Goal: Task Accomplishment & Management: Manage account settings

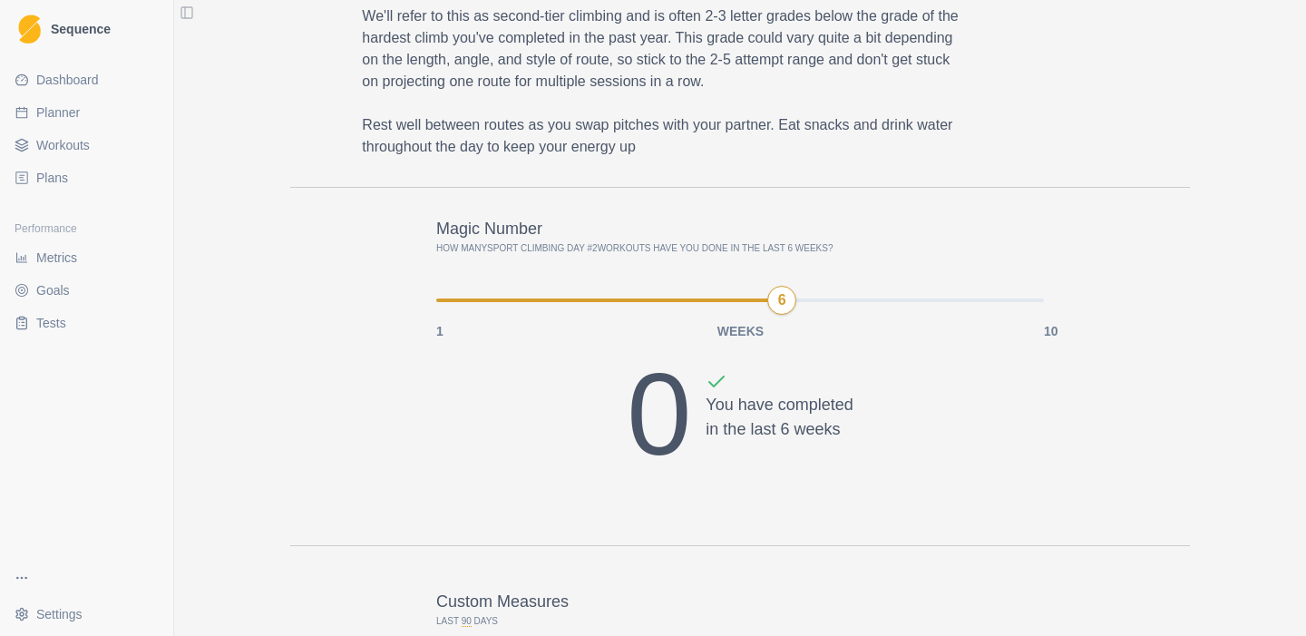
scroll to position [890, 0]
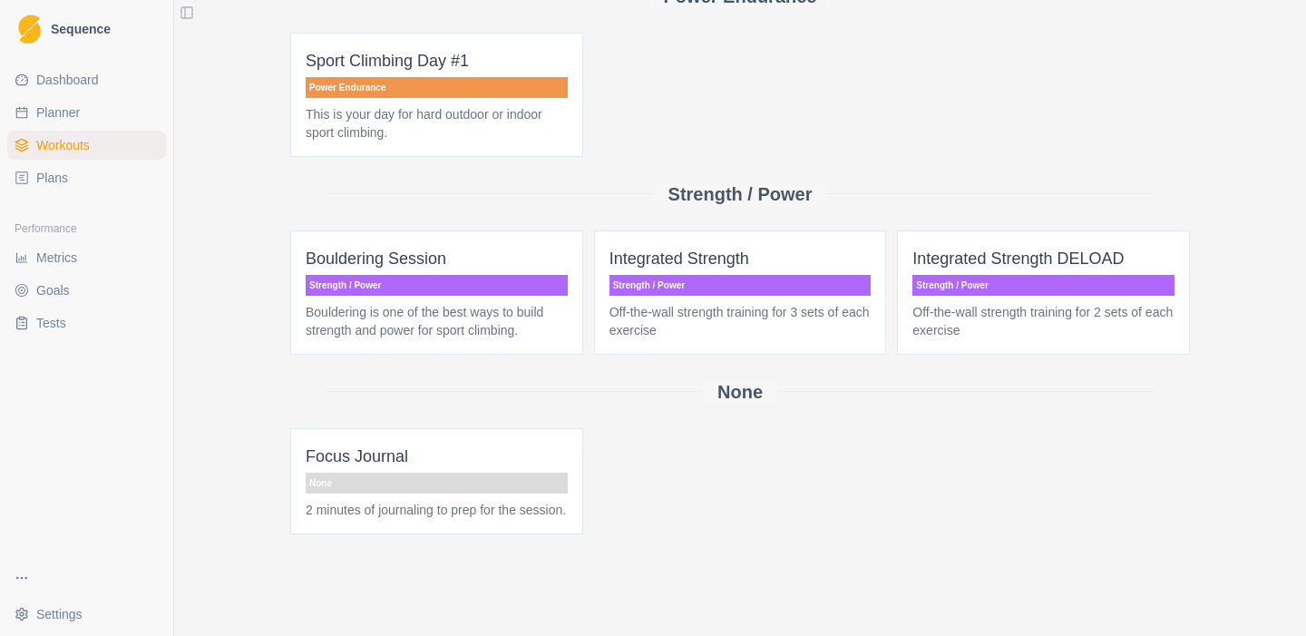
scroll to position [793, 0]
click at [473, 303] on p "Bouldering is one of the best ways to build strength and power for sport climbi…" at bounding box center [437, 321] width 262 height 36
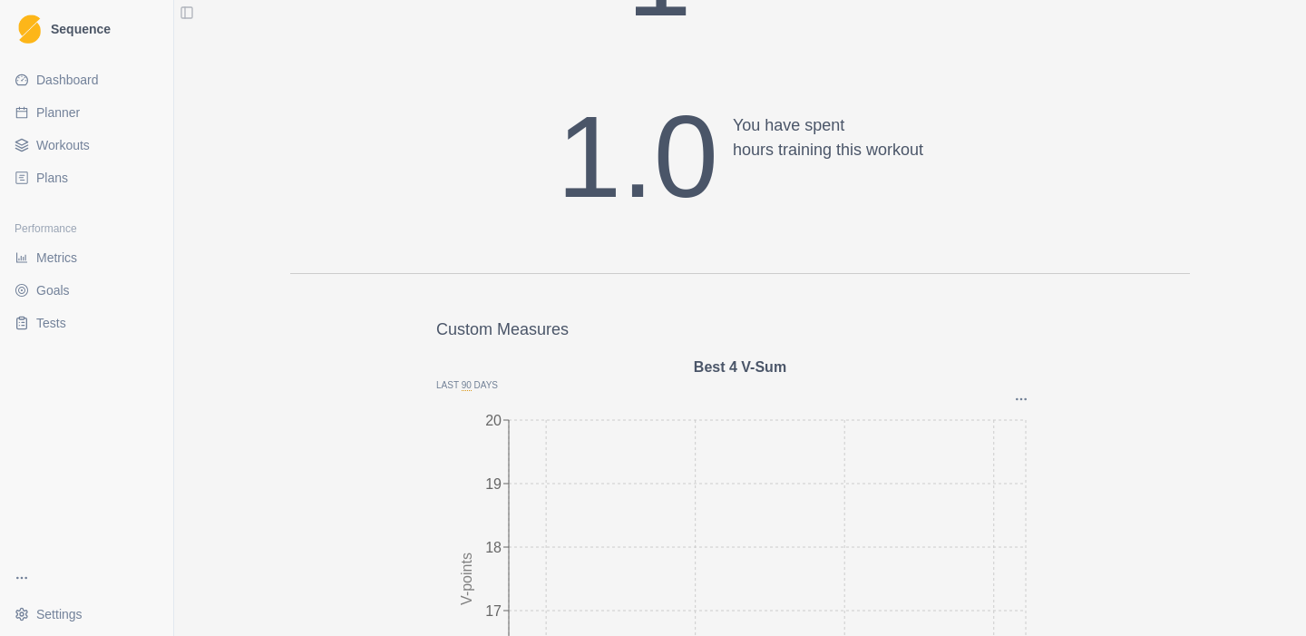
scroll to position [2253, 0]
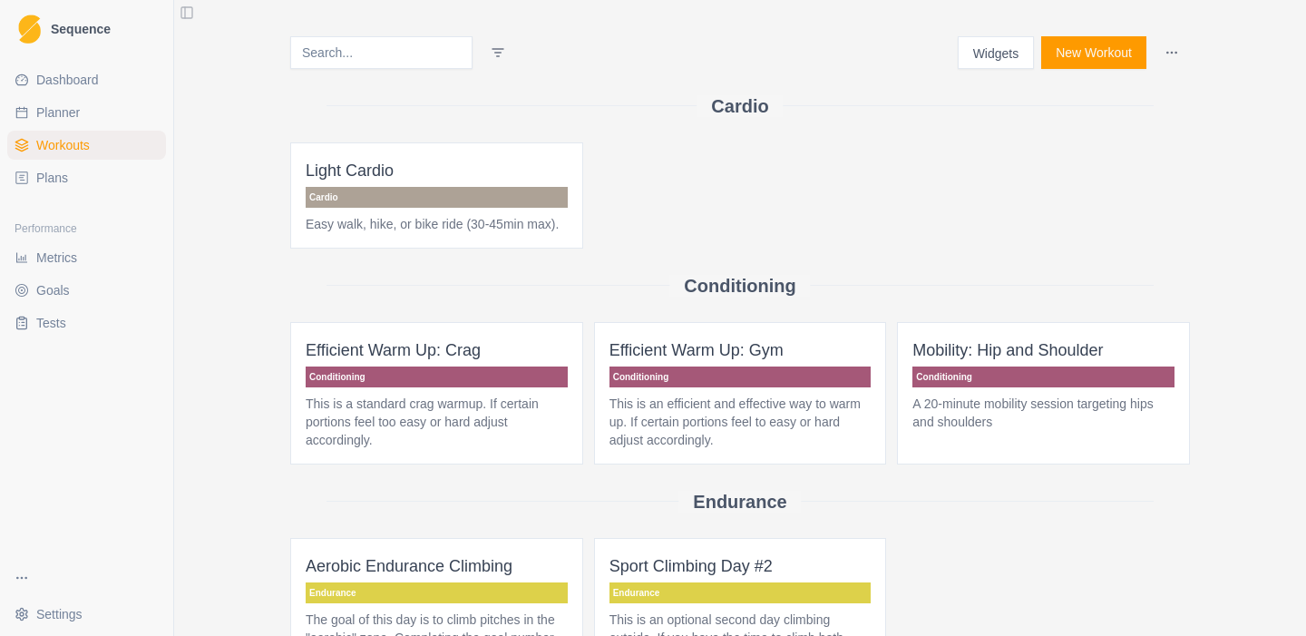
click at [60, 186] on span "Plans" at bounding box center [52, 178] width 32 height 18
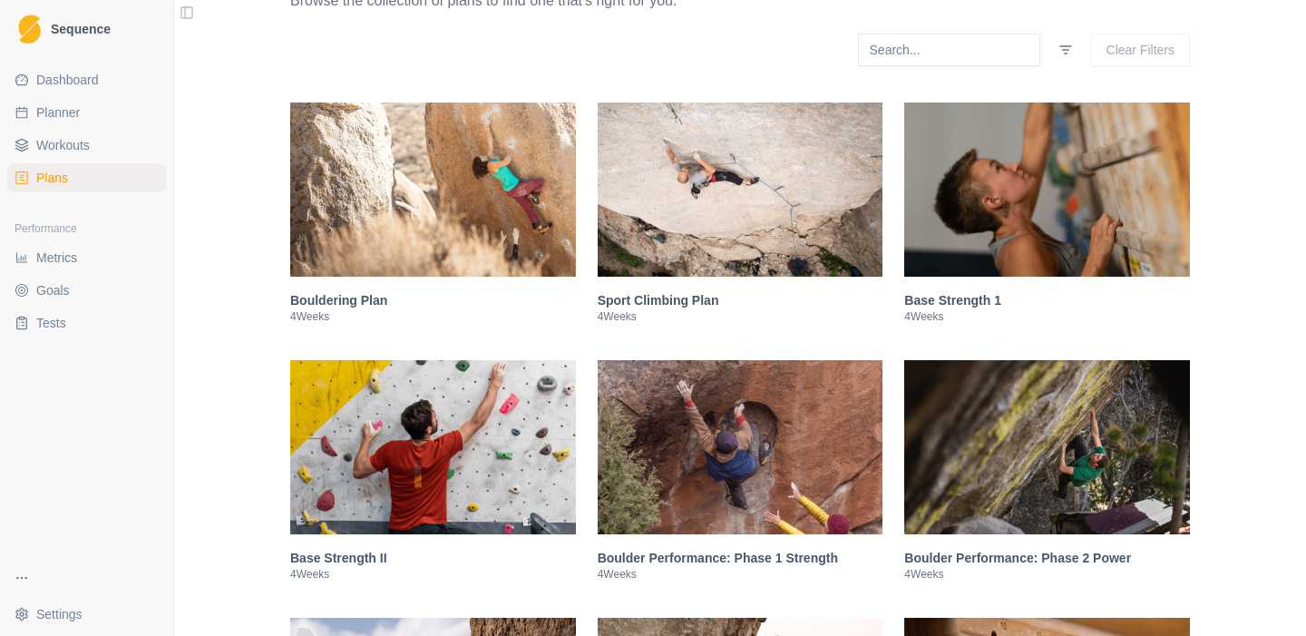
click at [664, 236] on img at bounding box center [741, 189] width 286 height 174
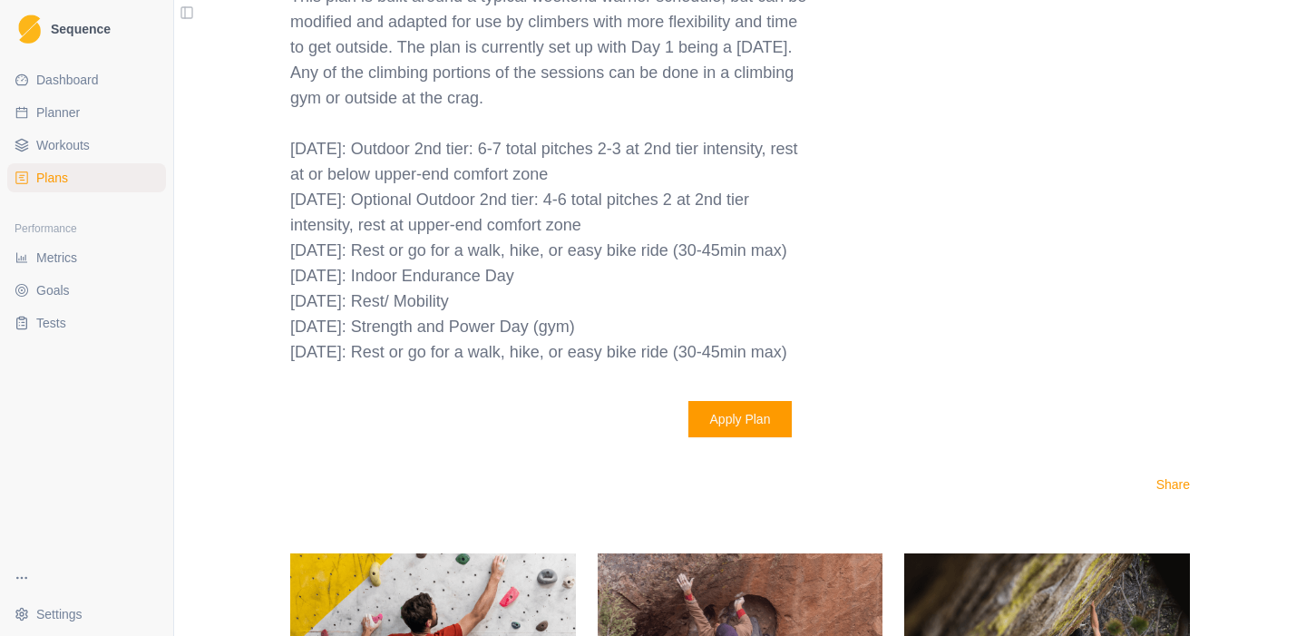
scroll to position [2057, 0]
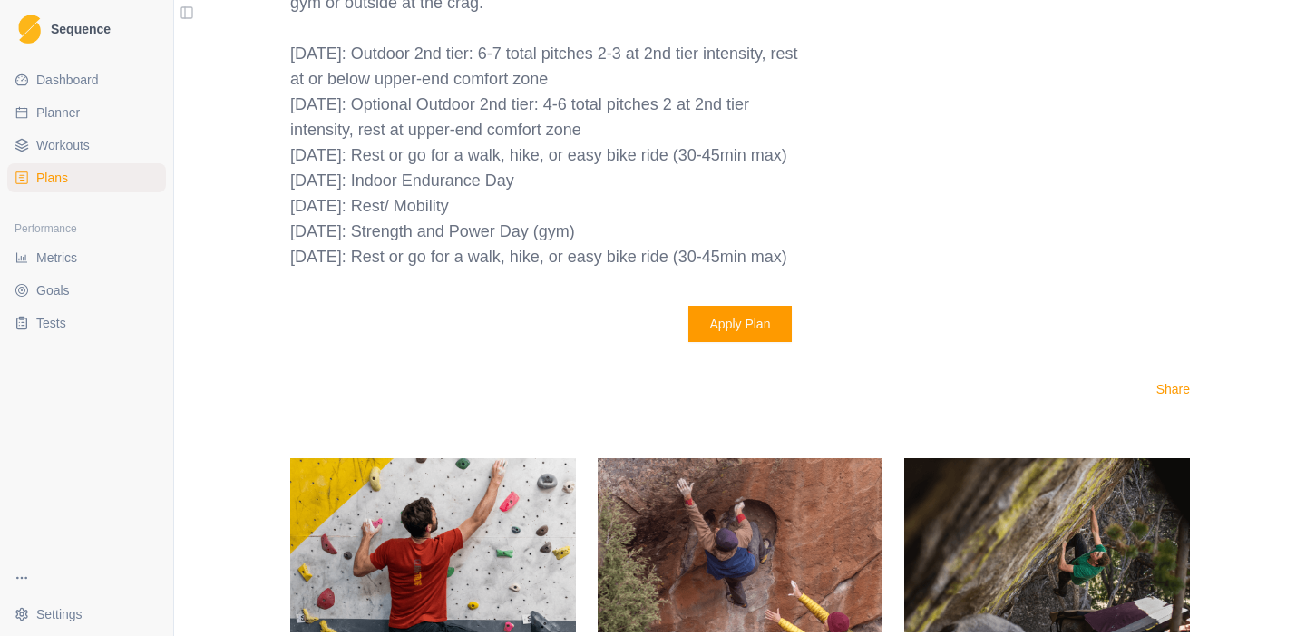
click at [698, 340] on button "Apply Plan" at bounding box center [740, 324] width 104 height 36
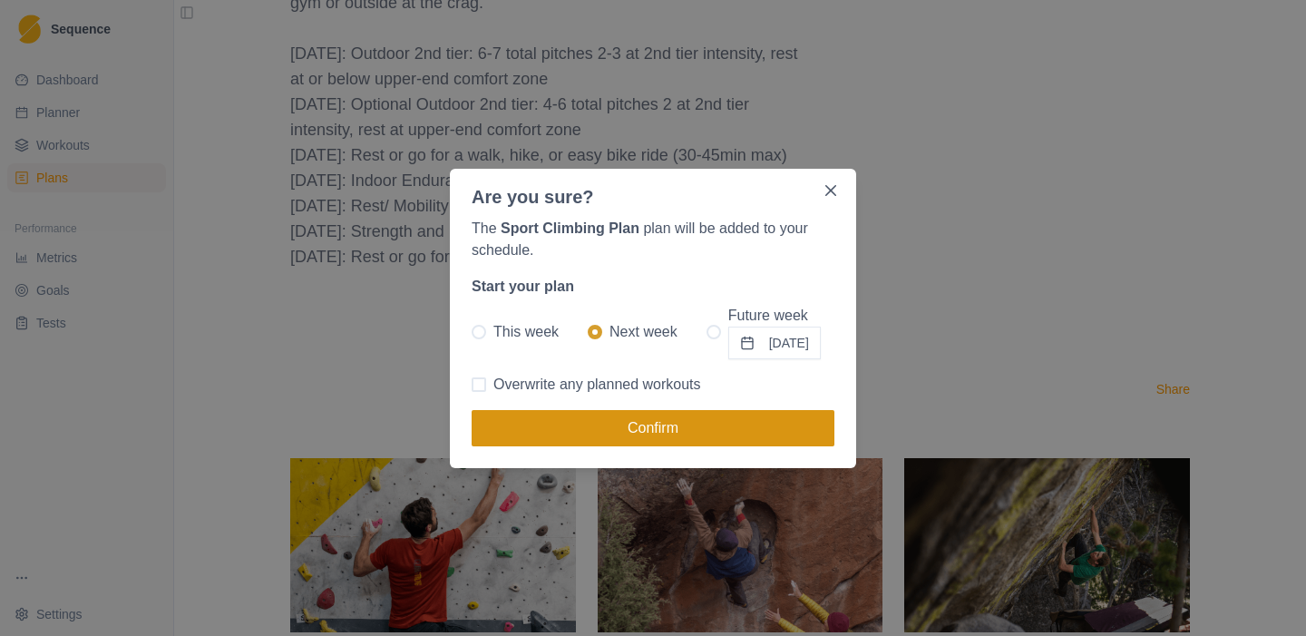
click at [652, 423] on button "Confirm" at bounding box center [652, 428] width 363 height 36
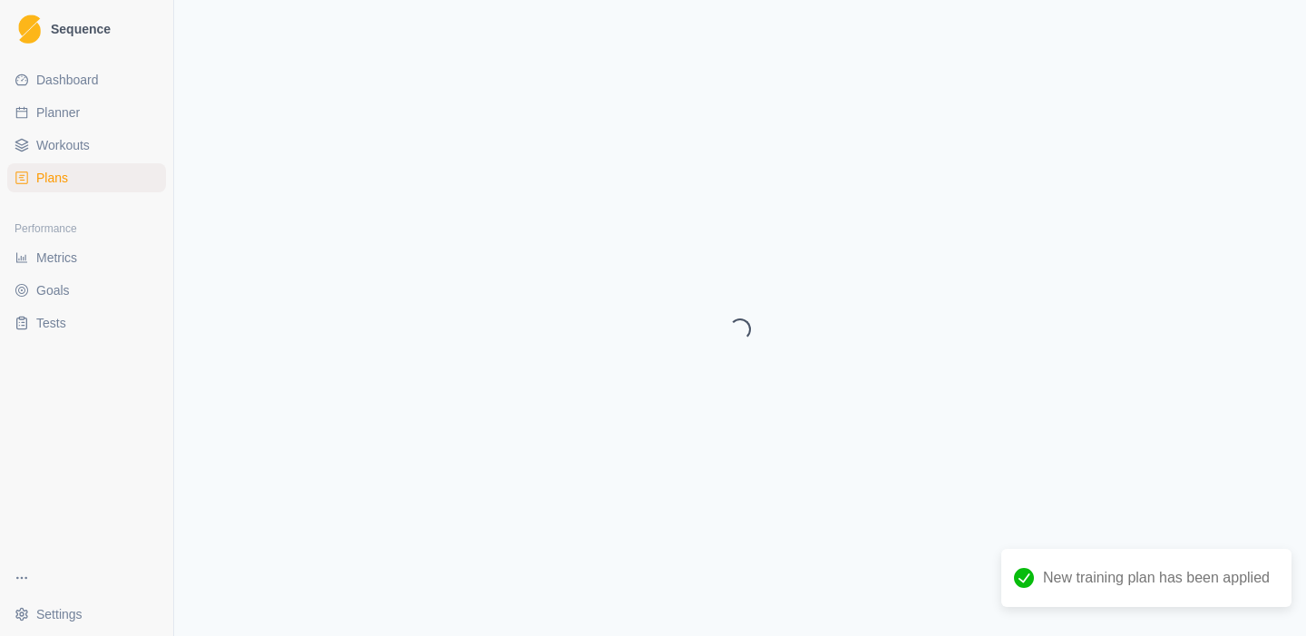
select select "month"
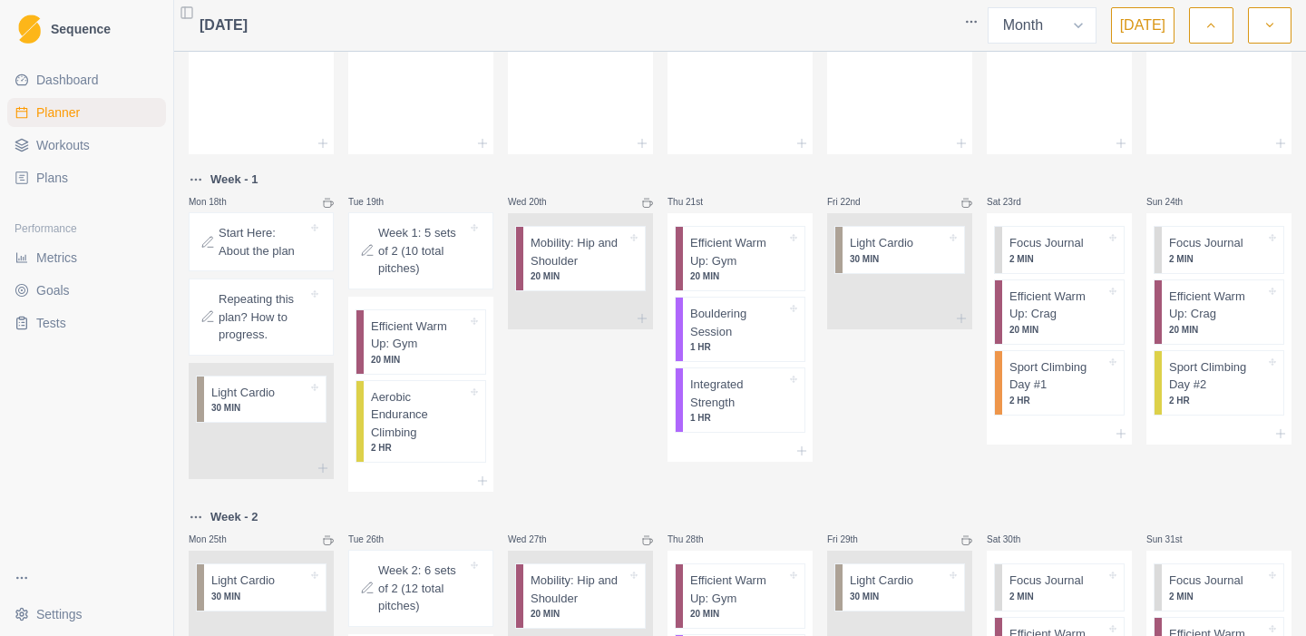
scroll to position [413, 0]
click at [73, 152] on span "Workouts" at bounding box center [62, 145] width 53 height 18
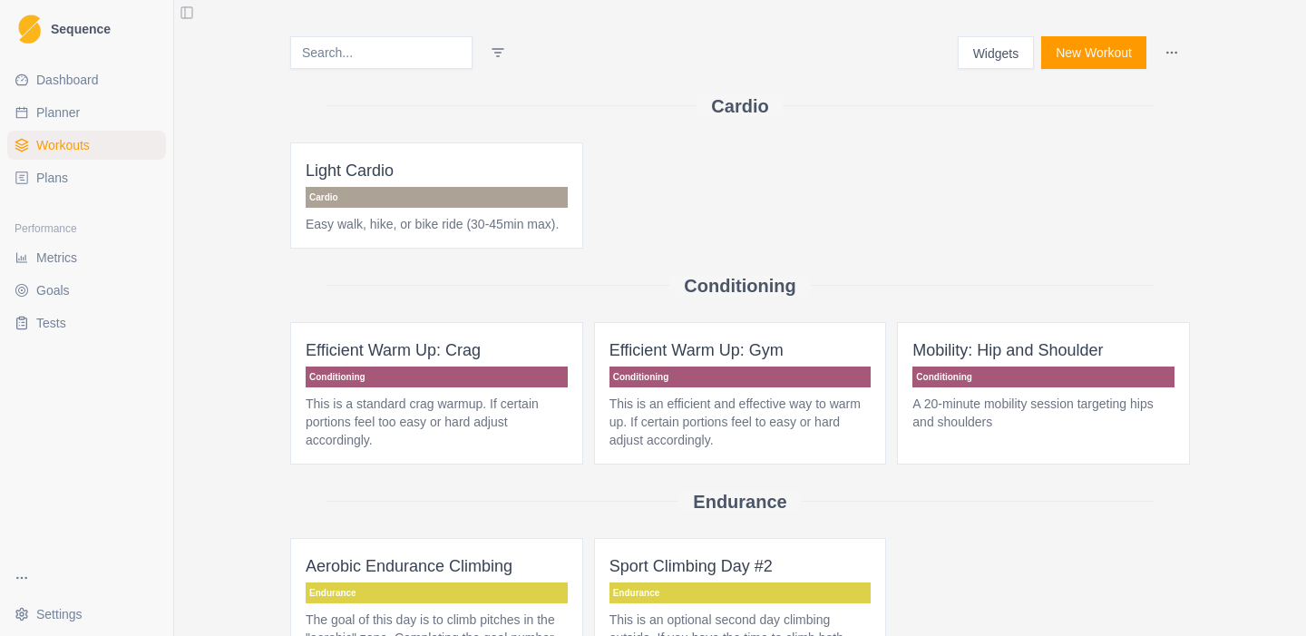
click at [91, 32] on span "Sequence" at bounding box center [81, 29] width 60 height 13
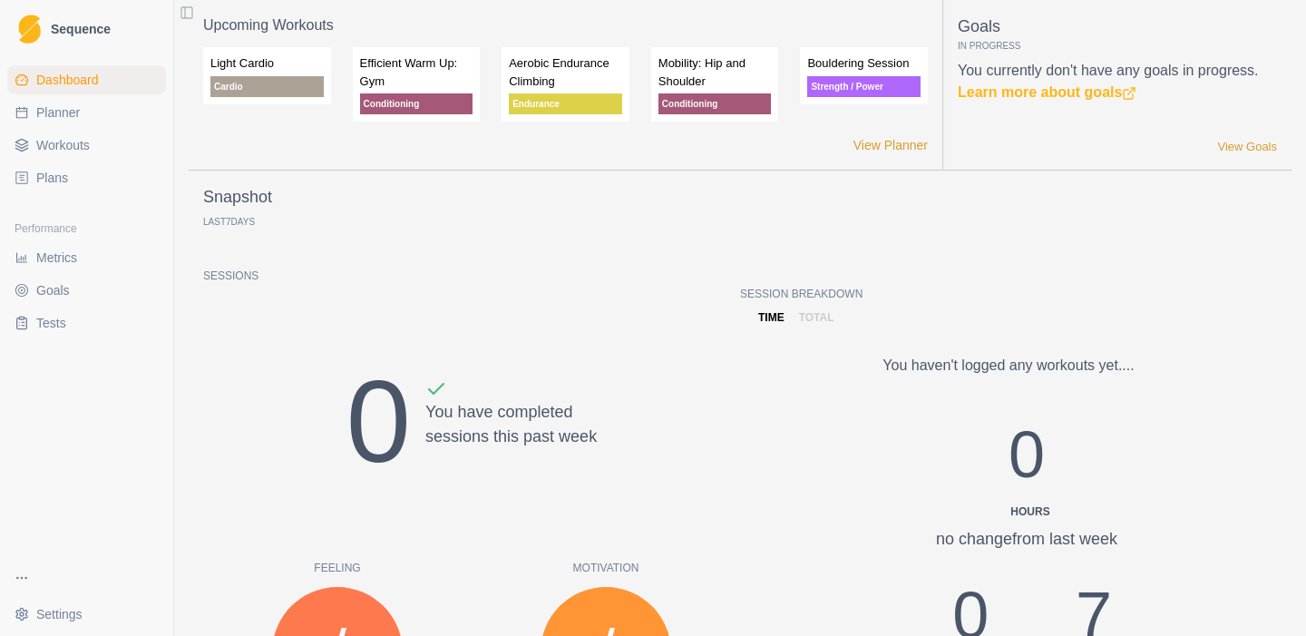
click at [73, 190] on link "Plans" at bounding box center [86, 177] width 159 height 29
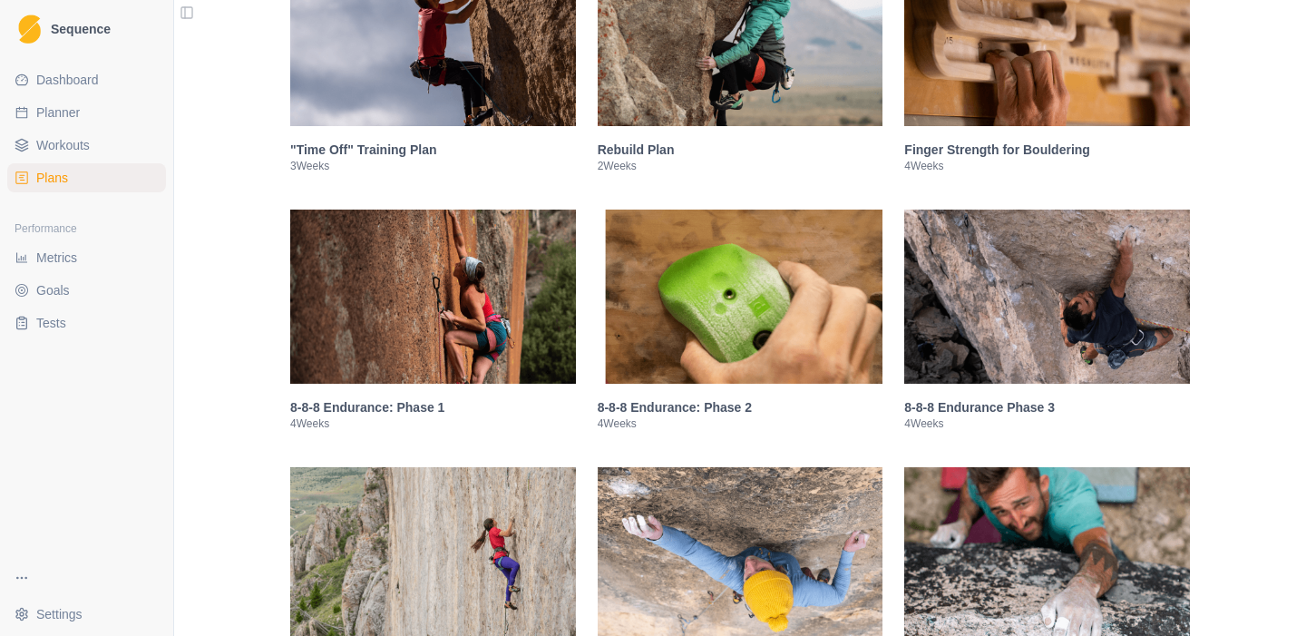
scroll to position [957, 0]
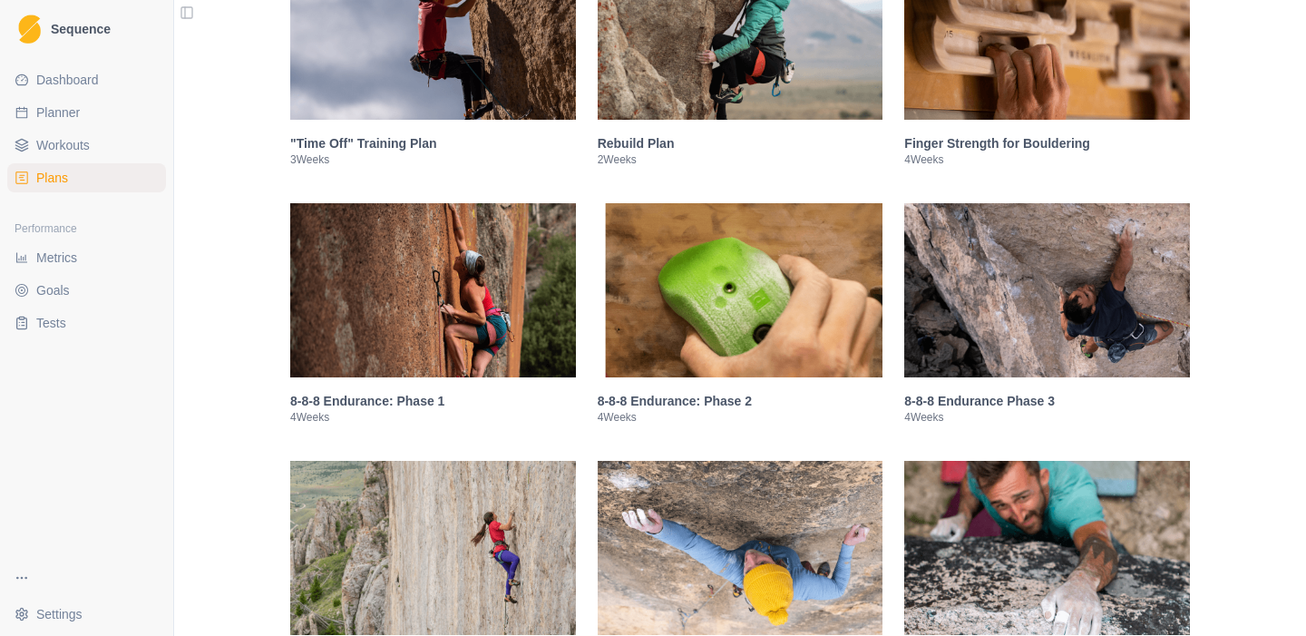
click at [414, 318] on img at bounding box center [433, 290] width 286 height 174
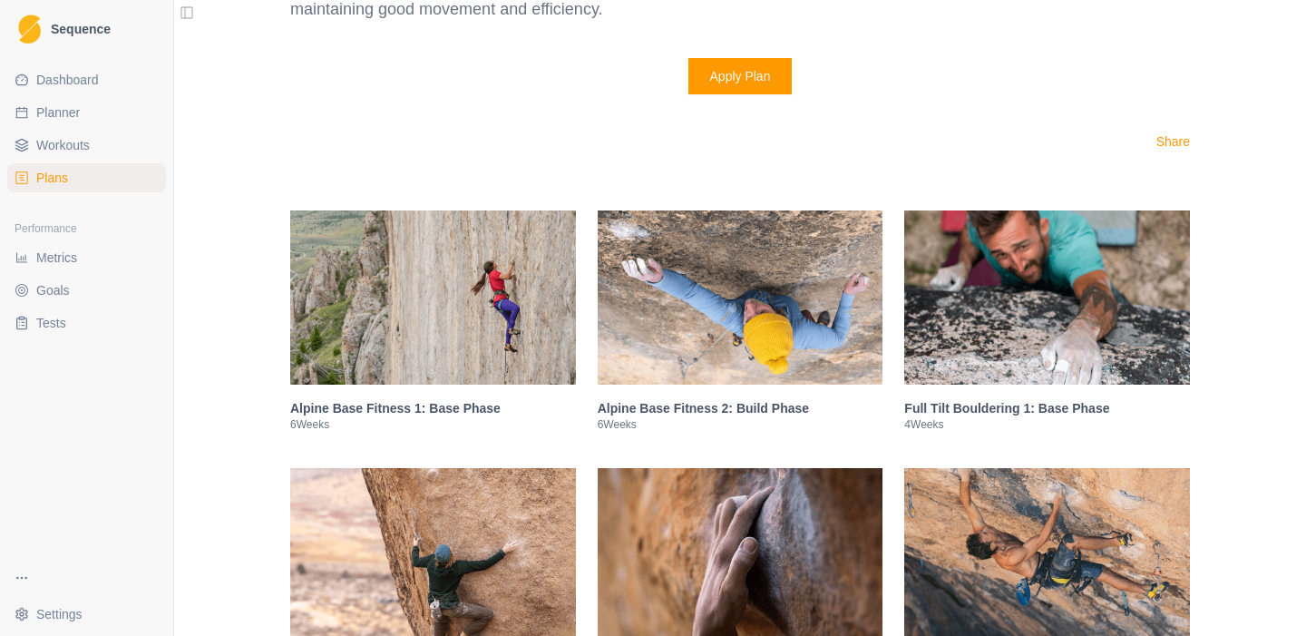
scroll to position [2921, 0]
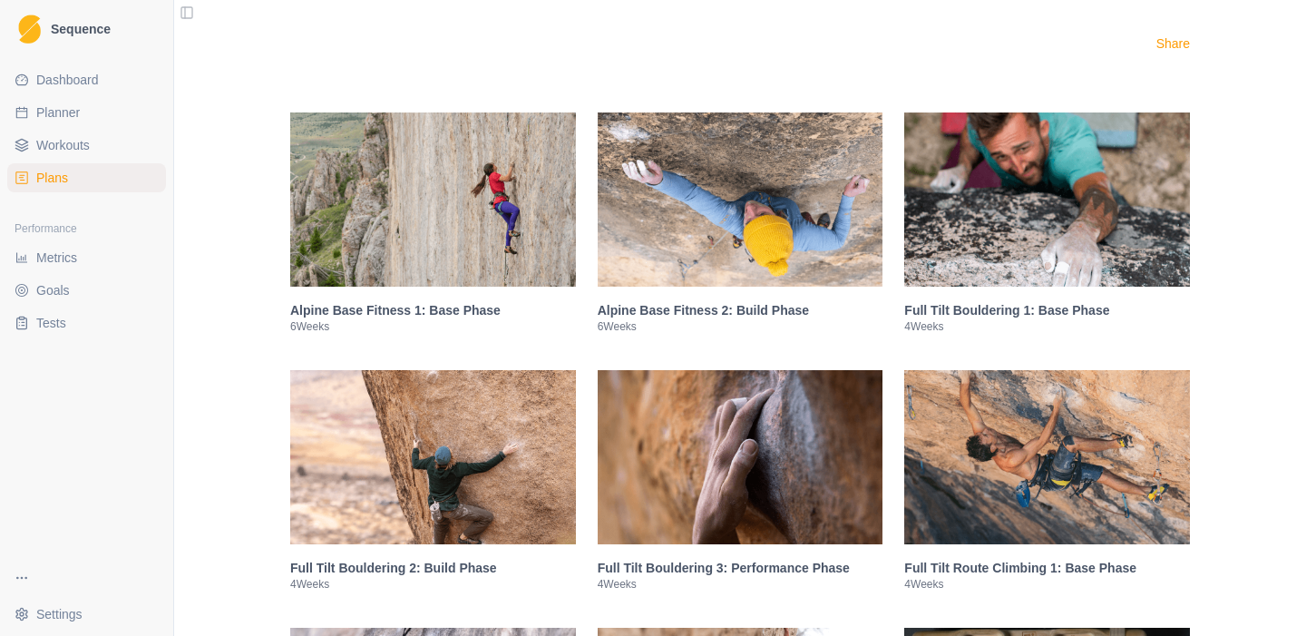
click at [74, 147] on span "Workouts" at bounding box center [62, 145] width 53 height 18
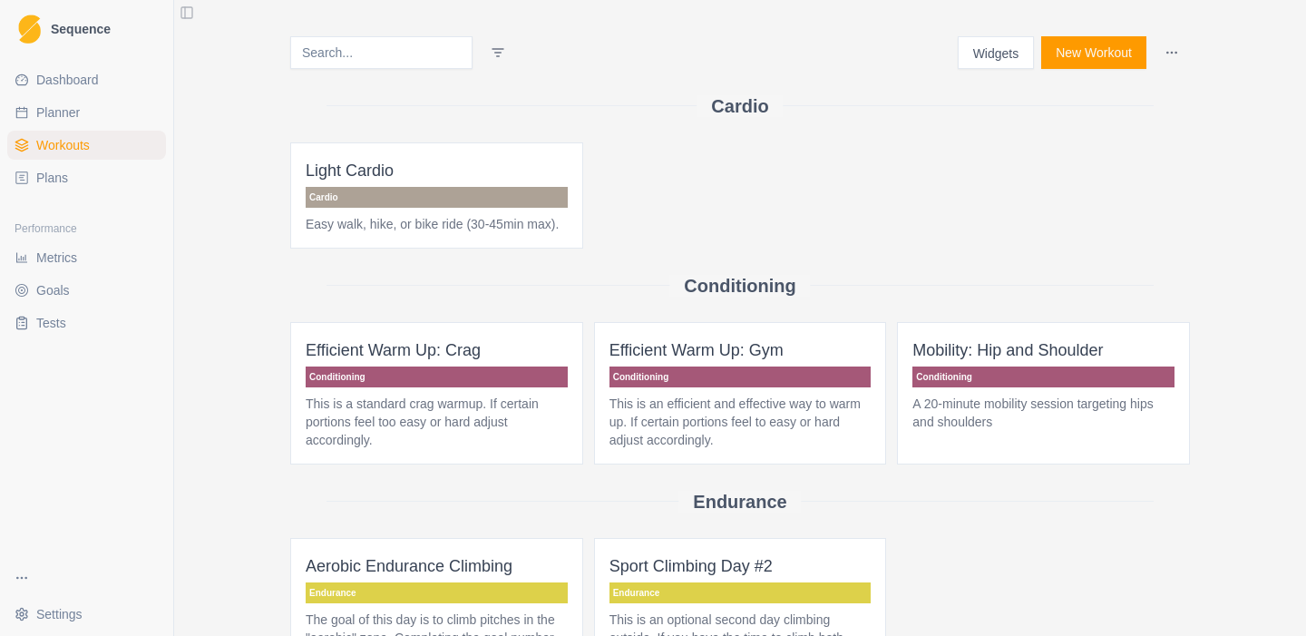
click at [384, 61] on input at bounding box center [381, 52] width 182 height 33
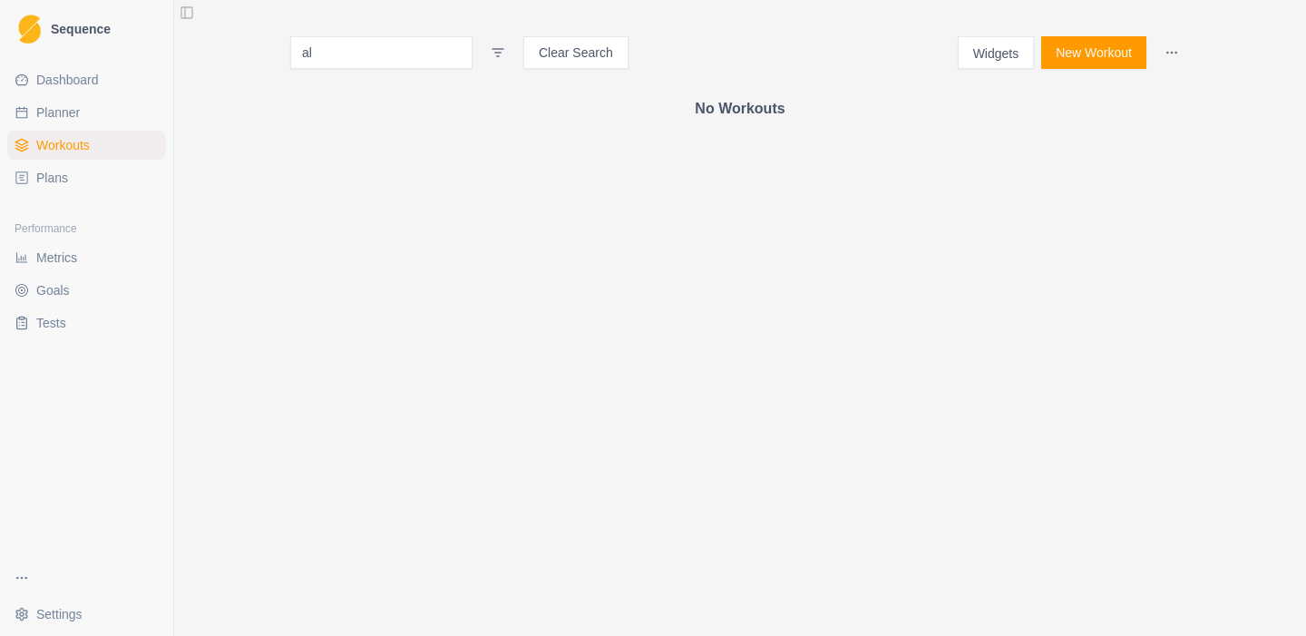
type input "a"
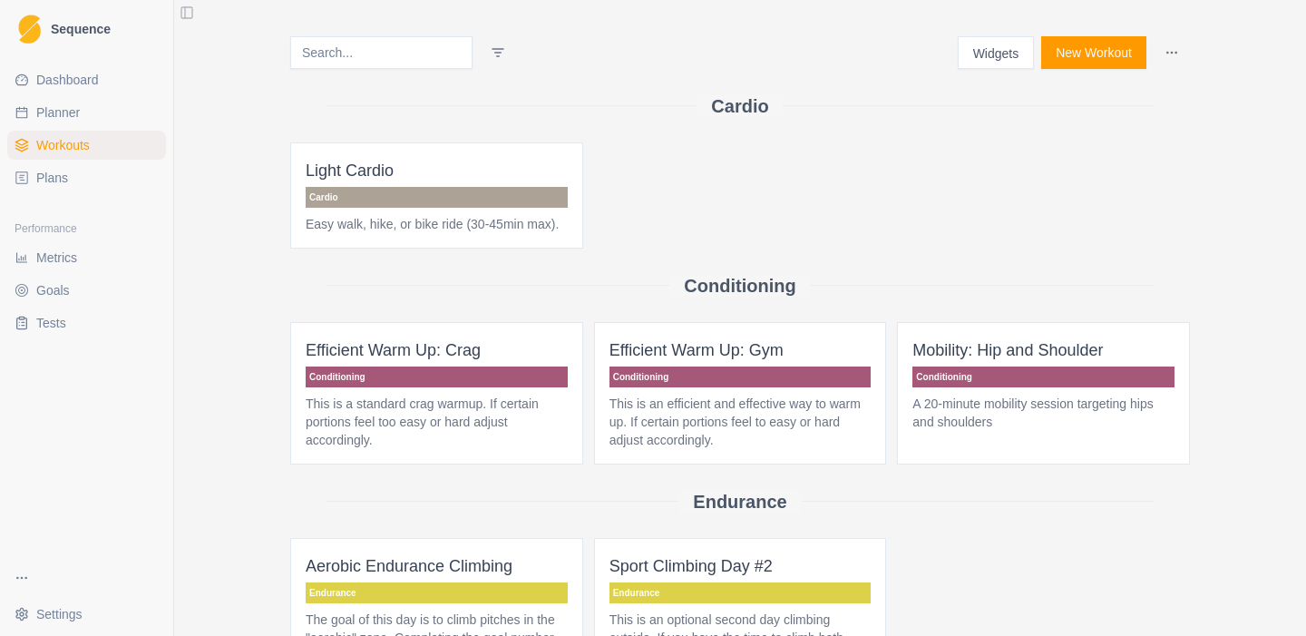
click at [88, 173] on link "Plans" at bounding box center [86, 177] width 159 height 29
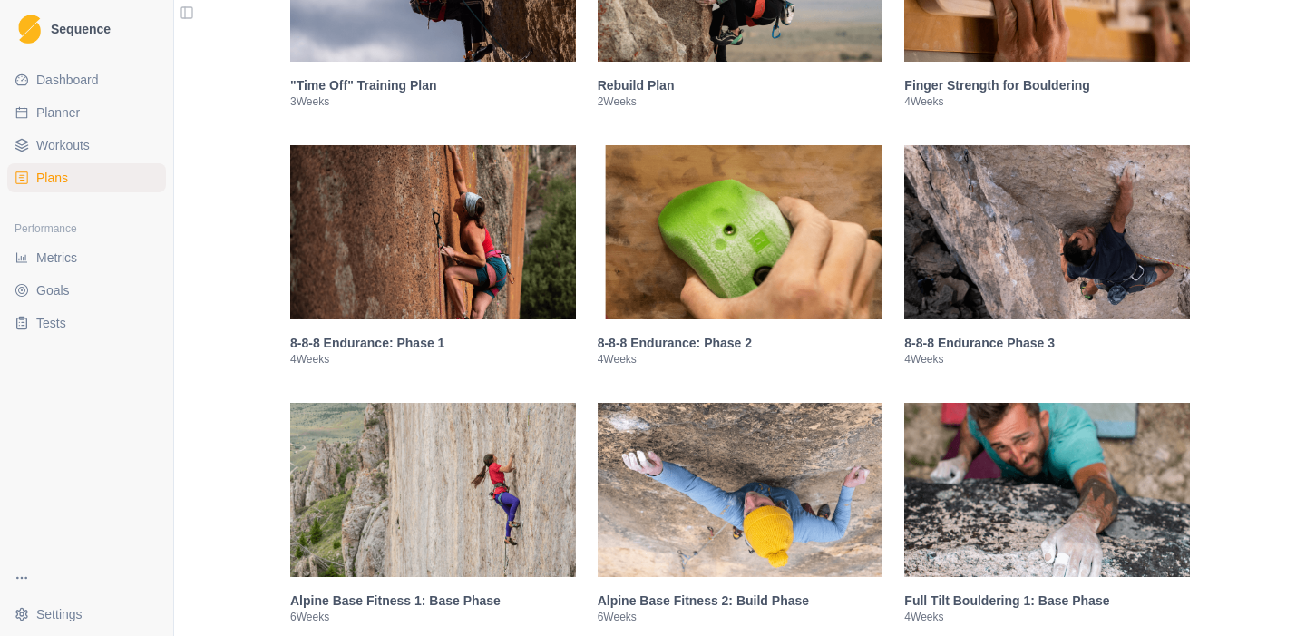
click at [430, 301] on img at bounding box center [433, 232] width 286 height 174
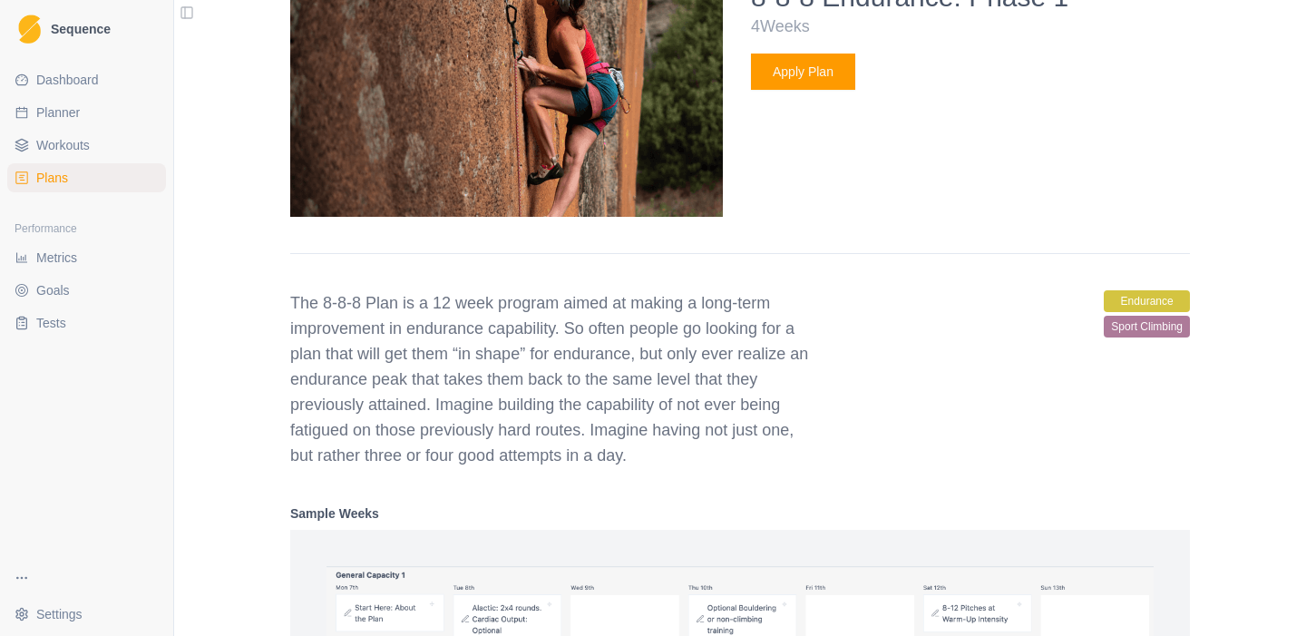
scroll to position [1596, 0]
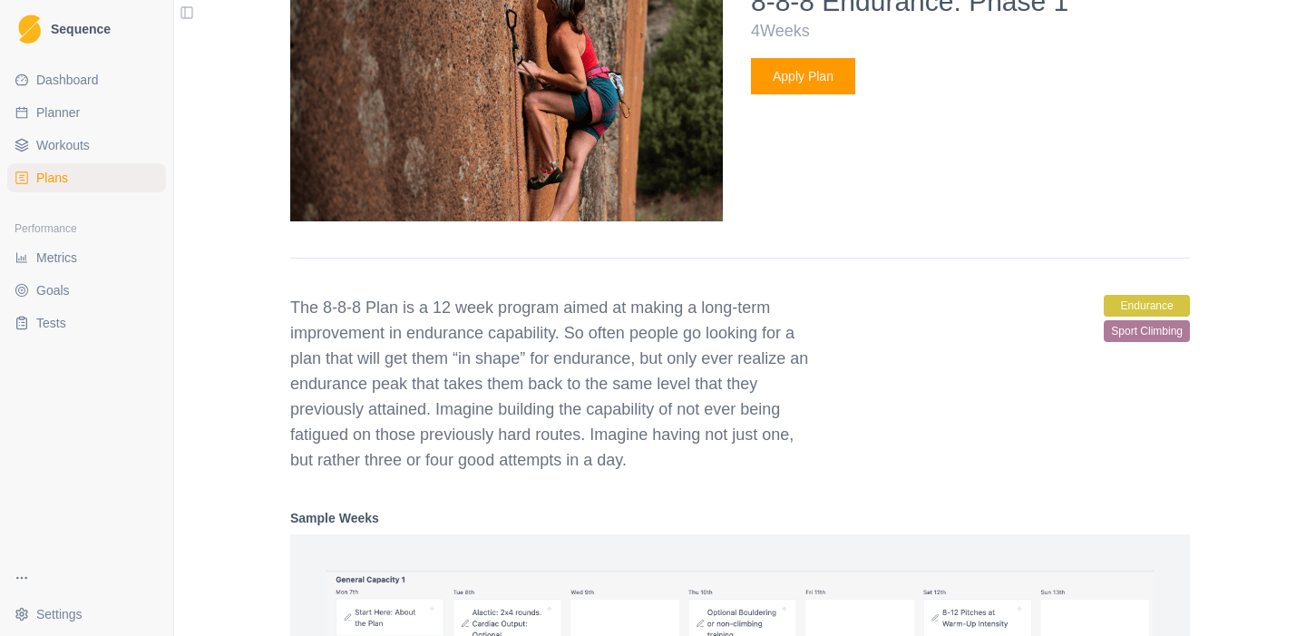
click at [844, 84] on button "Apply Plan" at bounding box center [803, 76] width 104 height 36
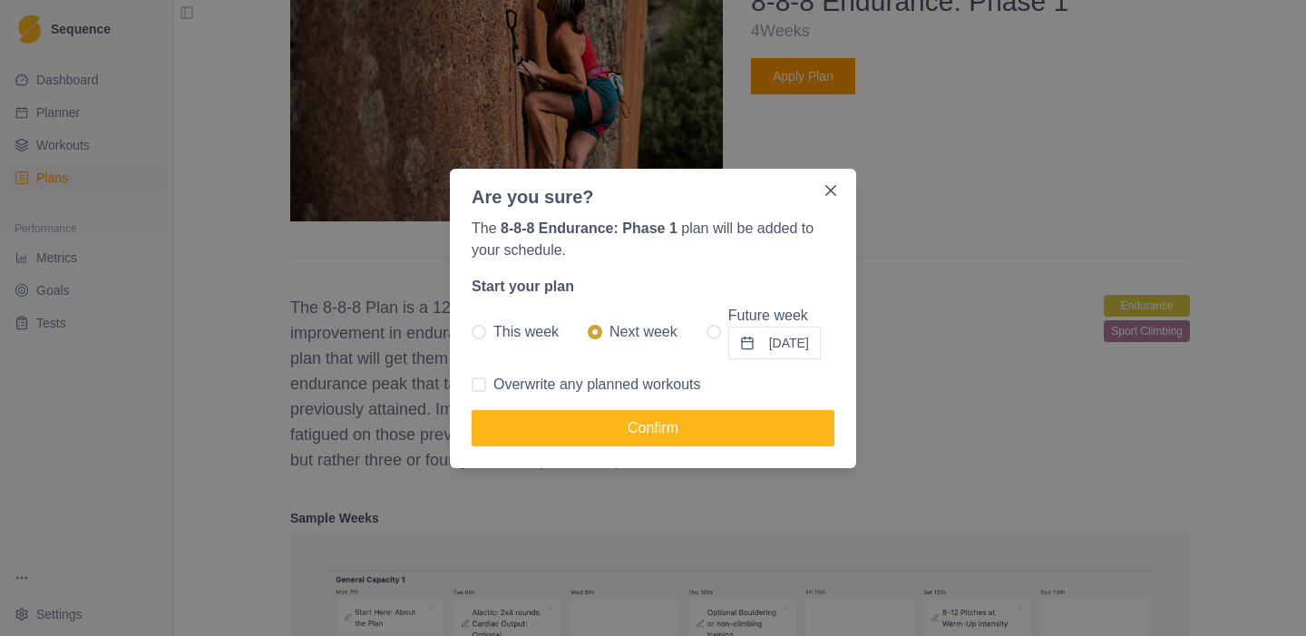
click at [530, 383] on span "Overwrite any planned workouts" at bounding box center [597, 385] width 208 height 22
click at [471, 384] on input "Overwrite any planned workouts" at bounding box center [471, 384] width 1 height 1
checkbox input "true"
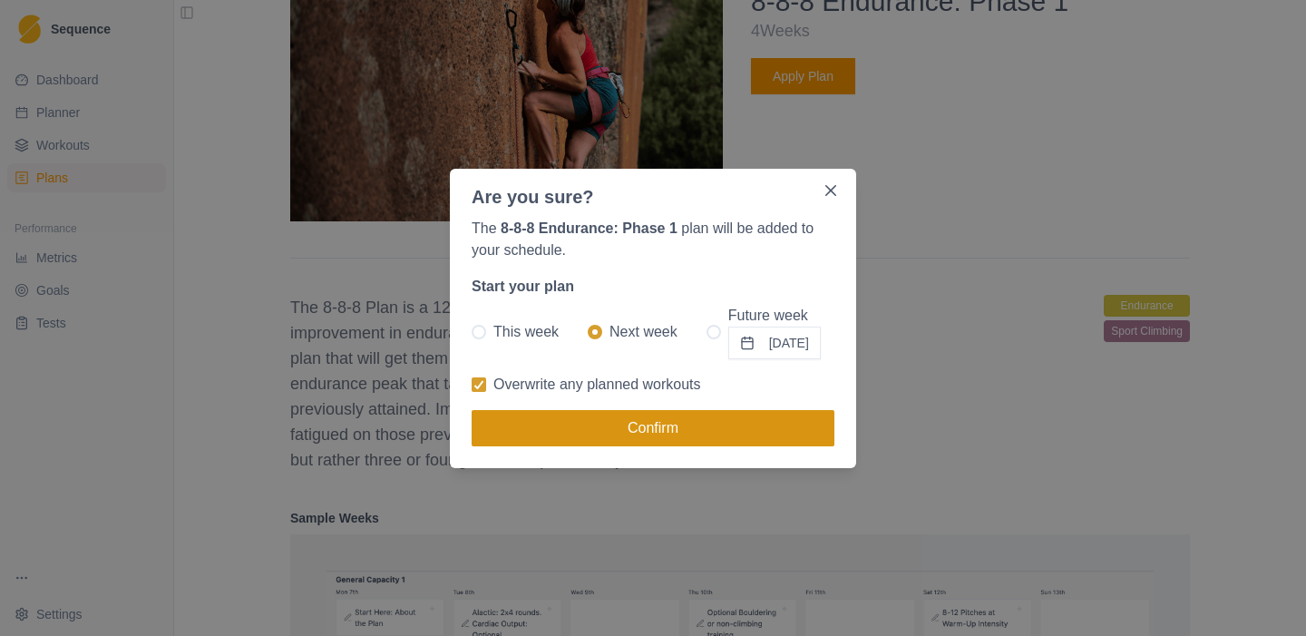
click at [544, 421] on button "Confirm" at bounding box center [652, 428] width 363 height 36
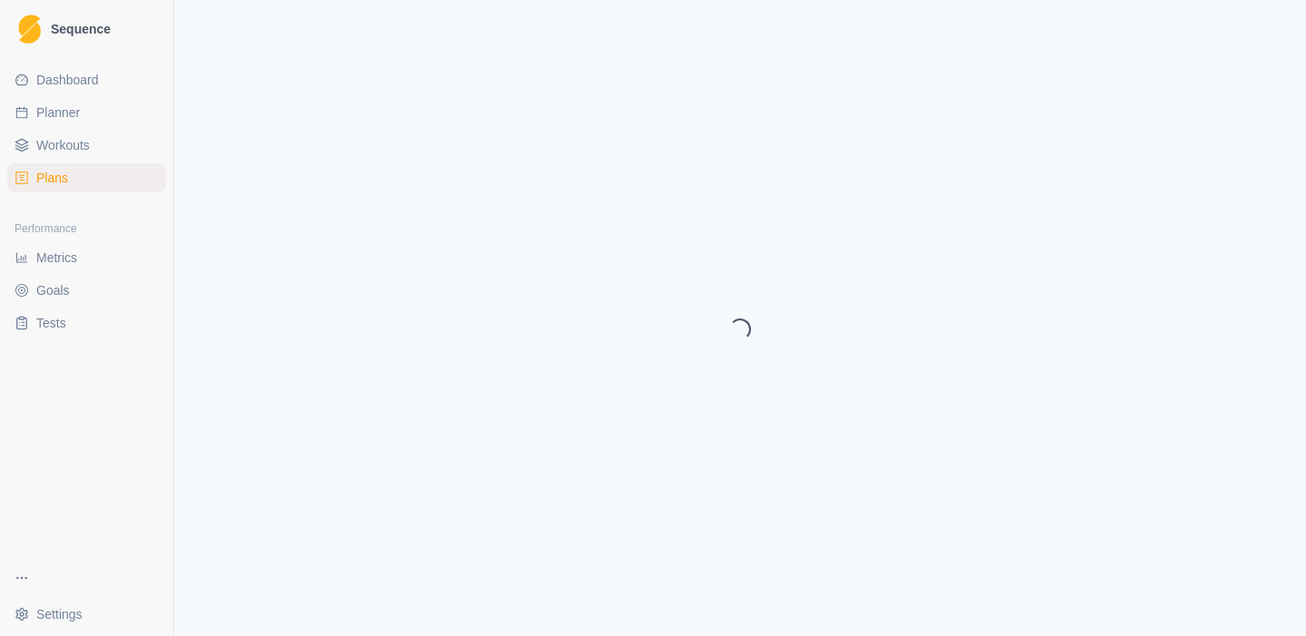
select select "month"
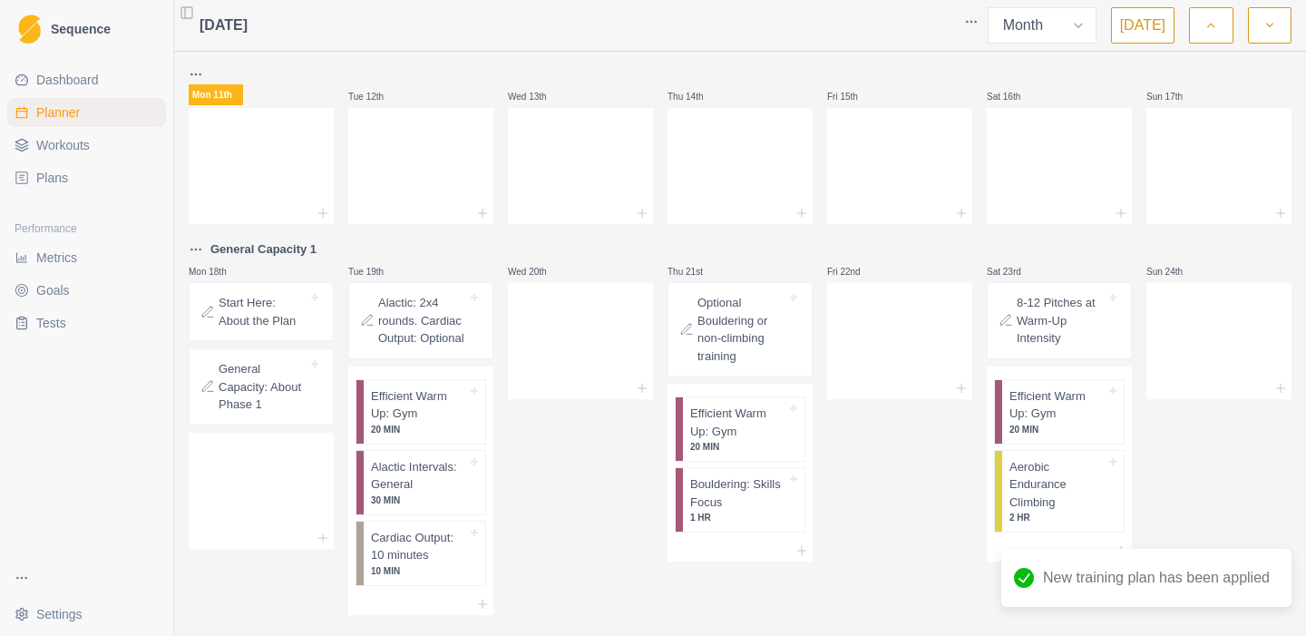
scroll to position [371, 0]
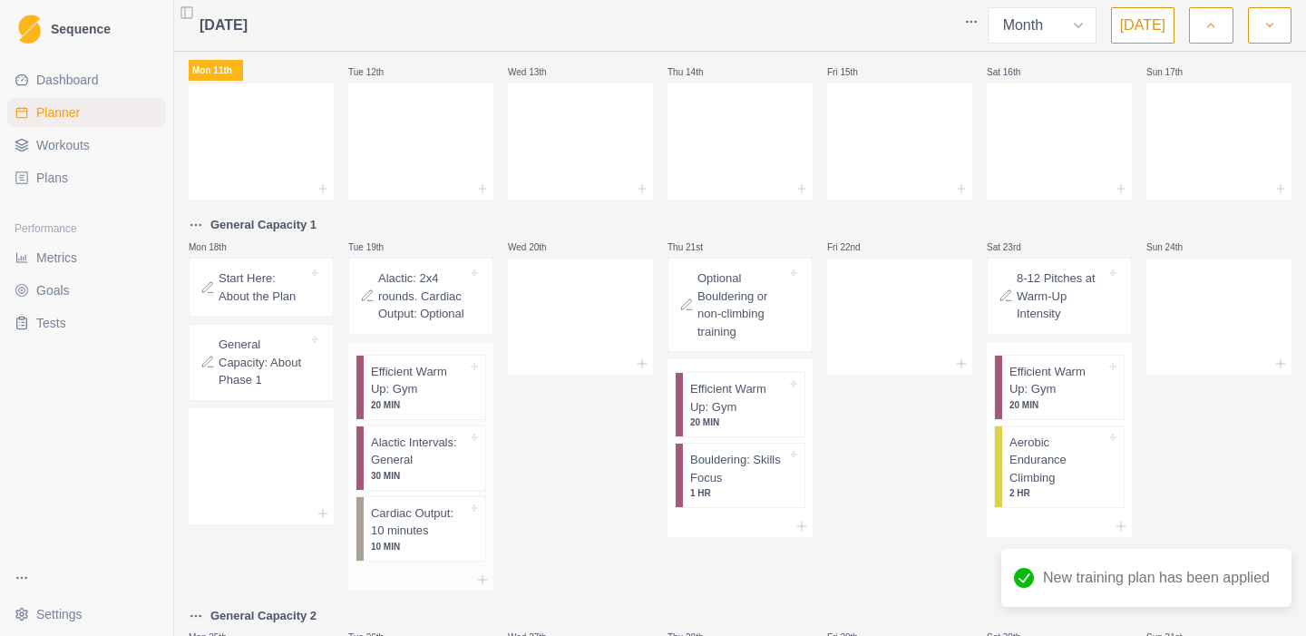
click at [433, 463] on p "Alactic Intervals: General" at bounding box center [419, 450] width 96 height 35
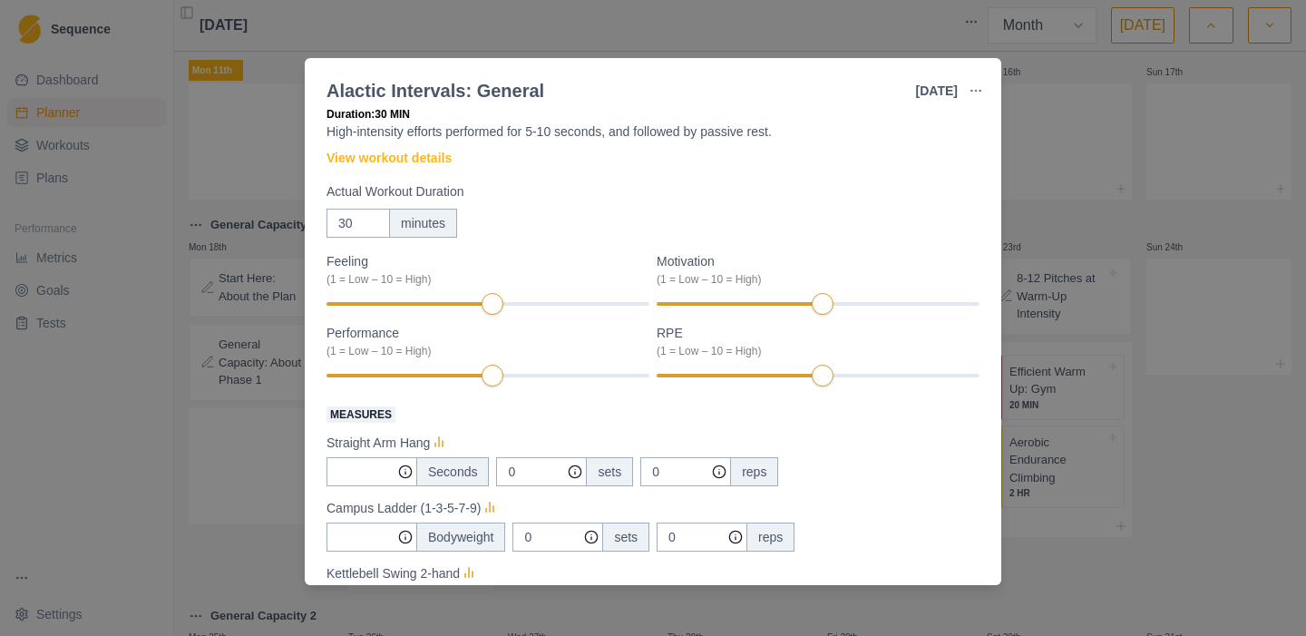
scroll to position [0, 0]
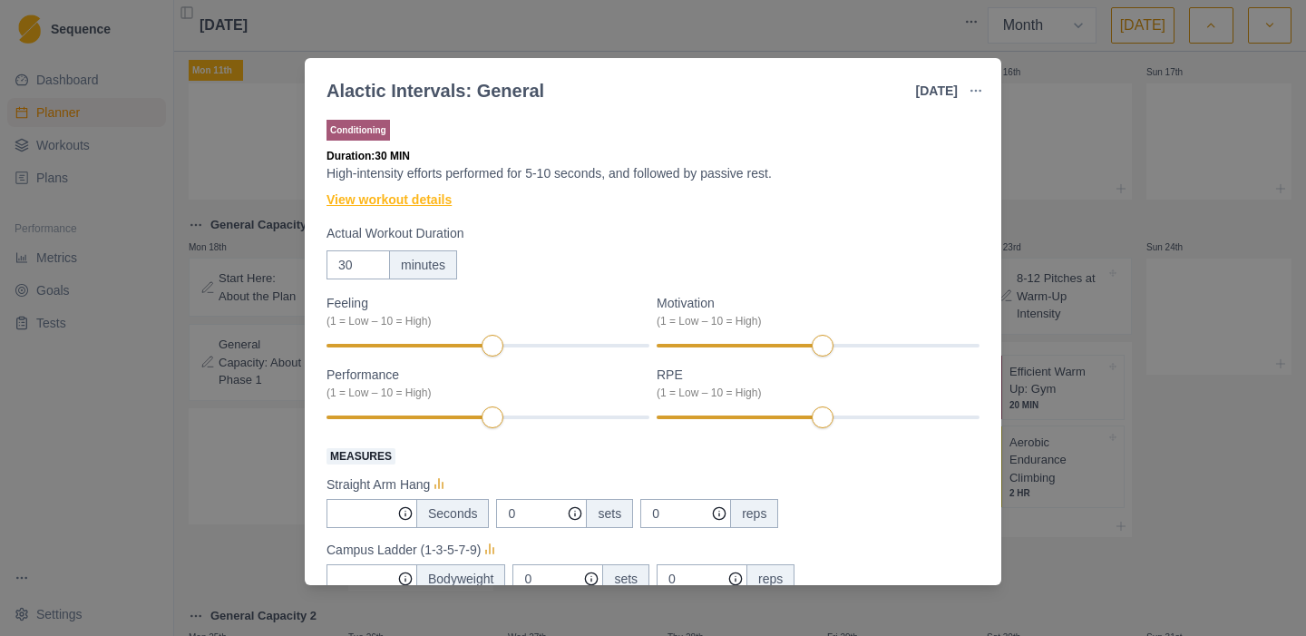
click at [423, 198] on link "View workout details" at bounding box center [388, 199] width 125 height 19
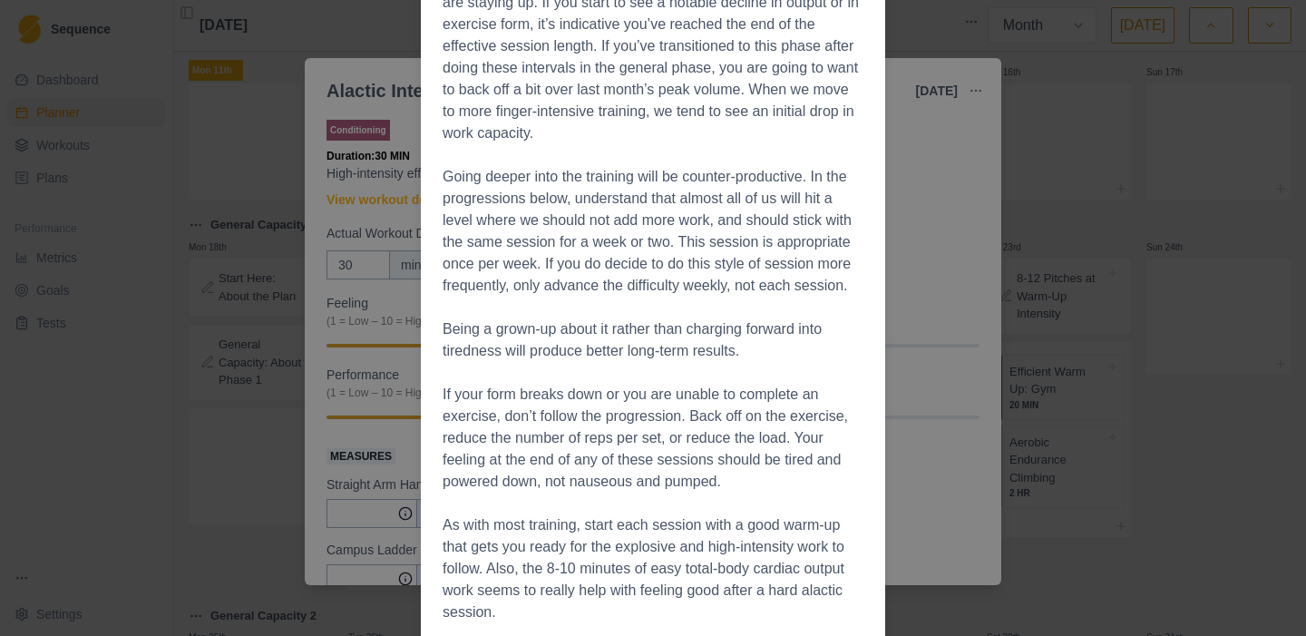
scroll to position [2503, 0]
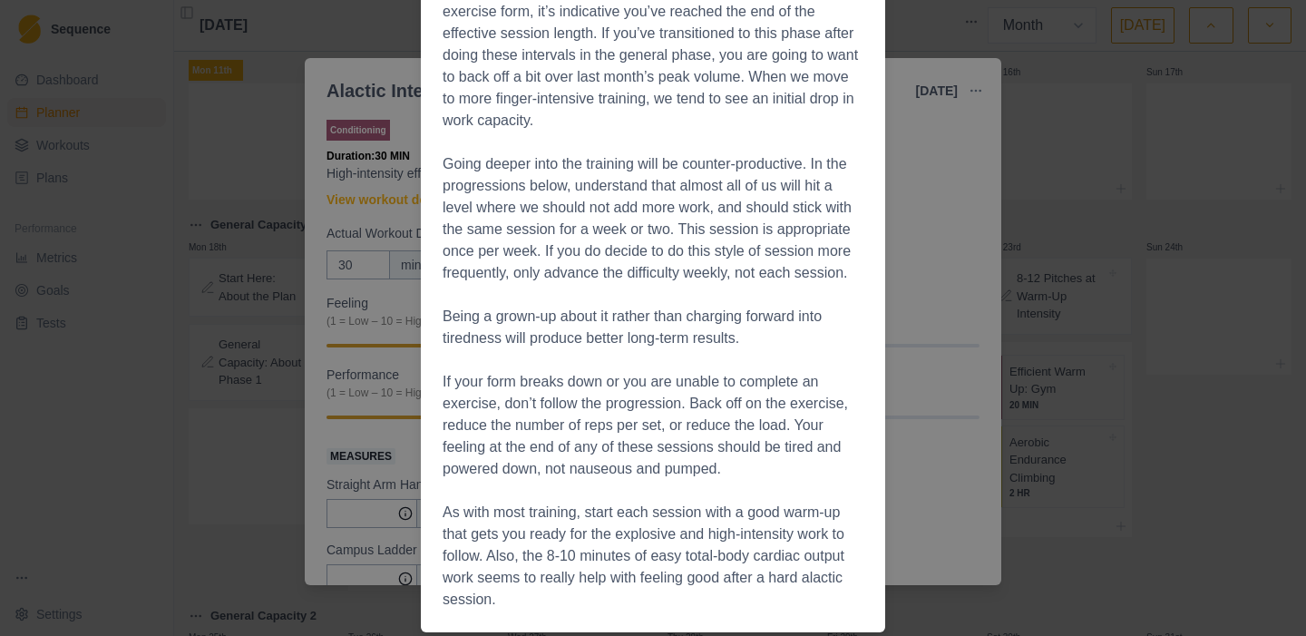
click at [335, 196] on div "Workout Details The Session 0:00 Campus Ladder 1-3-5-7-9 (on medium rungs) 0:30…" at bounding box center [653, 318] width 1306 height 636
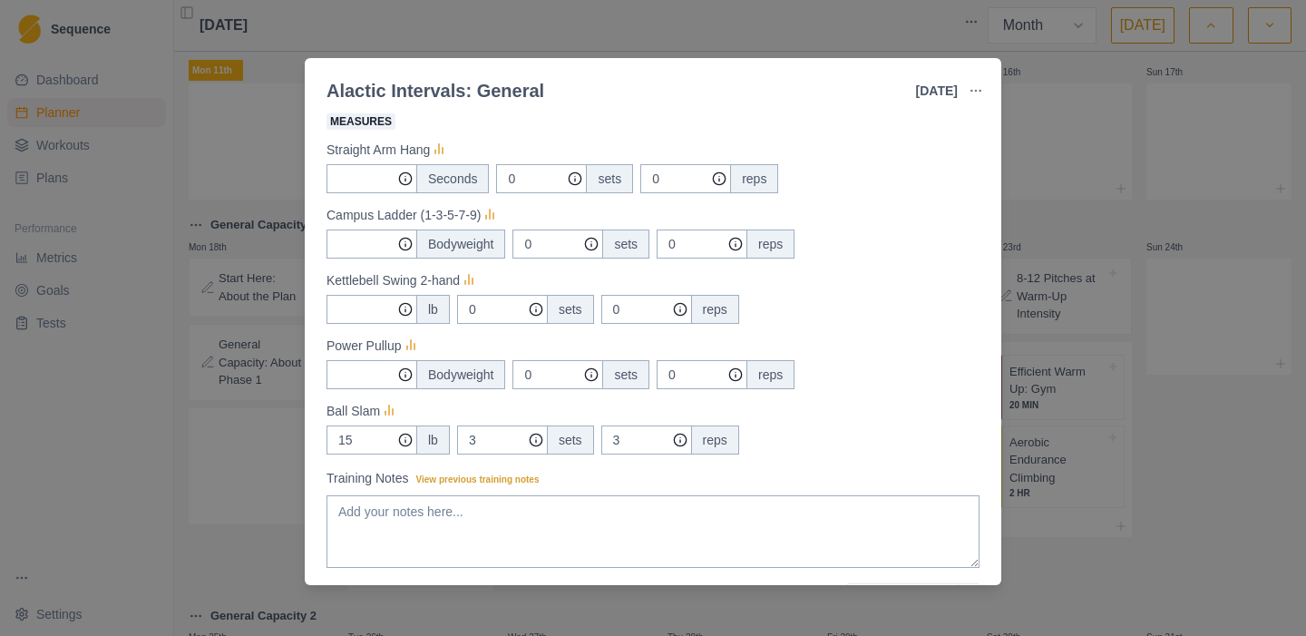
scroll to position [434, 0]
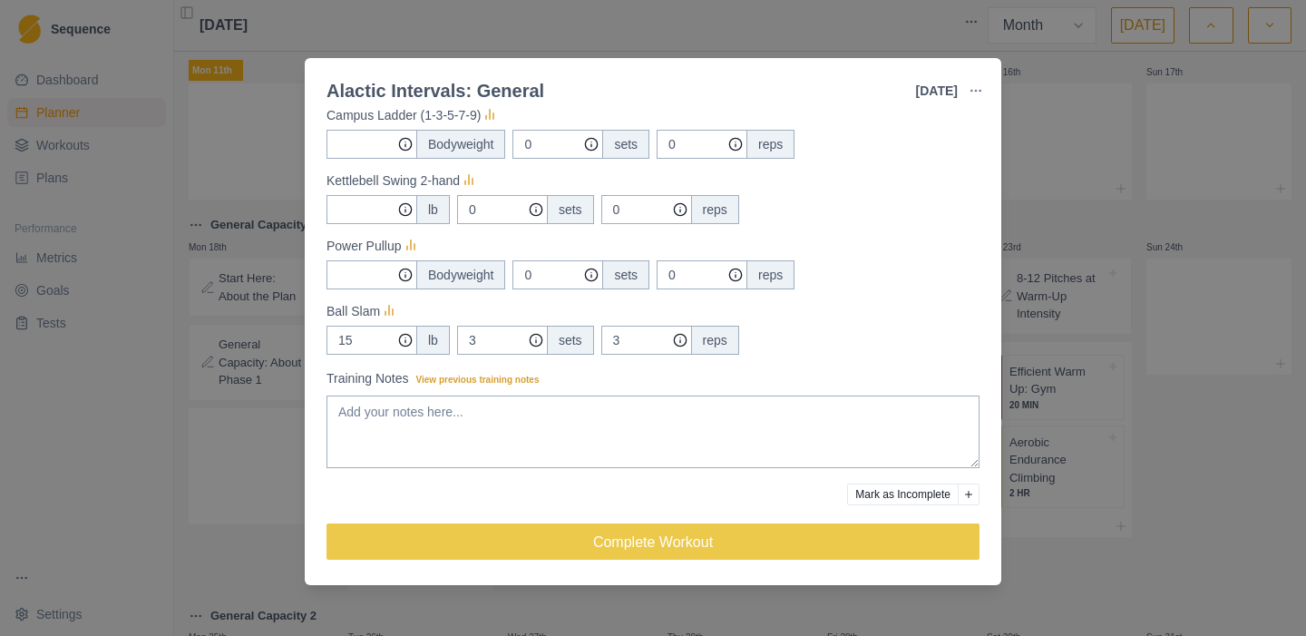
click at [175, 528] on div "Alactic Intervals: General [DATE] Link To Goal View Workout Metrics Edit Origin…" at bounding box center [653, 318] width 1306 height 636
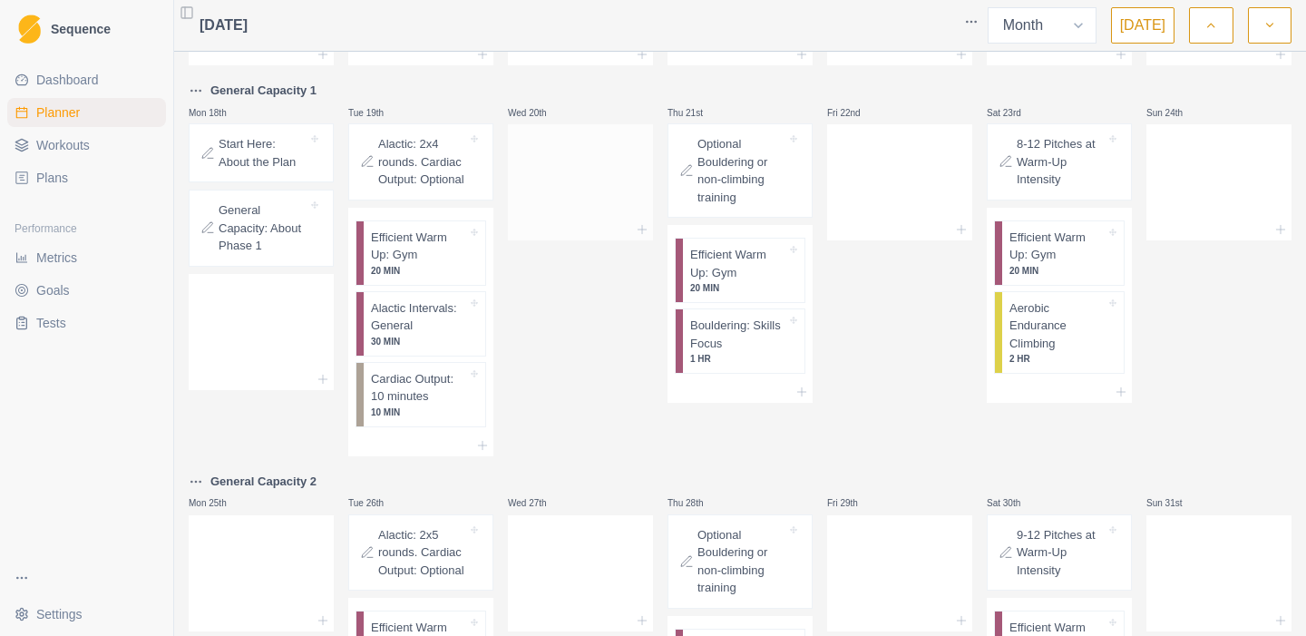
scroll to position [507, 0]
click at [1032, 330] on p "Aerobic Endurance Climbing" at bounding box center [1057, 323] width 96 height 53
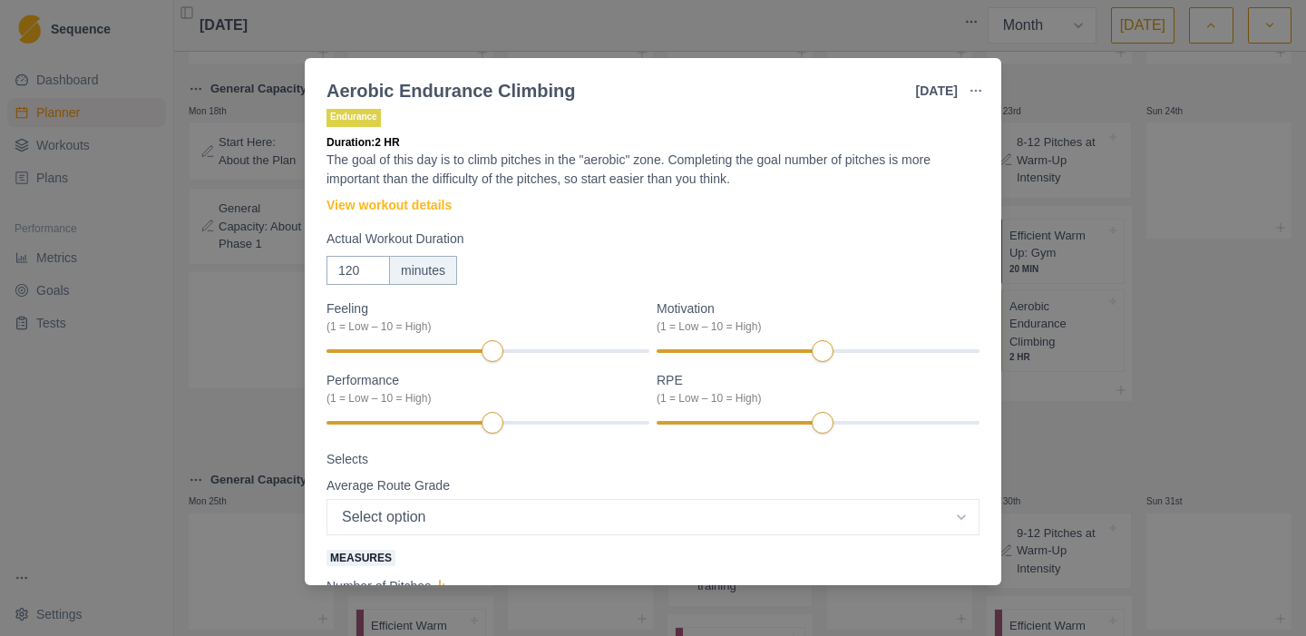
scroll to position [0, 0]
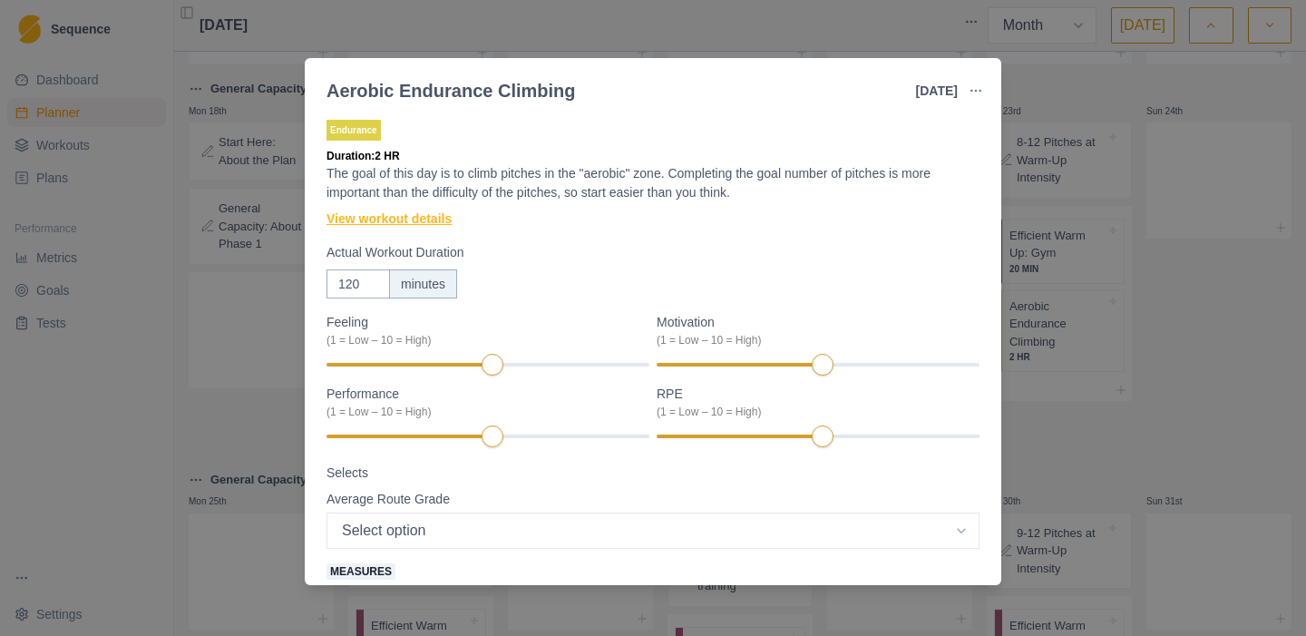
click at [407, 222] on link "View workout details" at bounding box center [388, 218] width 125 height 19
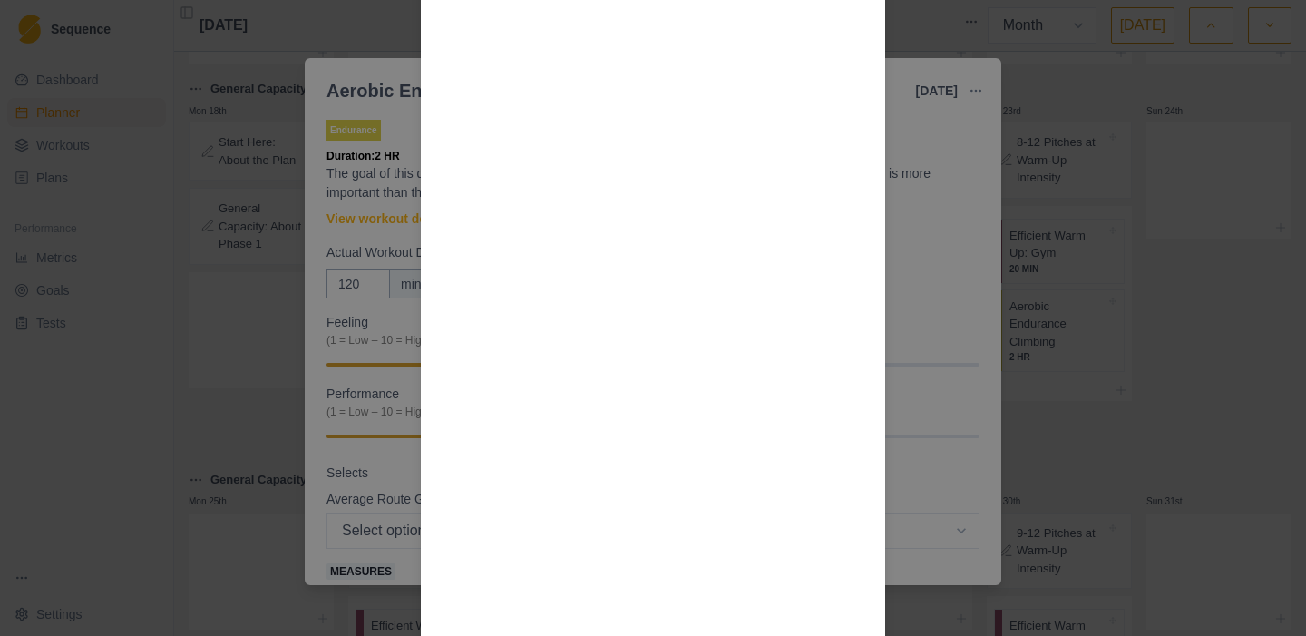
scroll to position [1249, 0]
click at [347, 177] on div "Workout Details The goal of this day is to climb pitches in the "aerobic" zone …" at bounding box center [653, 318] width 1306 height 636
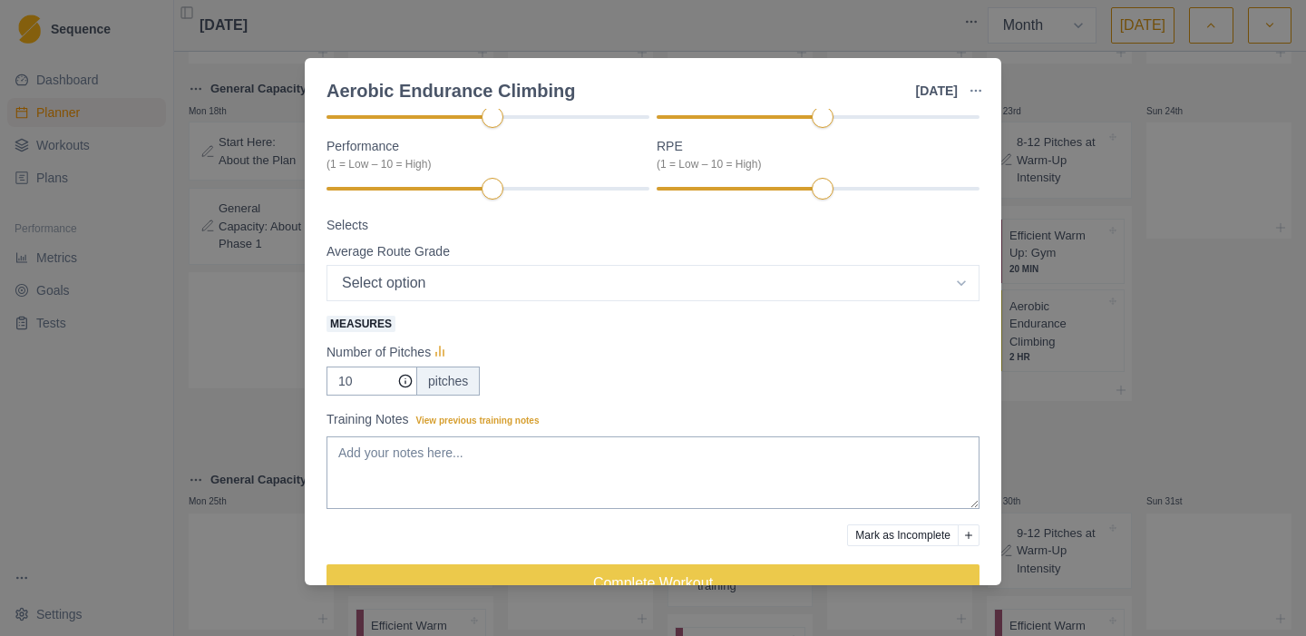
scroll to position [260, 0]
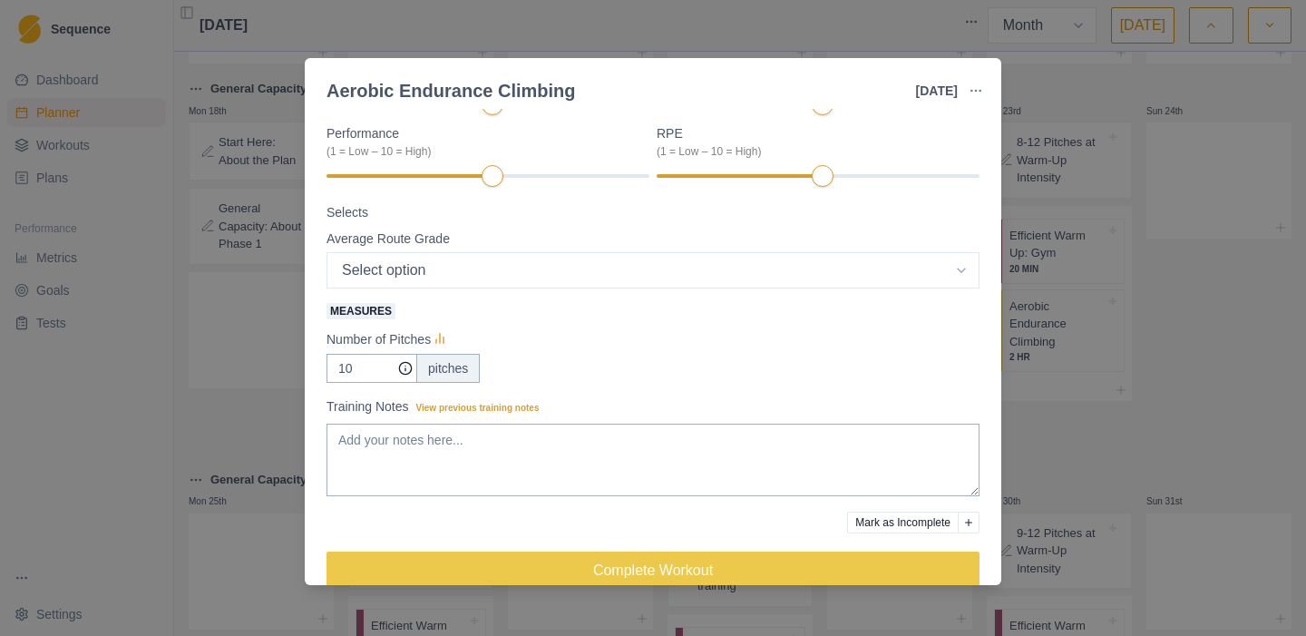
click at [199, 337] on div "Aerobic Endurance Climbing [DATE] Link To Goal View Workout Metrics Edit Origin…" at bounding box center [653, 318] width 1306 height 636
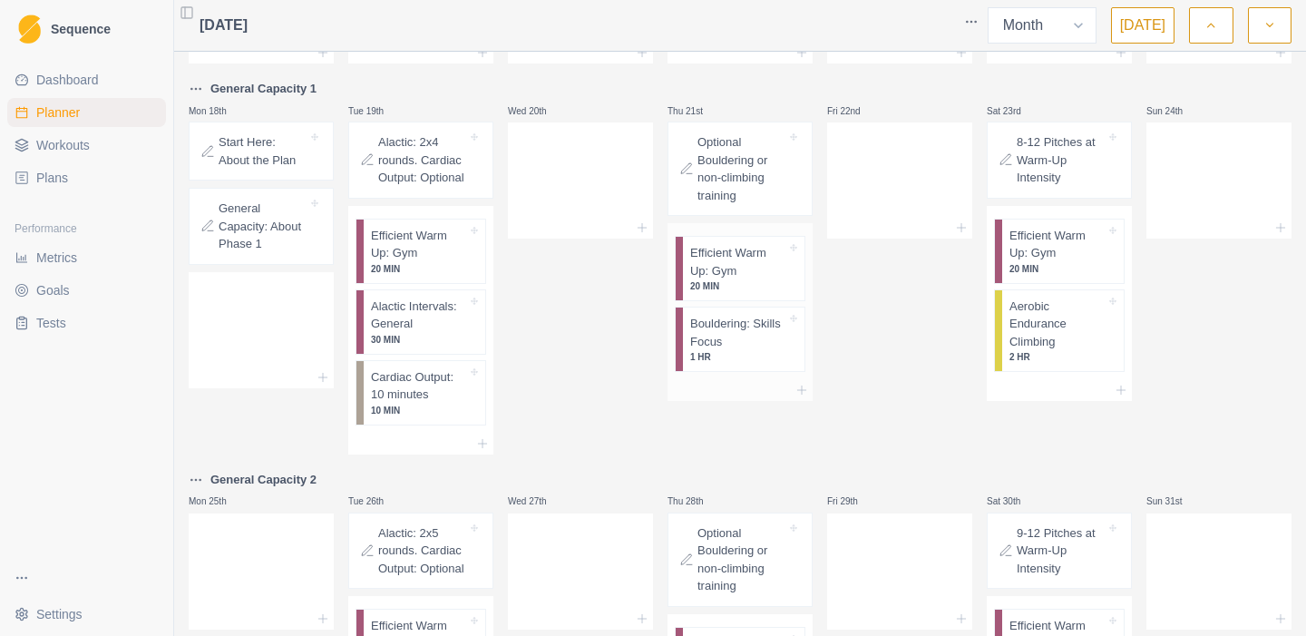
click at [711, 322] on p "Bouldering: Skills Focus" at bounding box center [738, 332] width 96 height 35
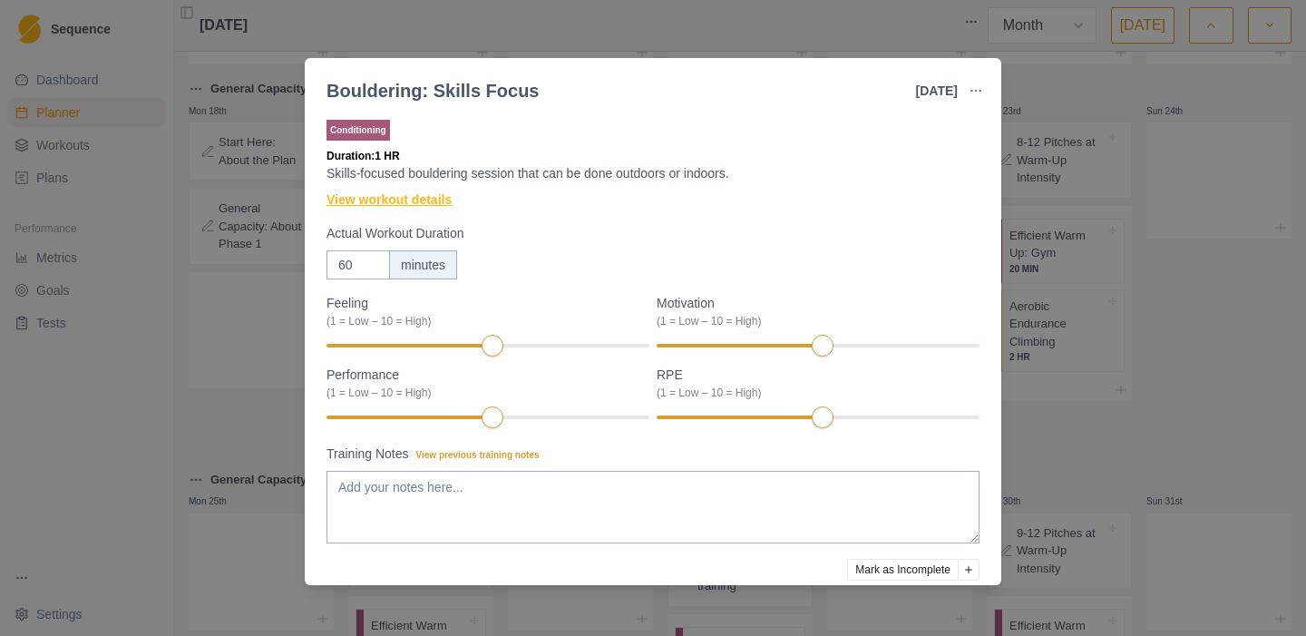
click at [426, 199] on link "View workout details" at bounding box center [388, 199] width 125 height 19
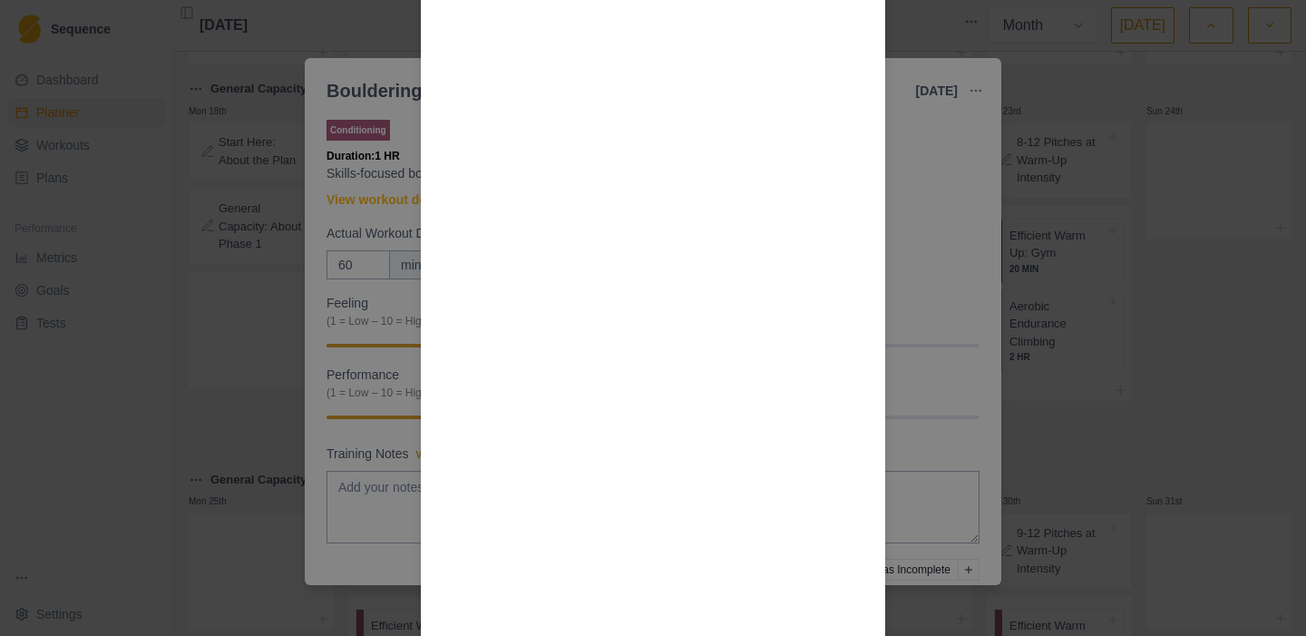
scroll to position [1618, 0]
click at [343, 291] on div "Workout Details Yes, you can boulder. No, you shouldn’t be trying to send your …" at bounding box center [653, 318] width 1306 height 636
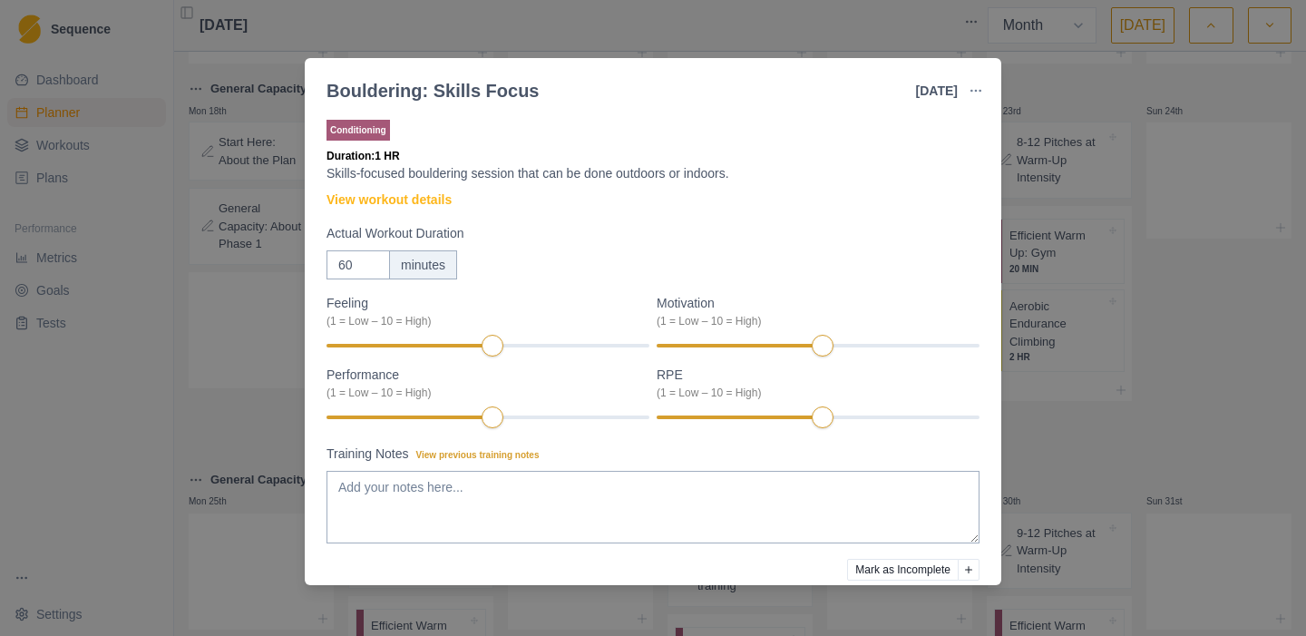
click at [238, 363] on div "Bouldering: Skills Focus [DATE] Link To Goal View Workout Metrics Edit Original…" at bounding box center [653, 318] width 1306 height 636
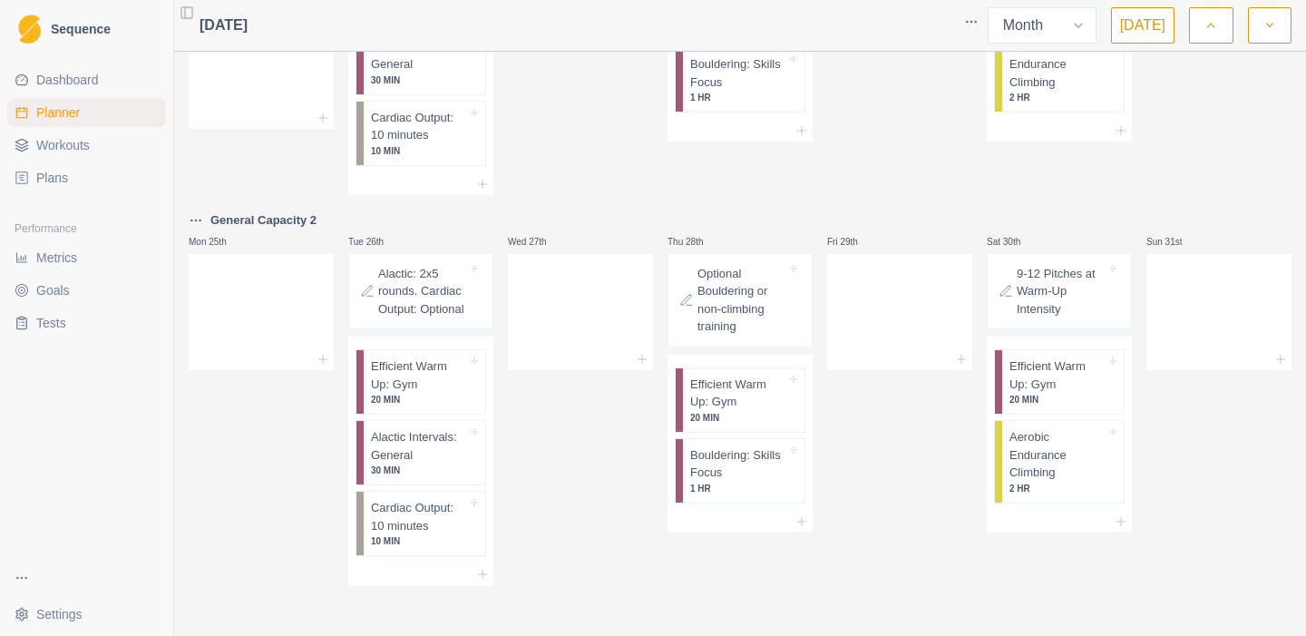
scroll to position [802, 0]
click at [1268, 33] on icon "button" at bounding box center [1269, 25] width 13 height 18
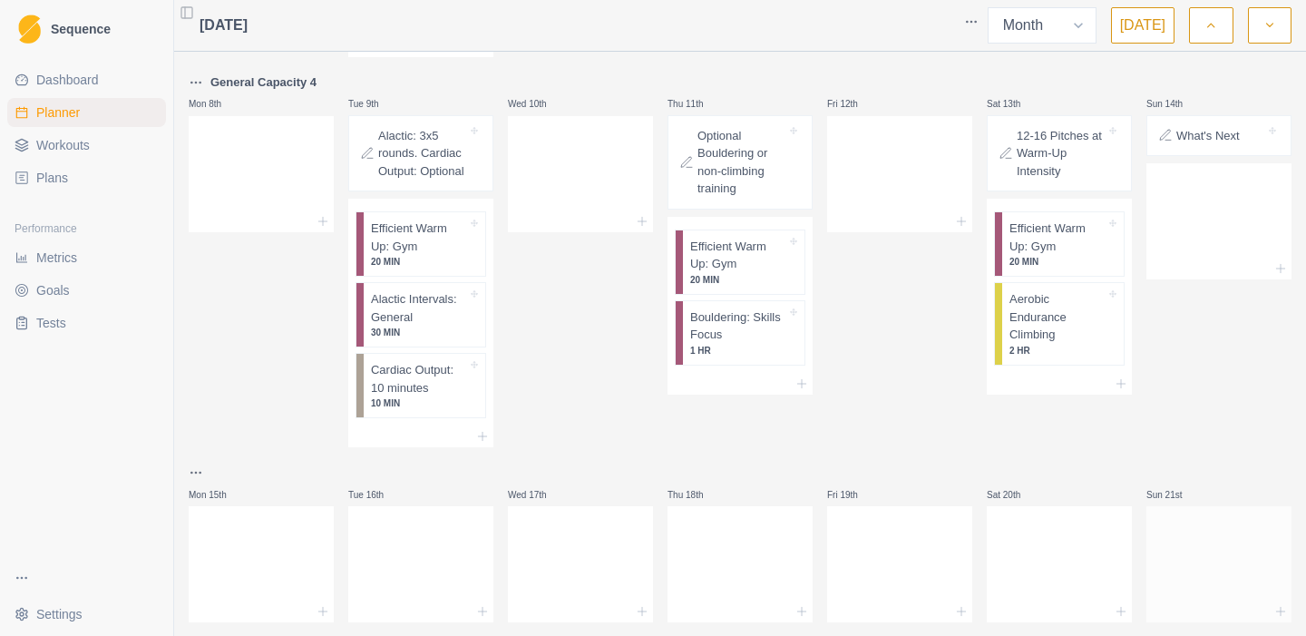
scroll to position [0, 0]
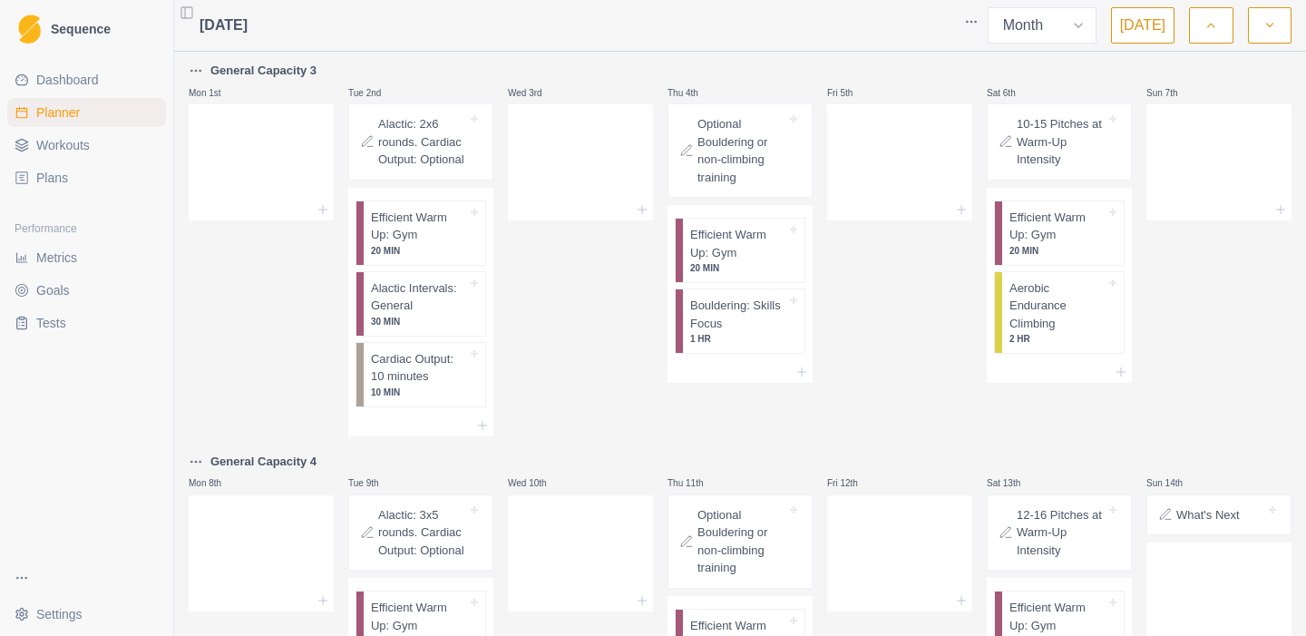
click at [88, 178] on link "Plans" at bounding box center [86, 177] width 159 height 29
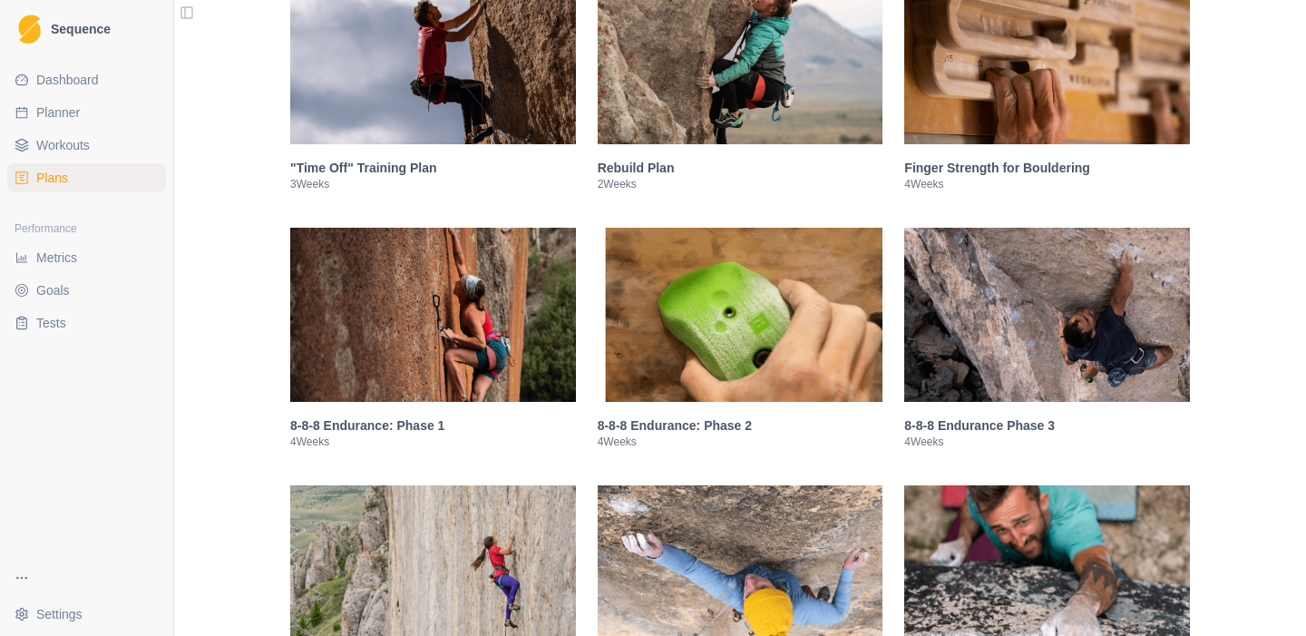
click at [457, 335] on img at bounding box center [433, 315] width 286 height 174
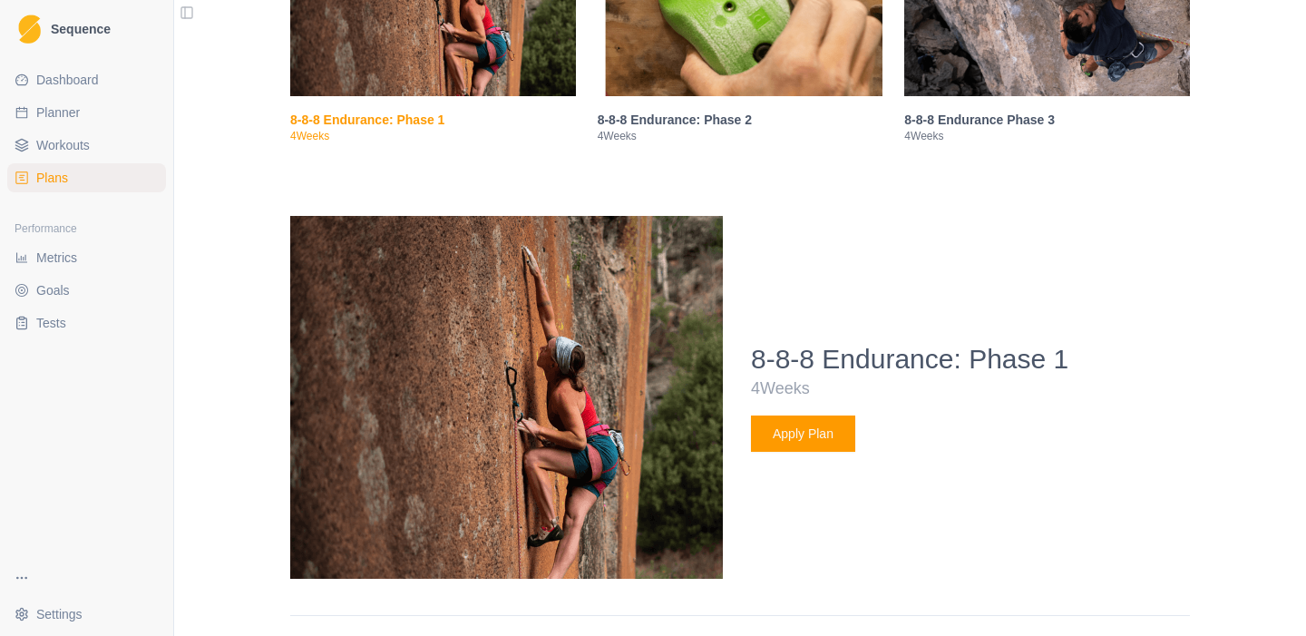
scroll to position [1124, 0]
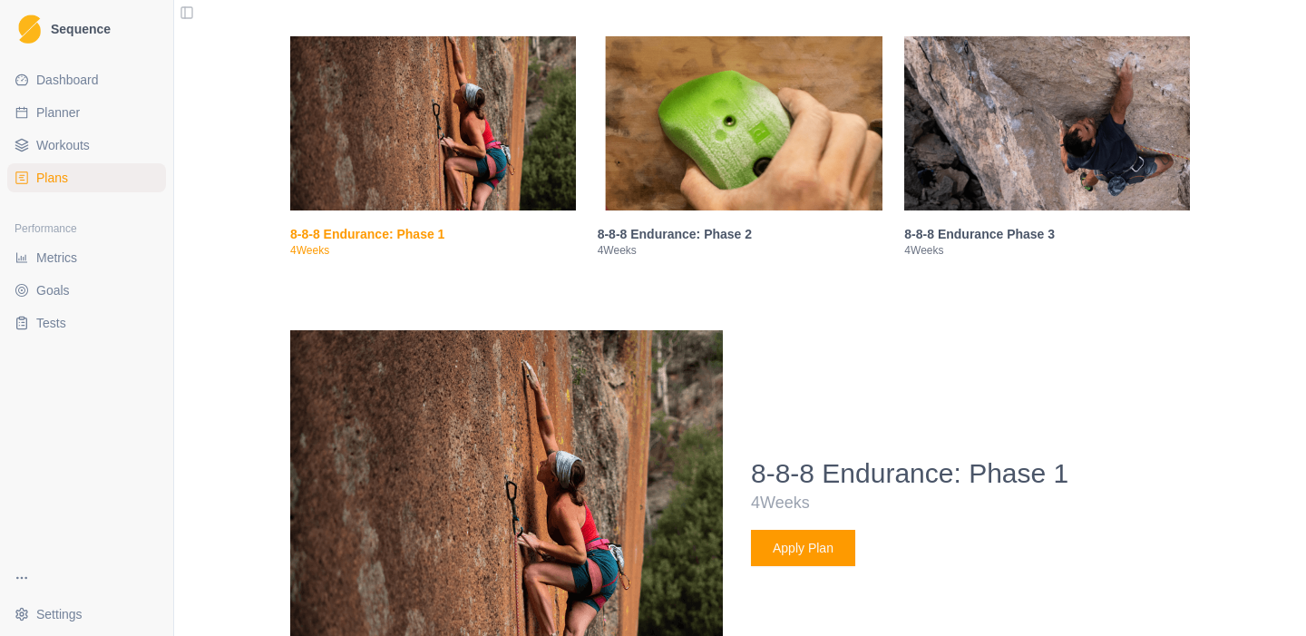
click at [644, 197] on img at bounding box center [741, 123] width 286 height 174
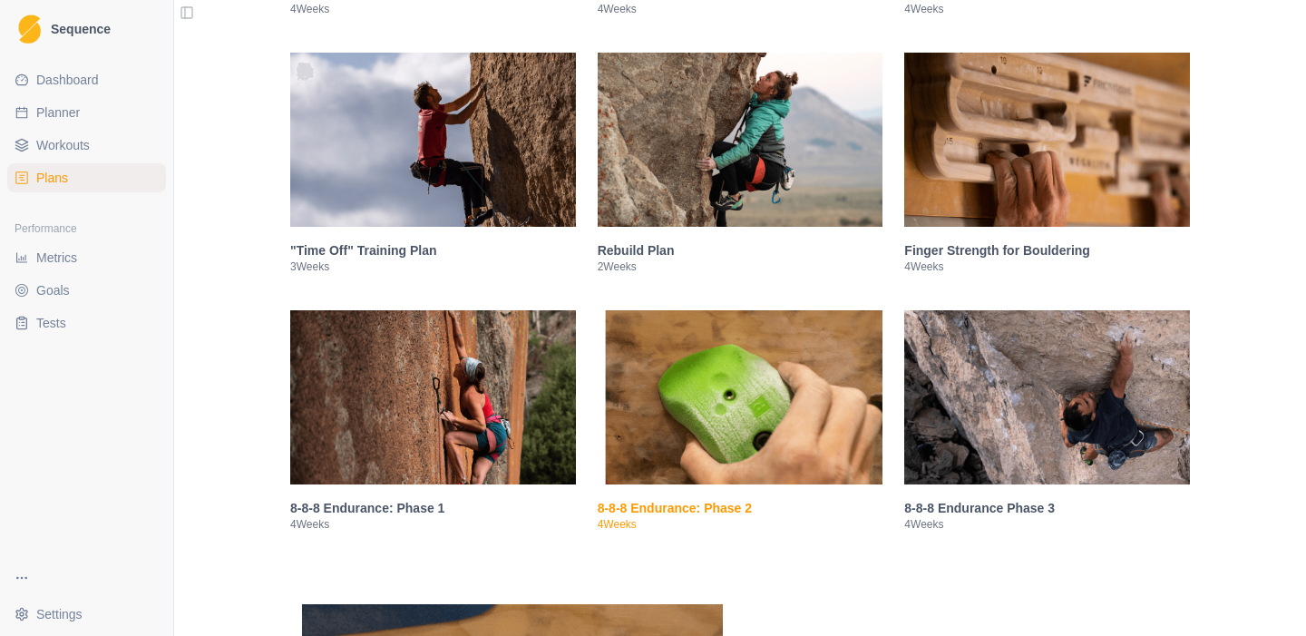
scroll to position [851, 0]
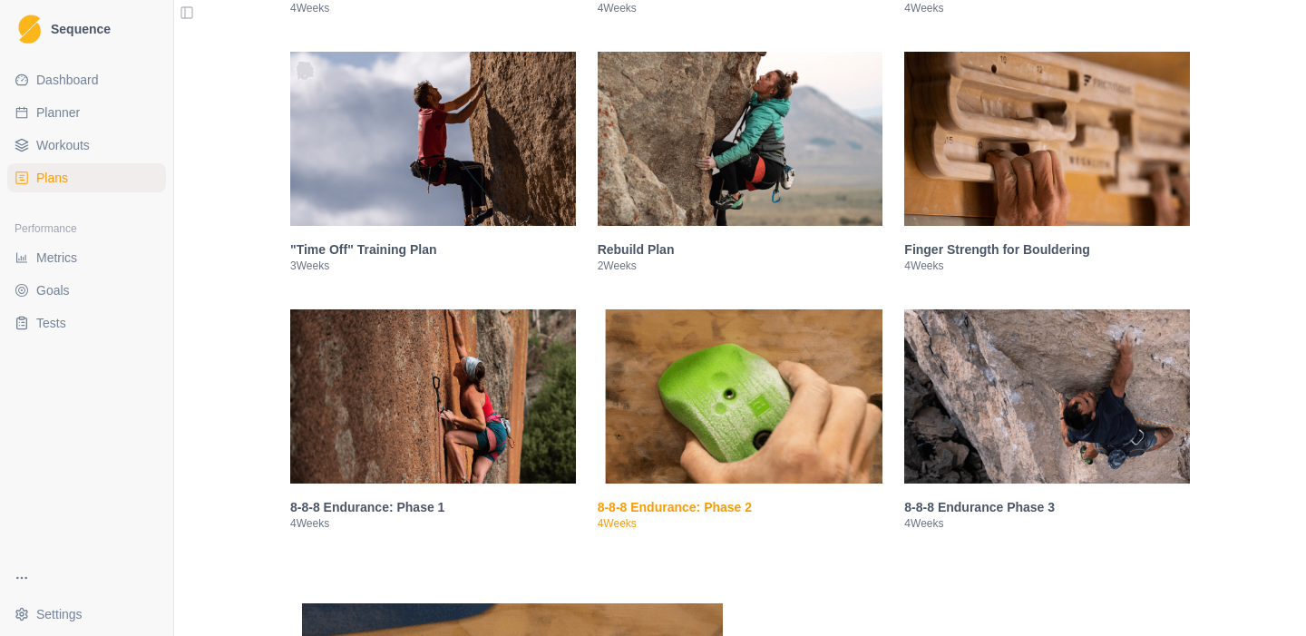
click at [1008, 411] on img at bounding box center [1047, 396] width 286 height 174
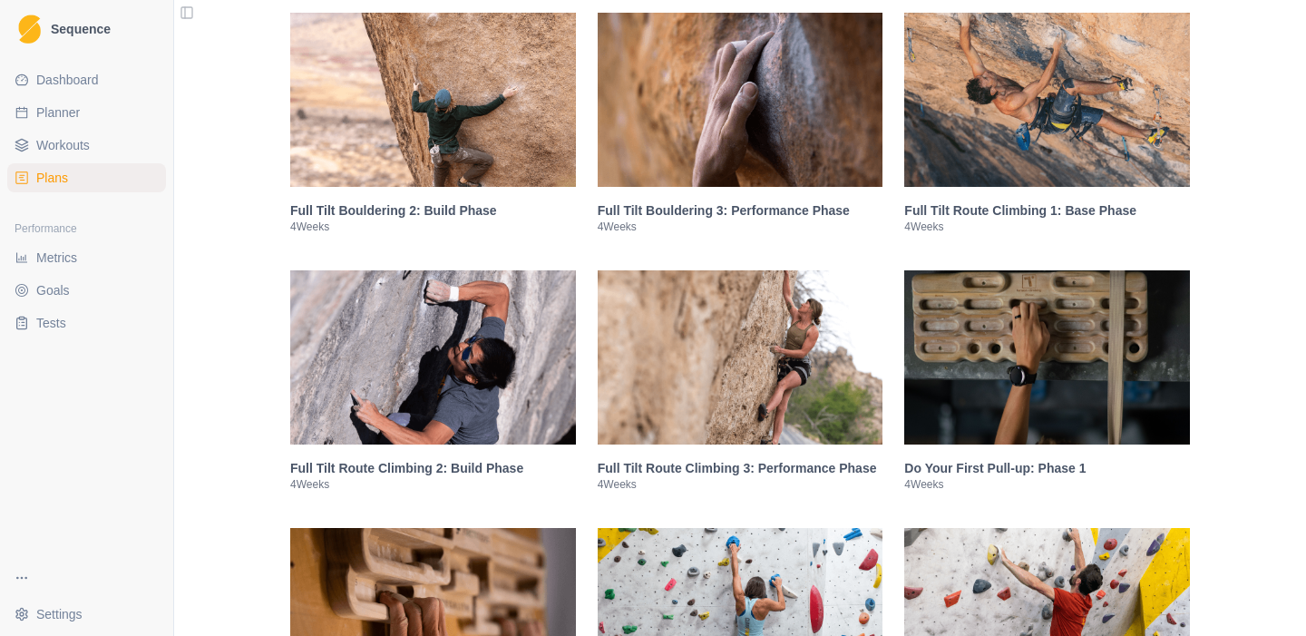
scroll to position [3287, 0]
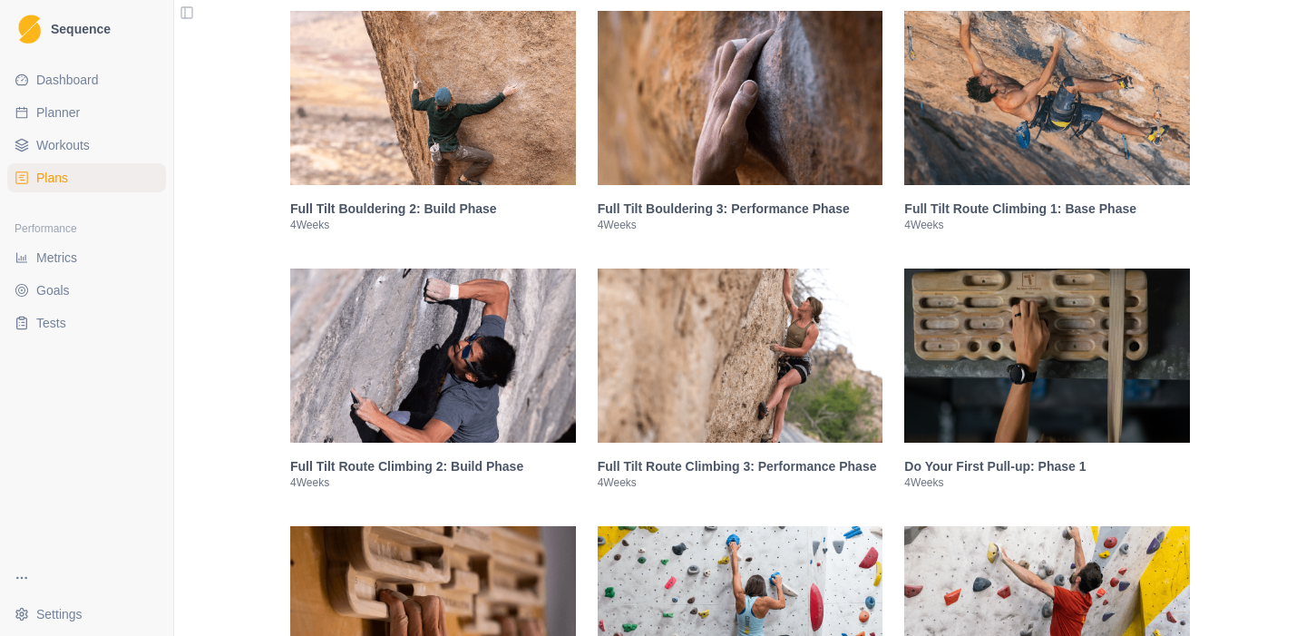
click at [1040, 179] on img at bounding box center [1047, 98] width 286 height 174
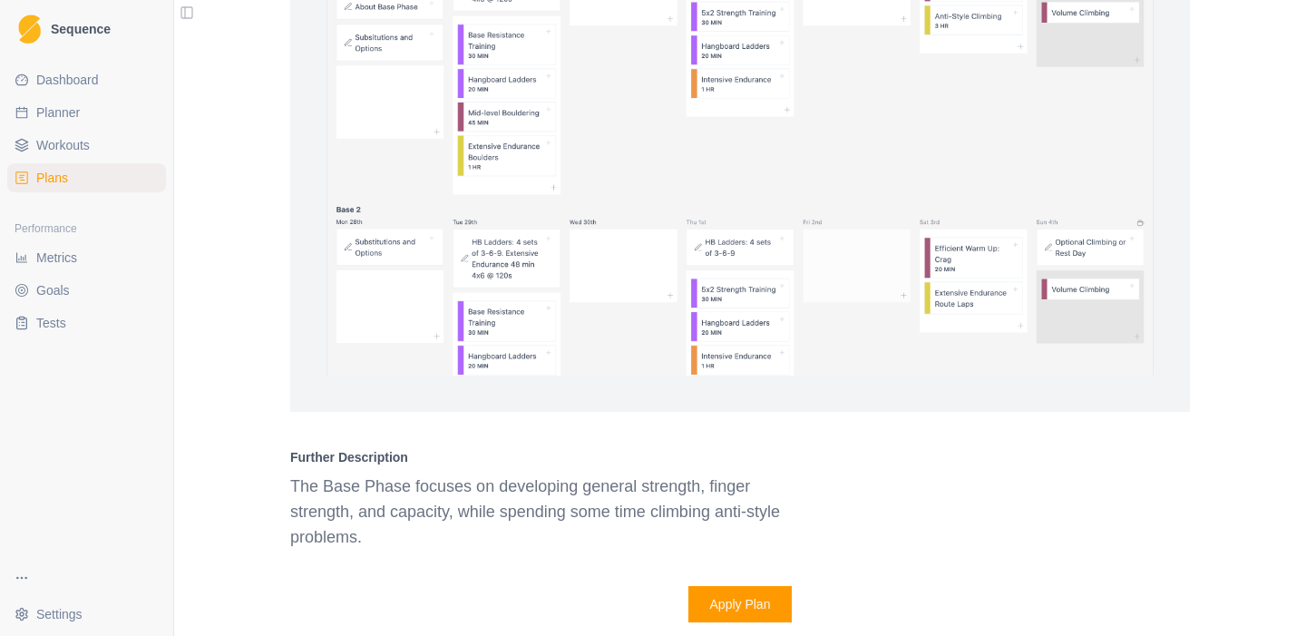
scroll to position [2750, 0]
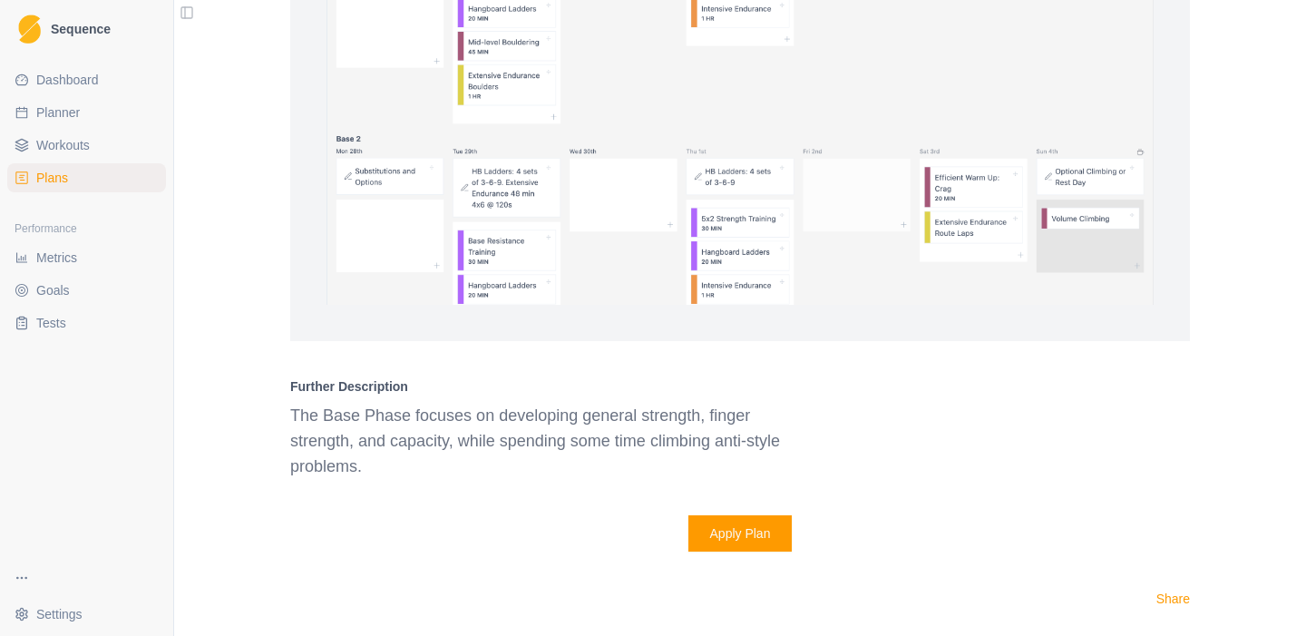
click at [742, 551] on button "Apply Plan" at bounding box center [740, 533] width 104 height 36
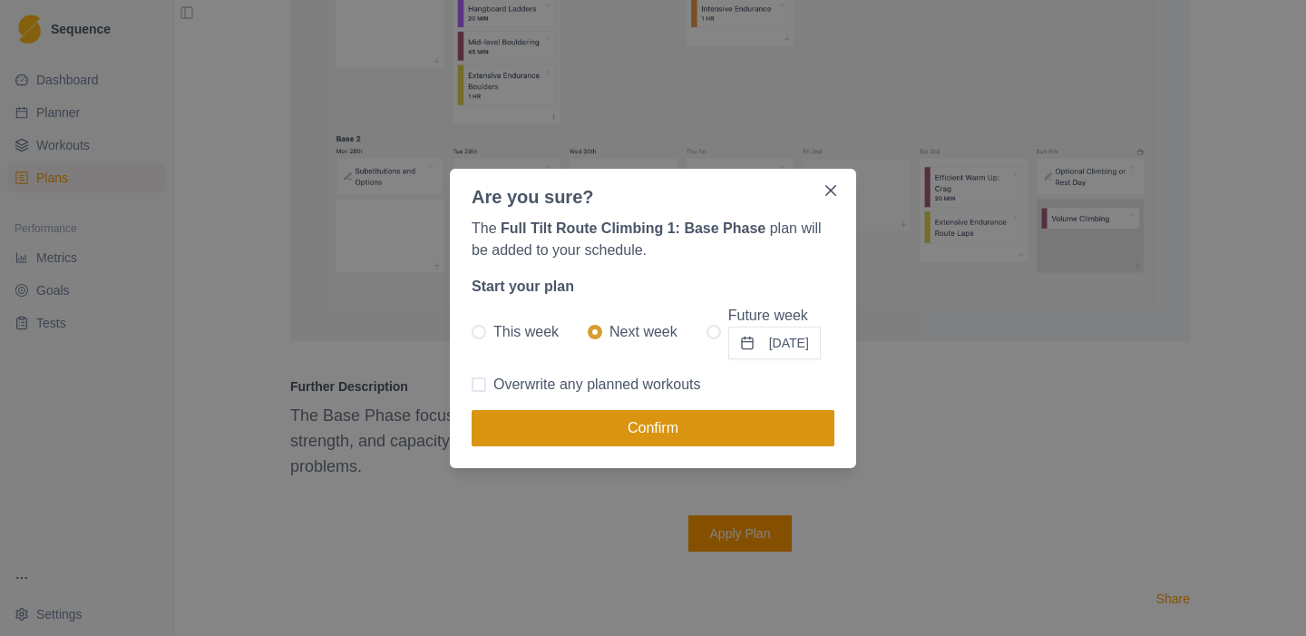
click at [681, 420] on button "Confirm" at bounding box center [652, 428] width 363 height 36
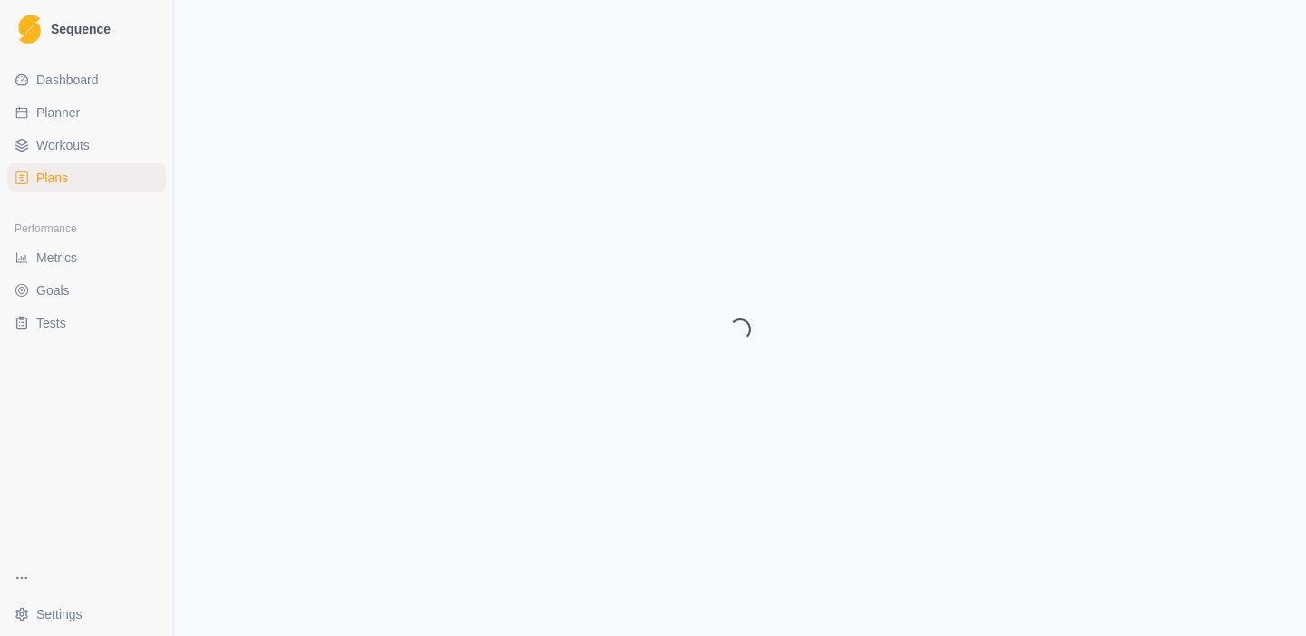
select select "month"
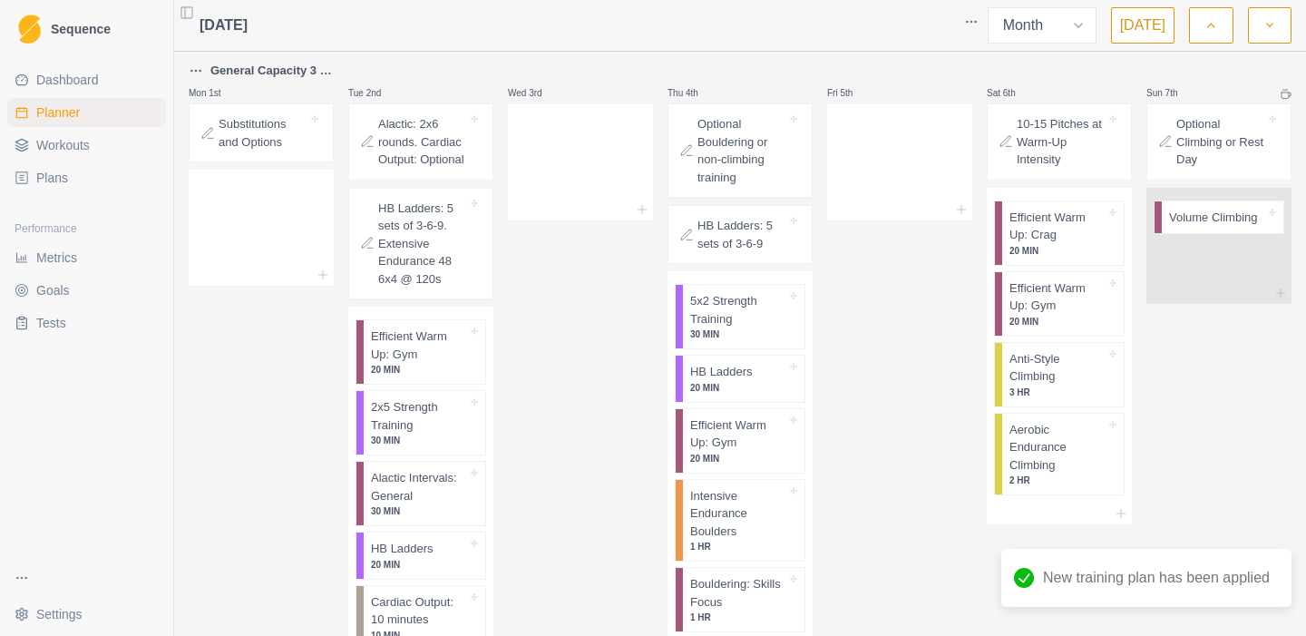
click at [51, 178] on span "Plans" at bounding box center [52, 178] width 32 height 18
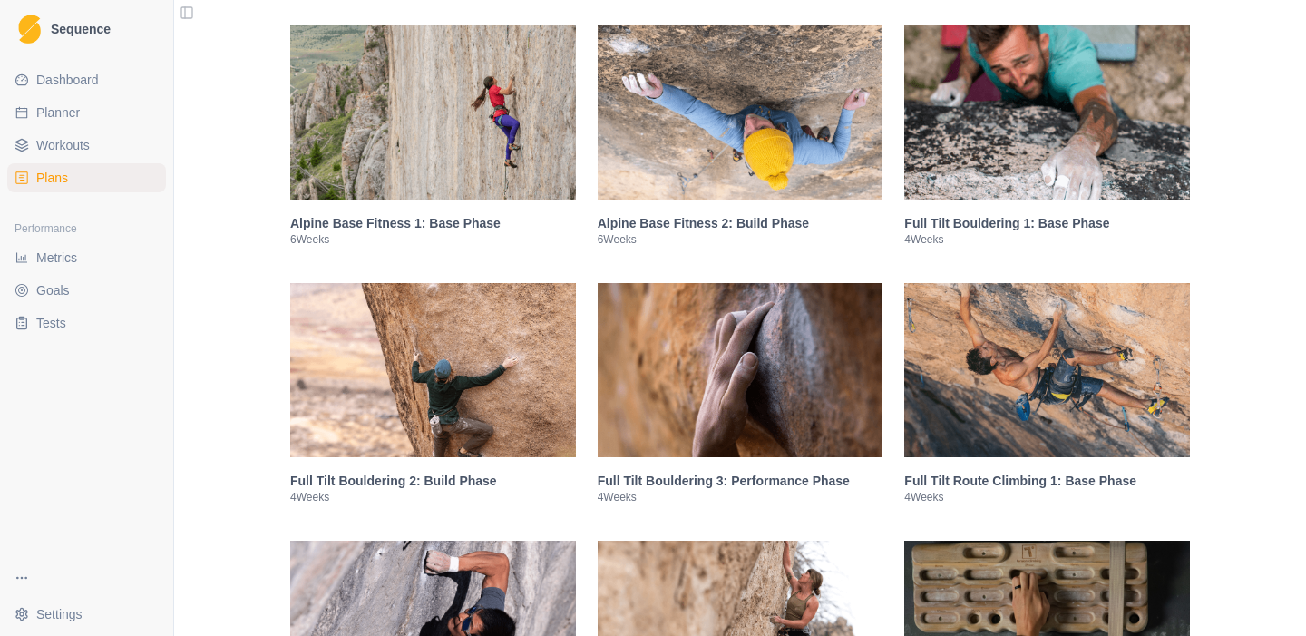
scroll to position [1412, 0]
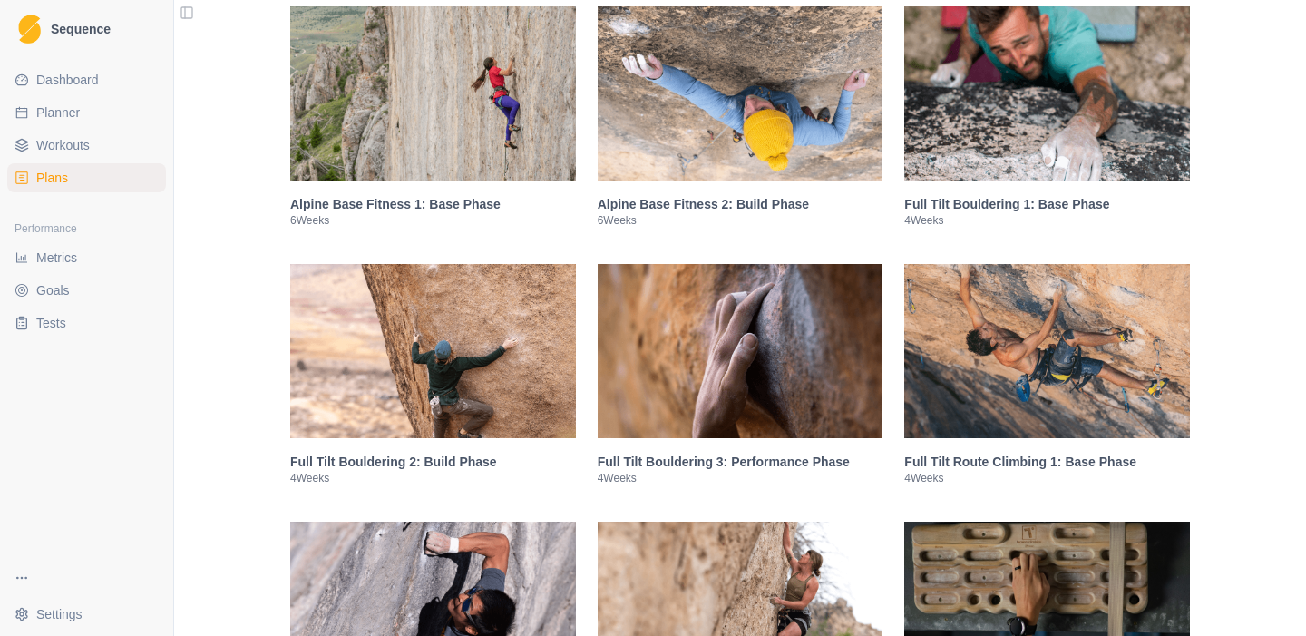
click at [1045, 326] on img at bounding box center [1047, 351] width 286 height 174
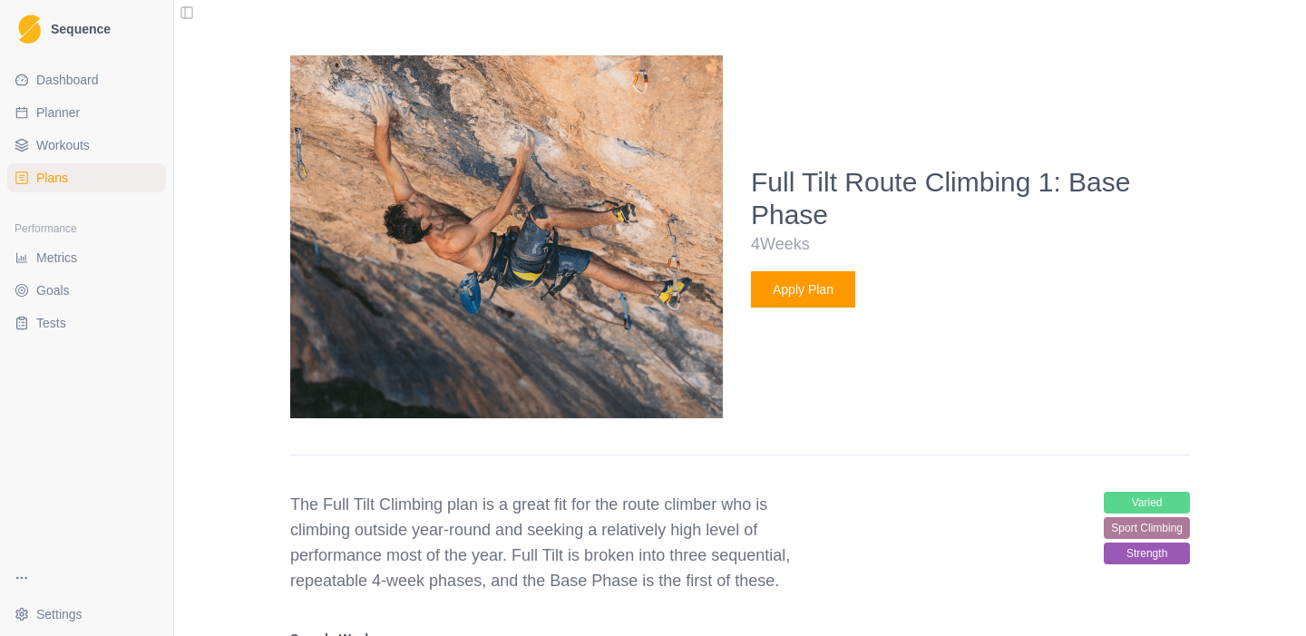
scroll to position [1955, 0]
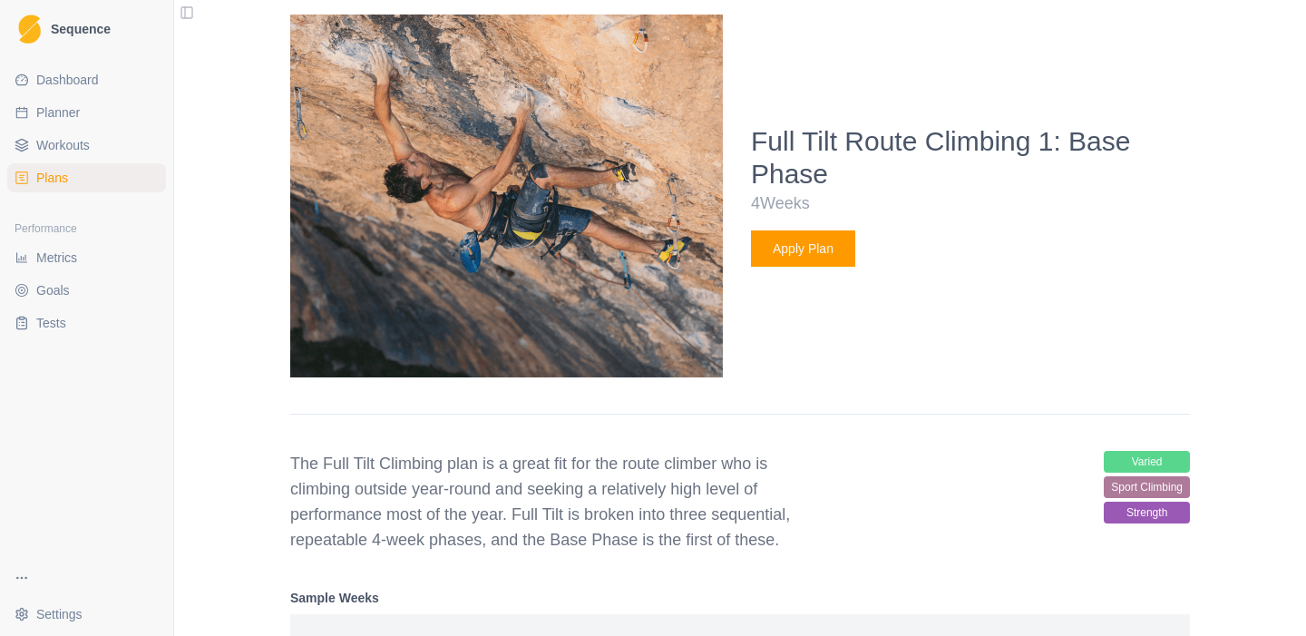
click at [792, 267] on button "Apply Plan" at bounding box center [803, 248] width 104 height 36
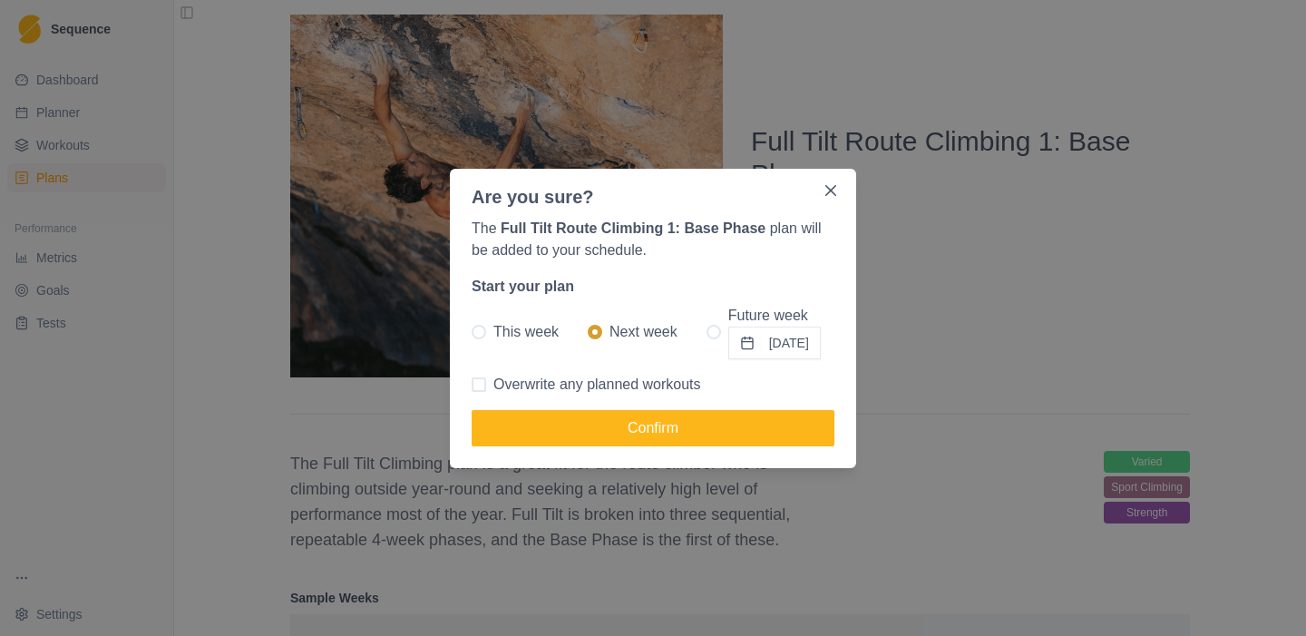
click at [618, 390] on span "Overwrite any planned workouts" at bounding box center [597, 385] width 208 height 22
click at [471, 384] on input "Overwrite any planned workouts" at bounding box center [471, 384] width 1 height 1
checkbox input "true"
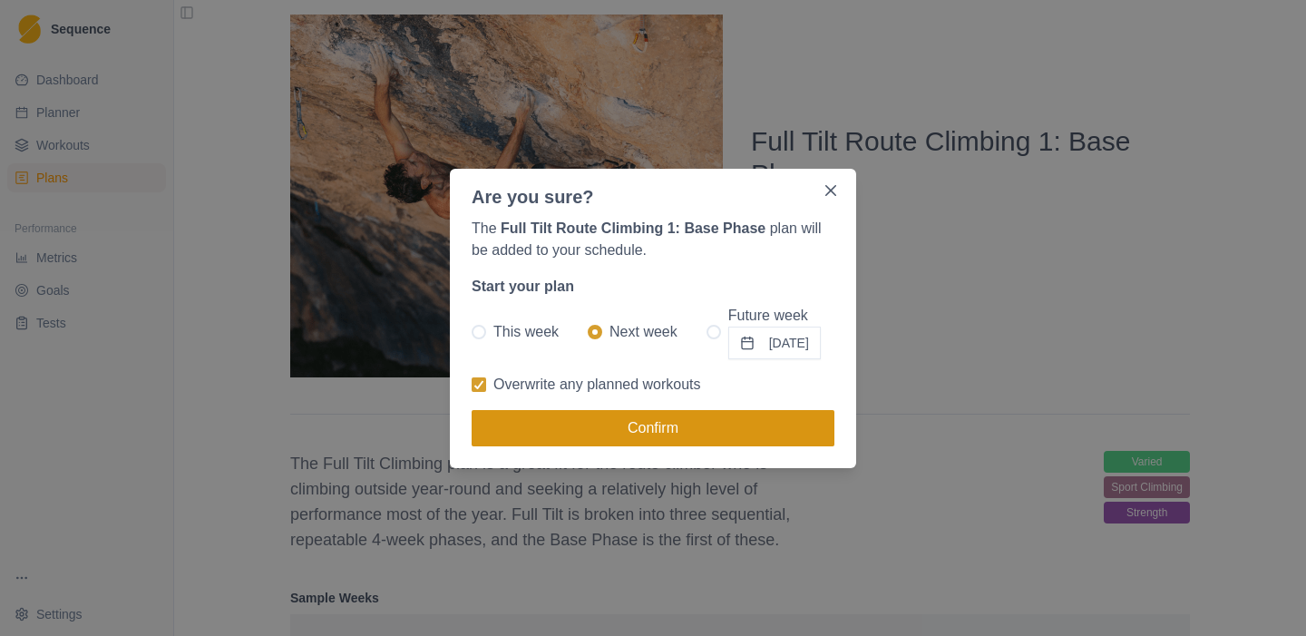
click at [653, 421] on button "Confirm" at bounding box center [652, 428] width 363 height 36
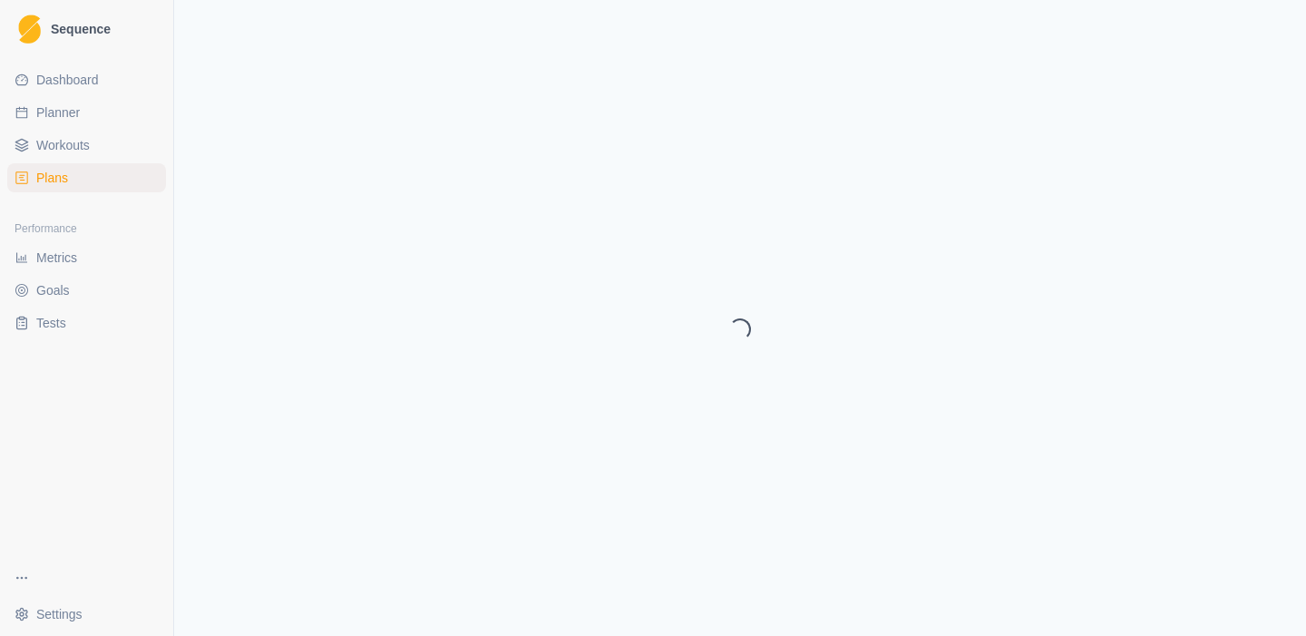
select select "month"
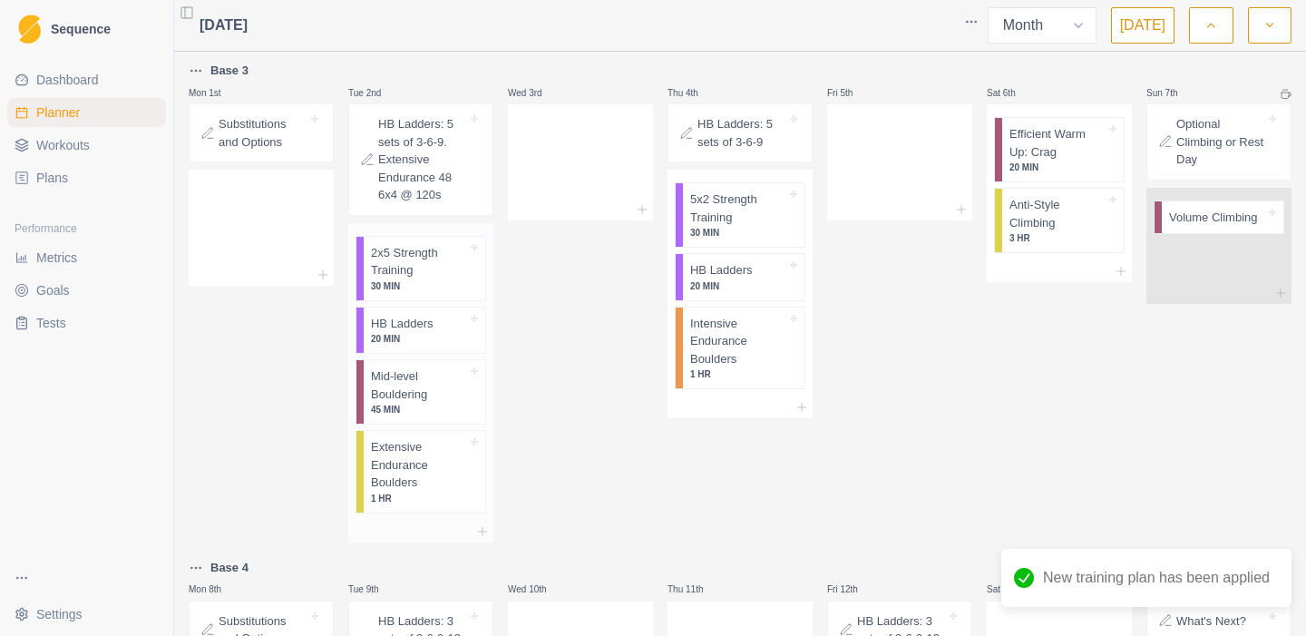
click at [422, 285] on p "30 MIN" at bounding box center [419, 286] width 96 height 14
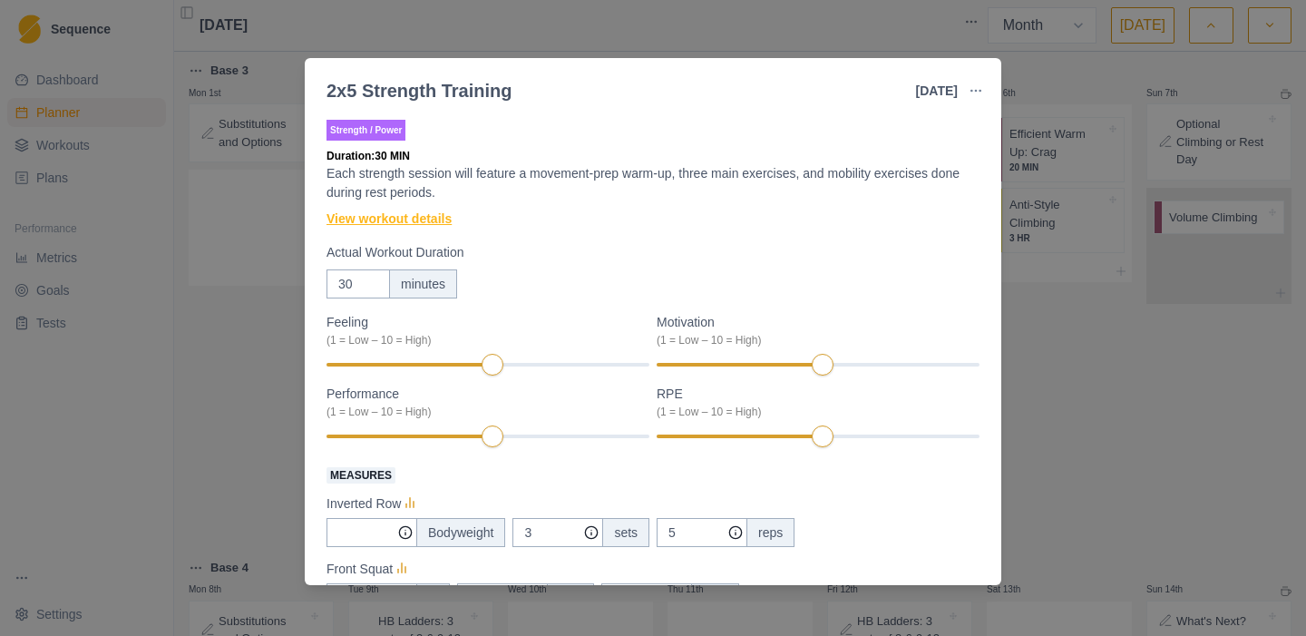
click at [404, 214] on link "View workout details" at bounding box center [388, 218] width 125 height 19
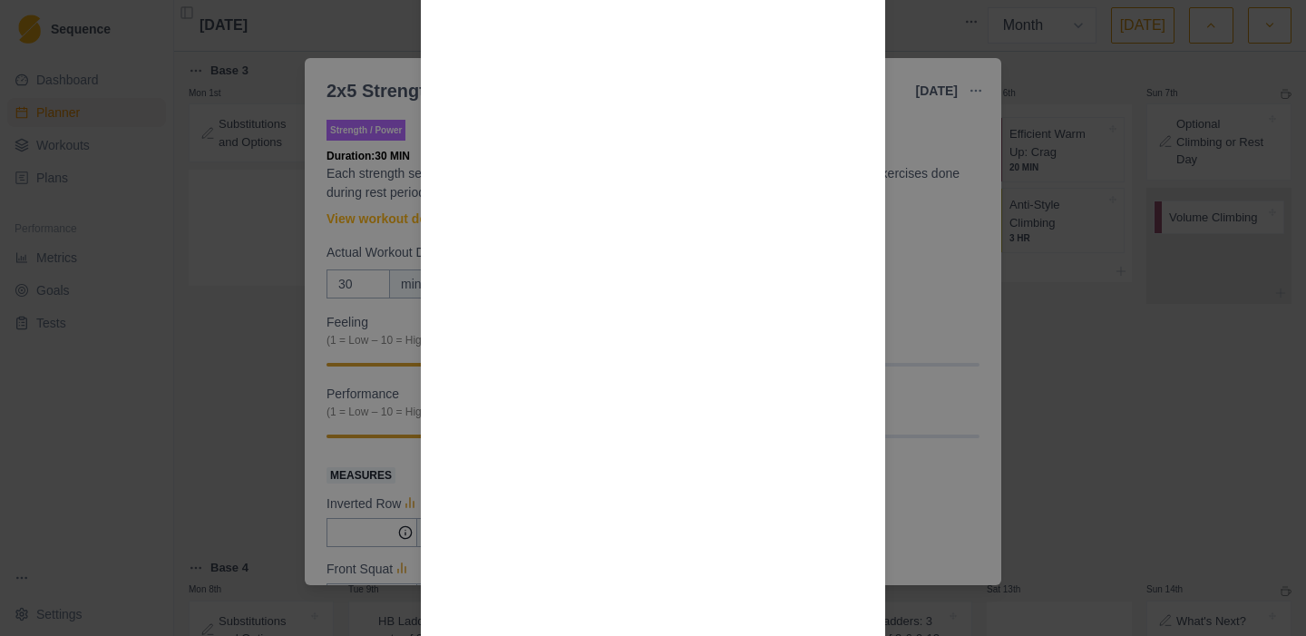
scroll to position [1466, 0]
click at [948, 270] on div "Workout Details Choosing weights: Your working sets should be RPE 7-8 or around…" at bounding box center [653, 318] width 1306 height 636
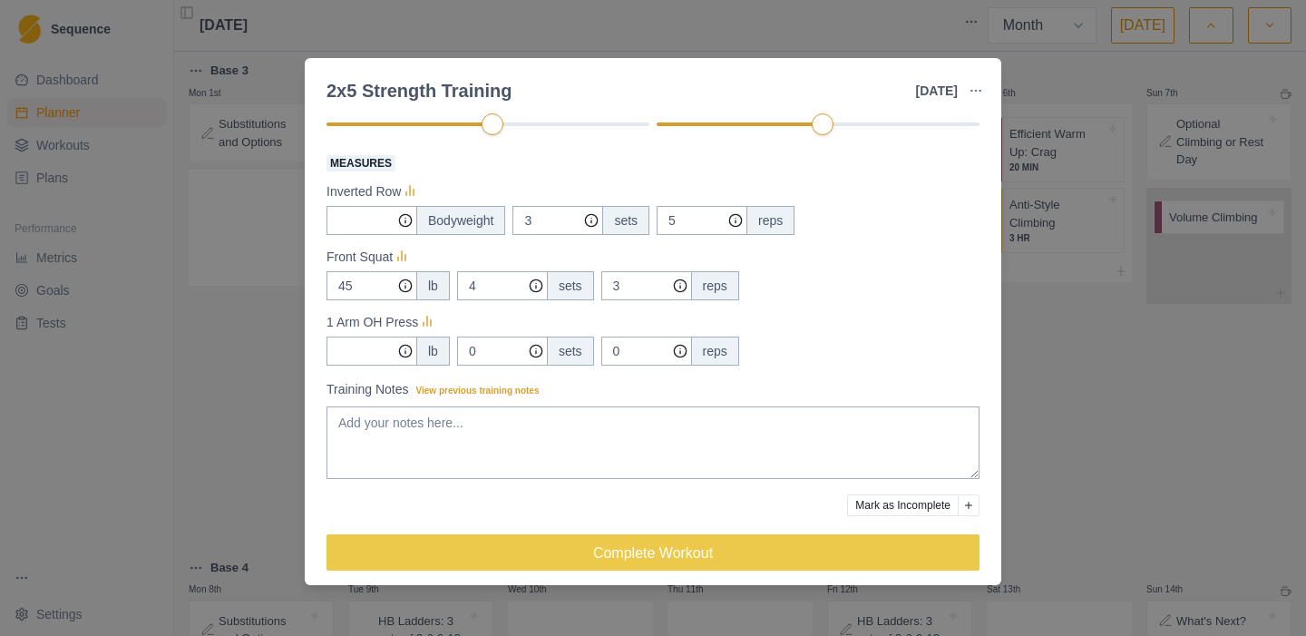
scroll to position [323, 0]
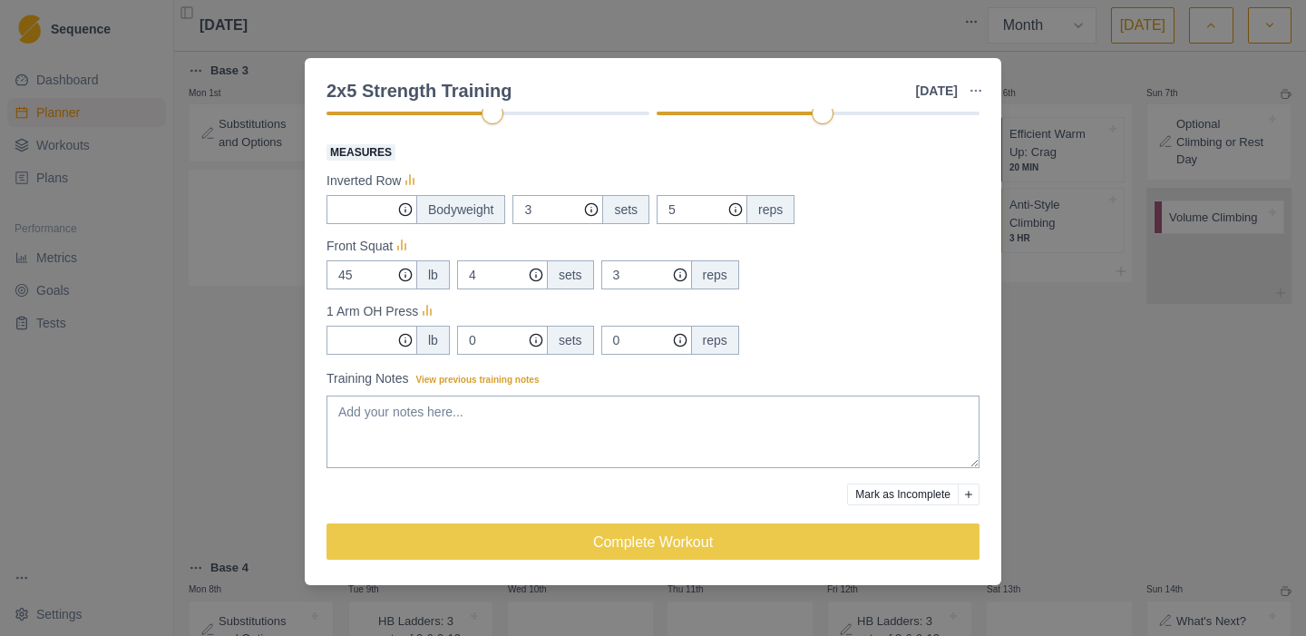
click at [237, 354] on div "2x5 Strength Training [DATE] Link To Goal View Workout Metrics Edit Original Wo…" at bounding box center [653, 318] width 1306 height 636
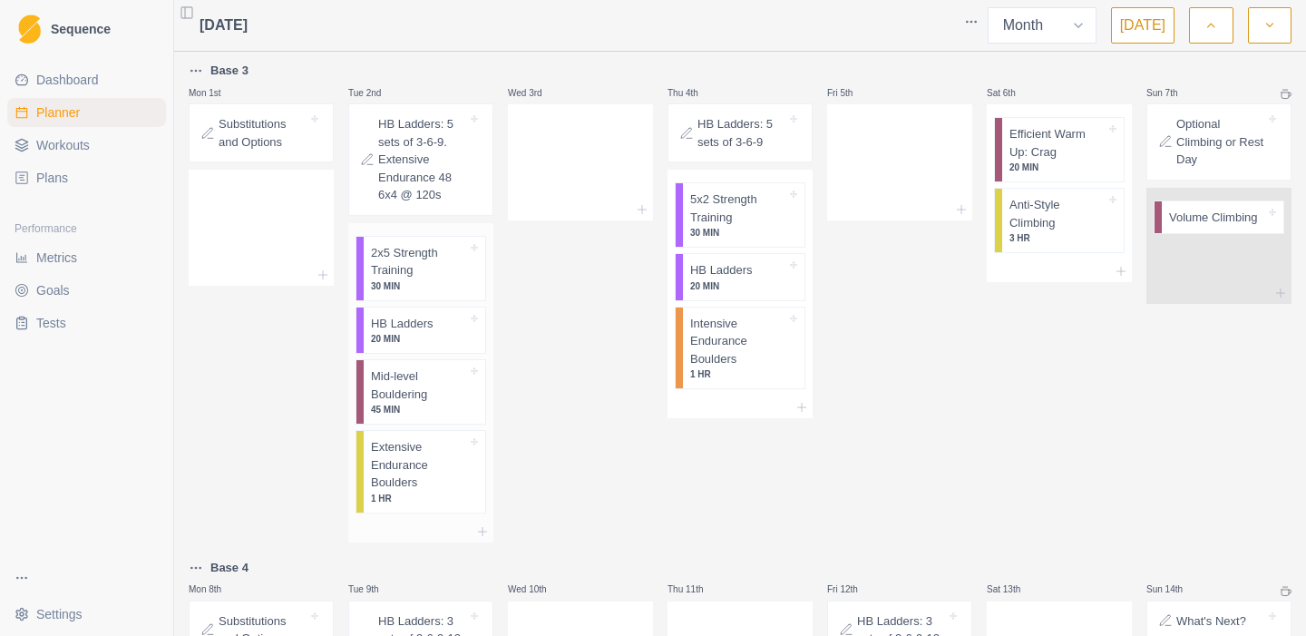
click at [390, 333] on p "20 MIN" at bounding box center [419, 339] width 96 height 14
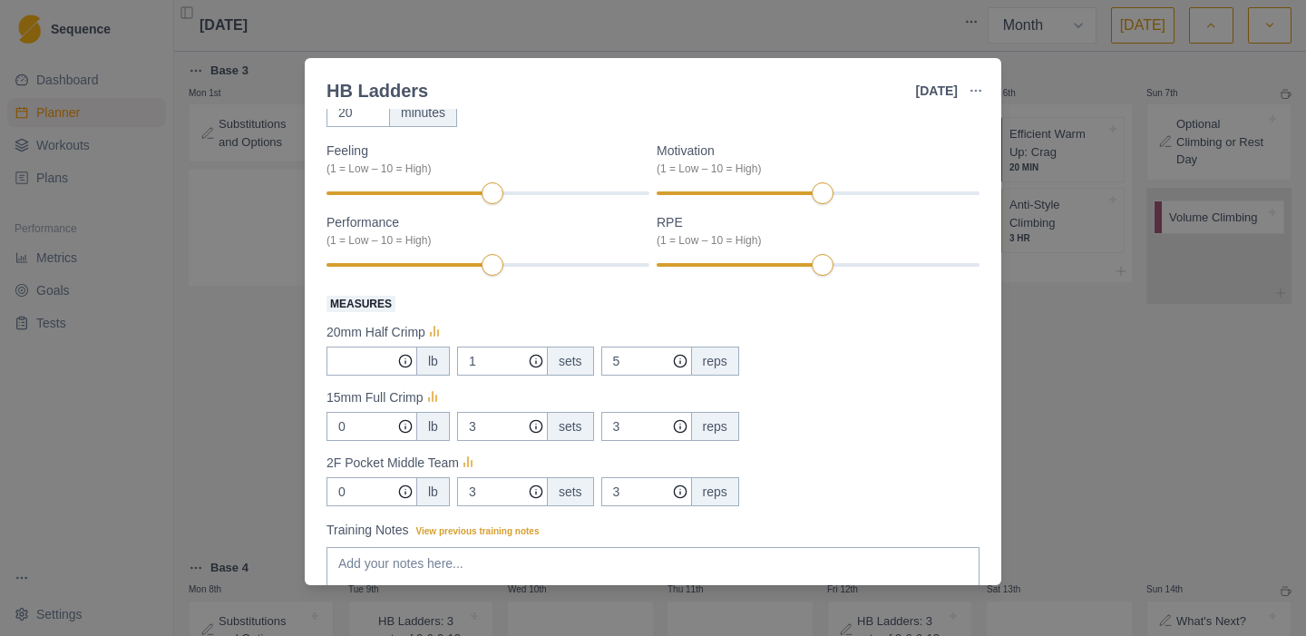
scroll to position [0, 0]
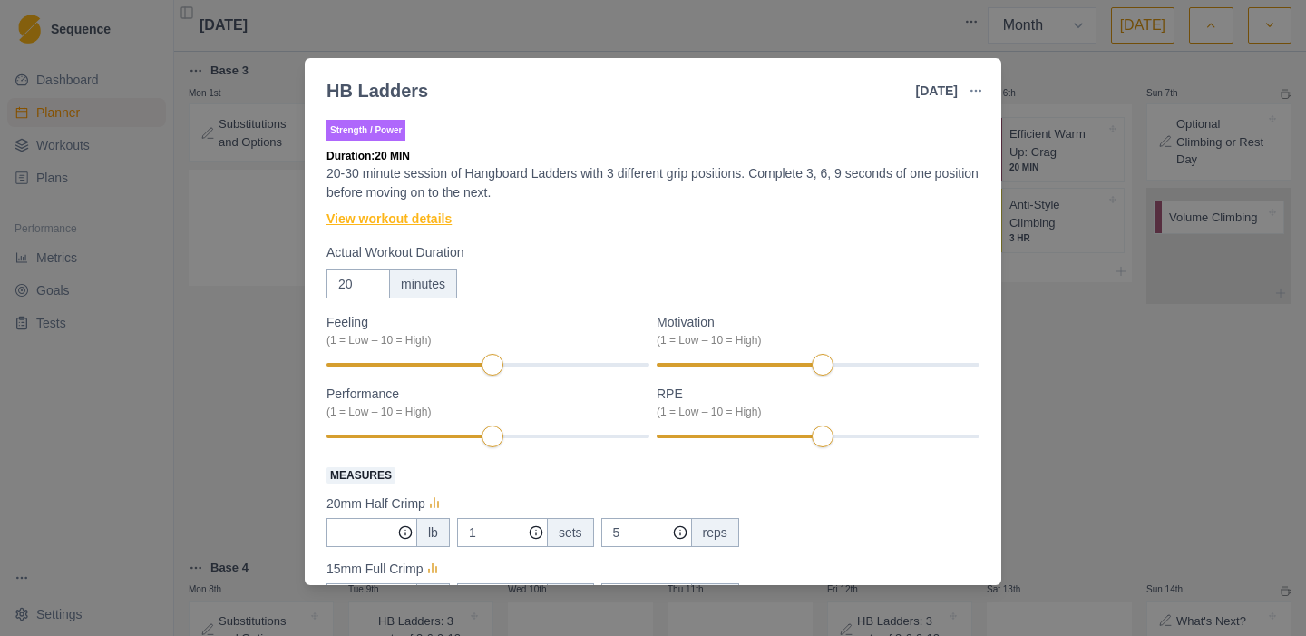
click at [424, 221] on link "View workout details" at bounding box center [388, 218] width 125 height 19
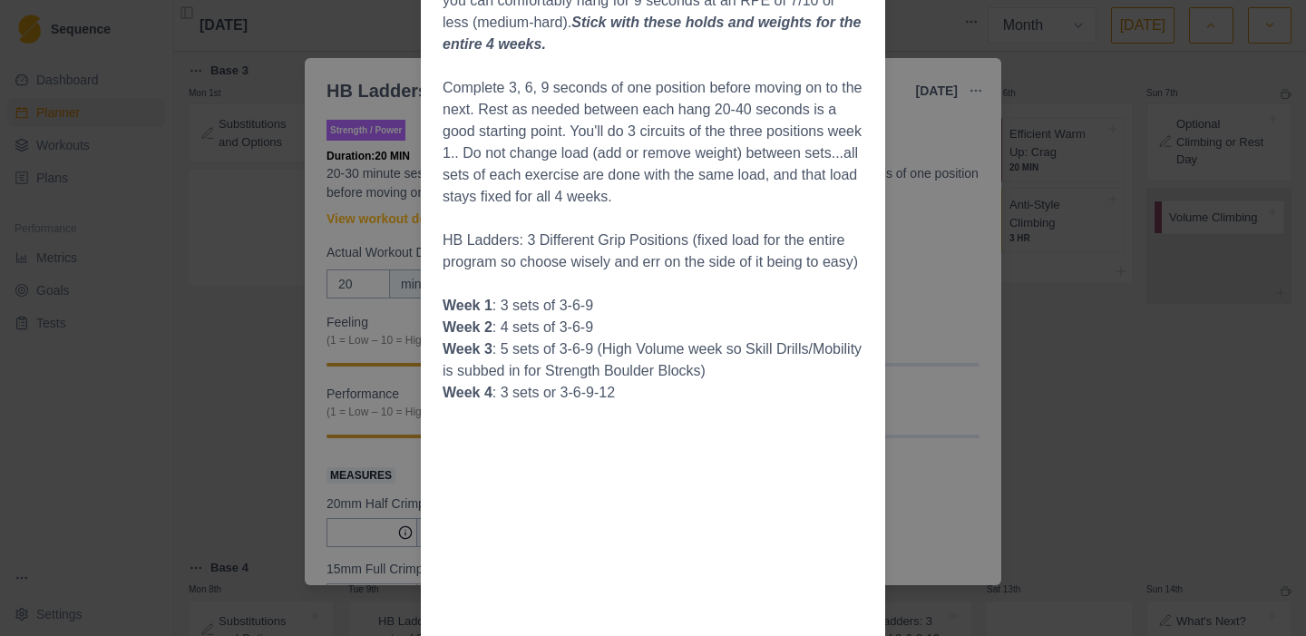
scroll to position [326, 0]
click at [335, 197] on div "Workout Details Select 3 hold types or positions. You’ll stick with these throu…" at bounding box center [653, 318] width 1306 height 636
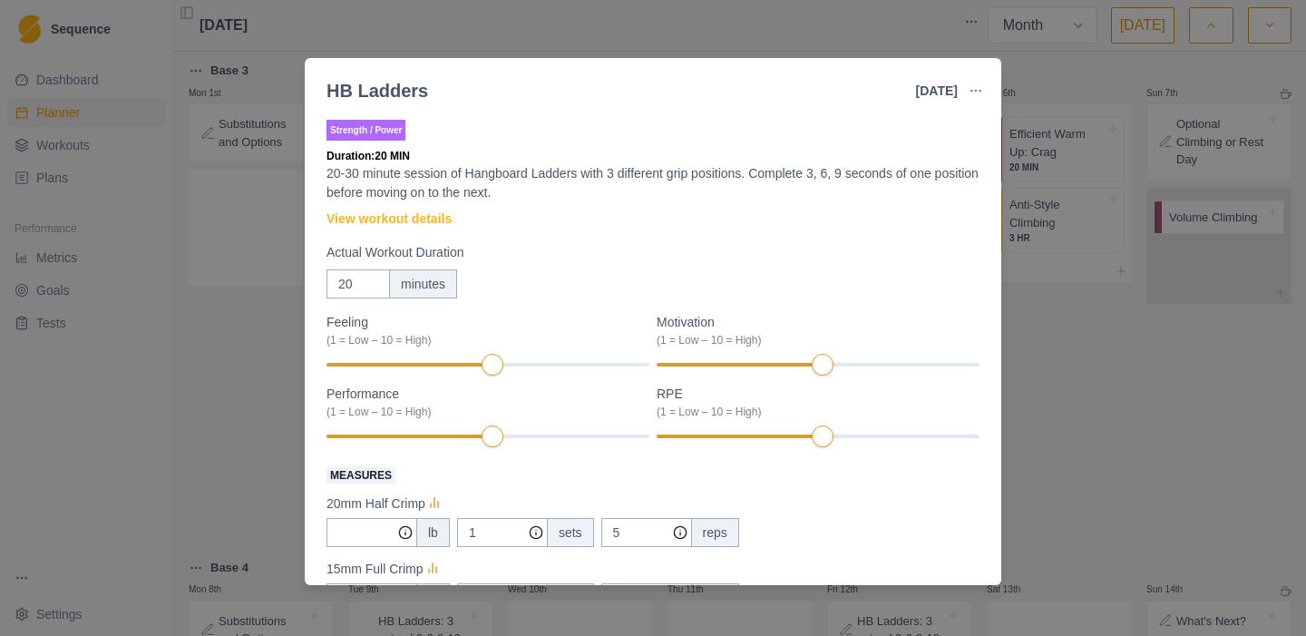
click at [238, 315] on div "HB Ladders [DATE] Link To Goal View Workout Metrics Edit Original Workout Resch…" at bounding box center [653, 318] width 1306 height 636
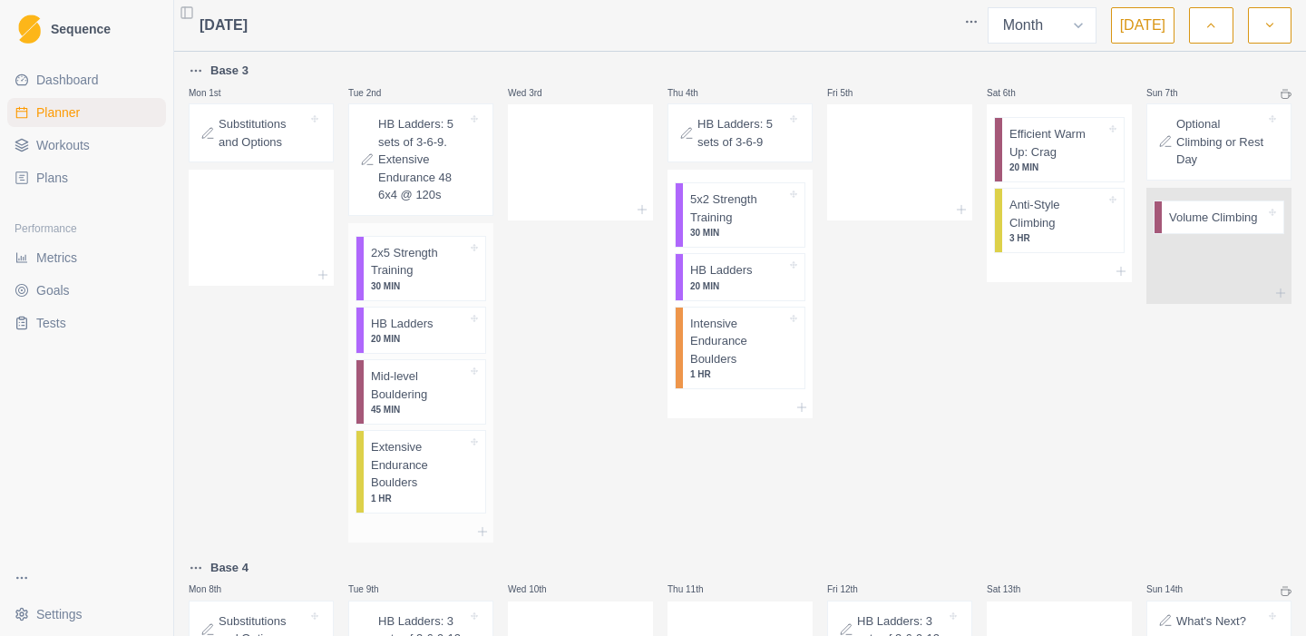
click at [409, 401] on p "Mid-level Bouldering" at bounding box center [419, 384] width 96 height 35
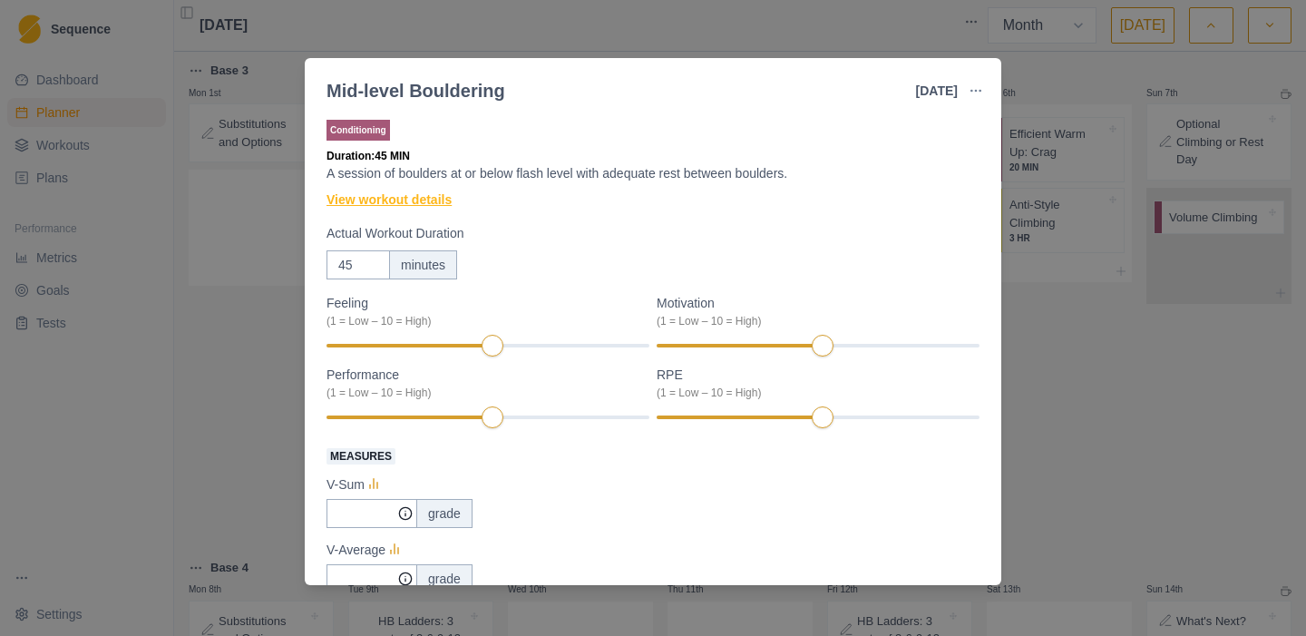
click at [363, 190] on link "View workout details" at bounding box center [388, 199] width 125 height 19
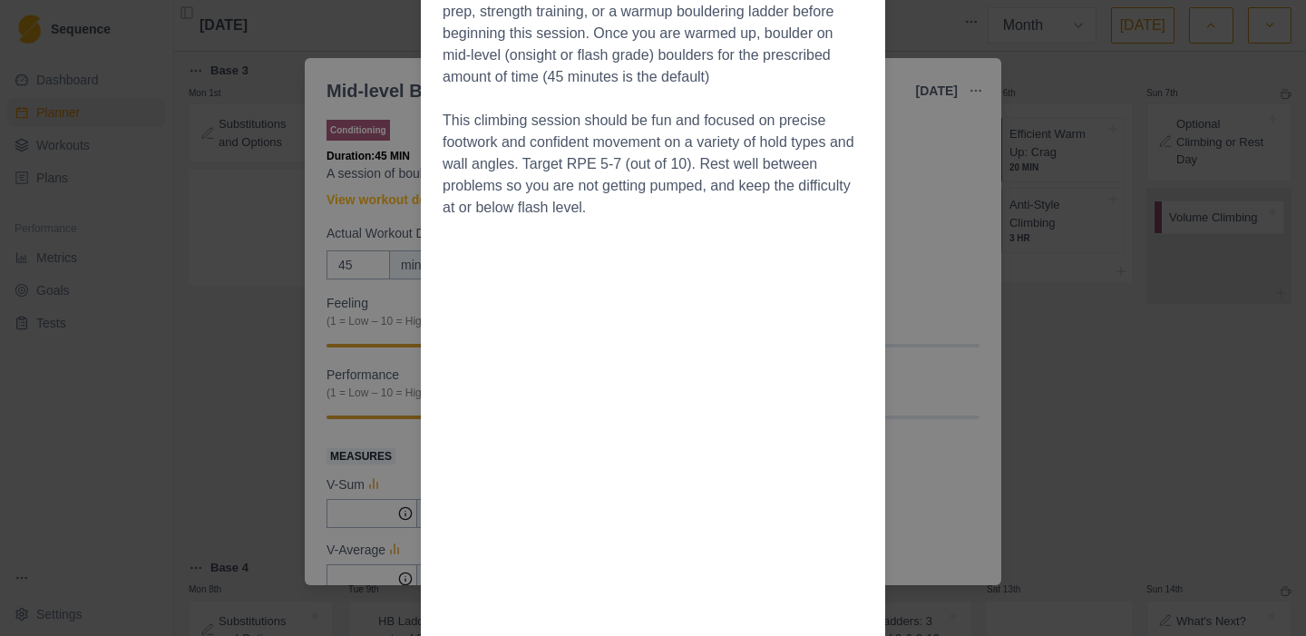
scroll to position [201, 0]
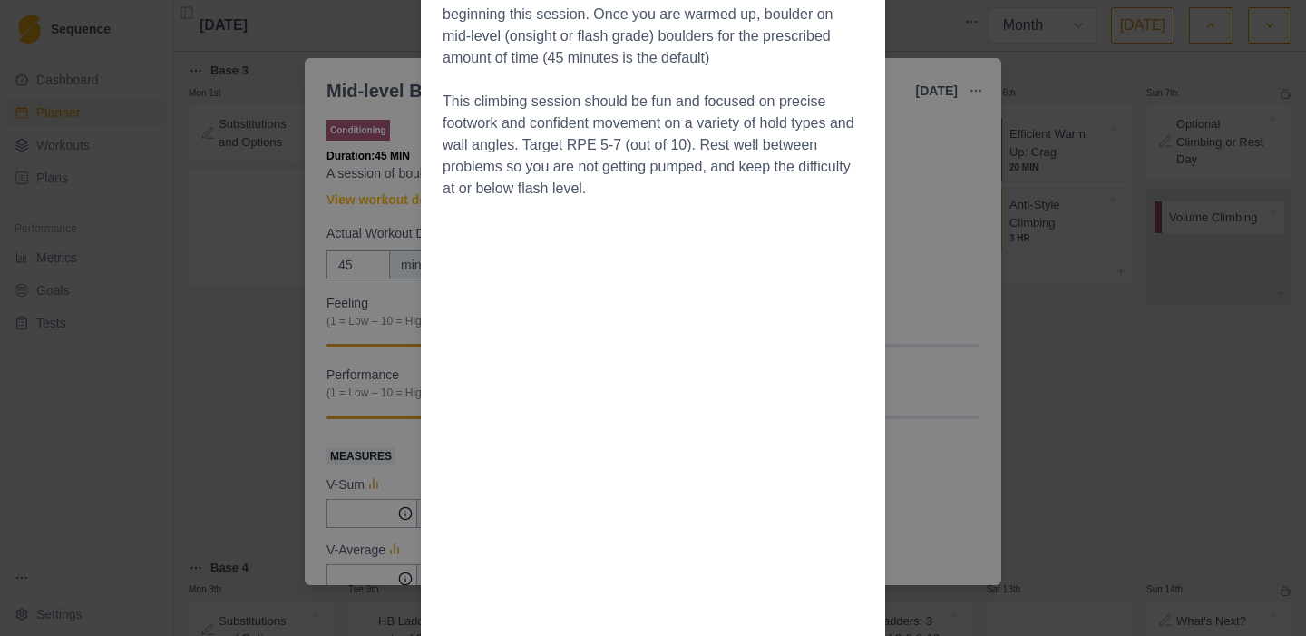
click at [358, 173] on div "Workout Details Make sure you are warmed up well with a general movement prep, …" at bounding box center [653, 318] width 1306 height 636
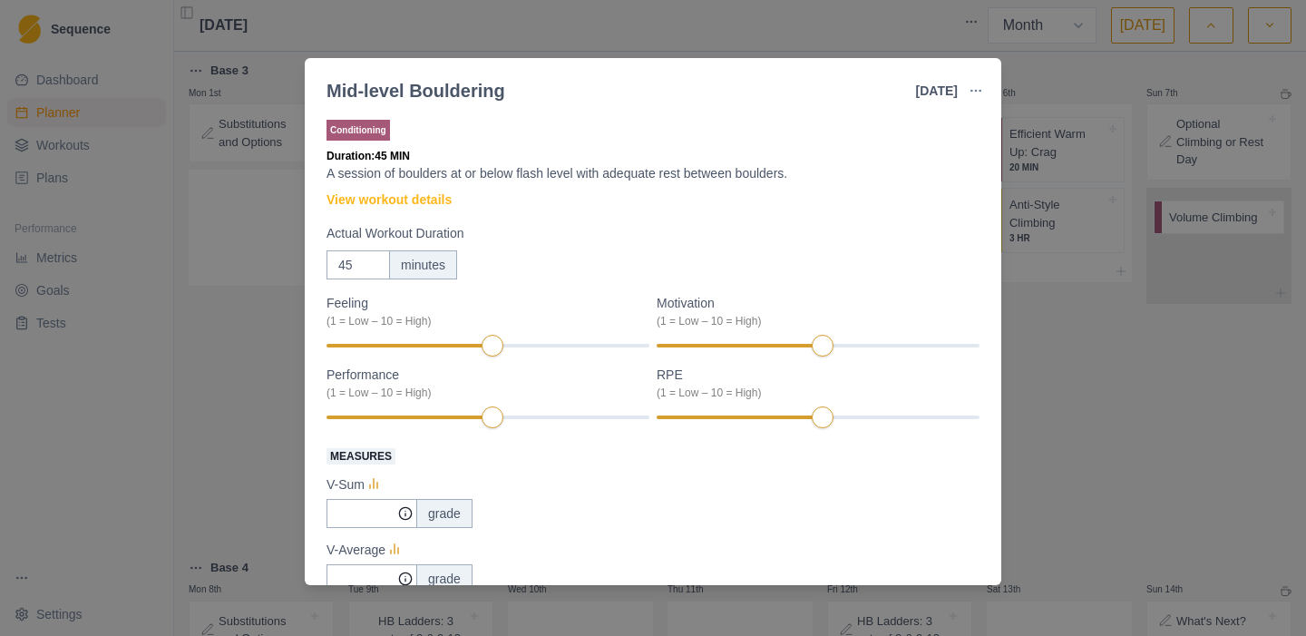
click at [232, 388] on div "Mid-level Bouldering [DATE] Link To Goal View Workout Metrics Edit Original Wor…" at bounding box center [653, 318] width 1306 height 636
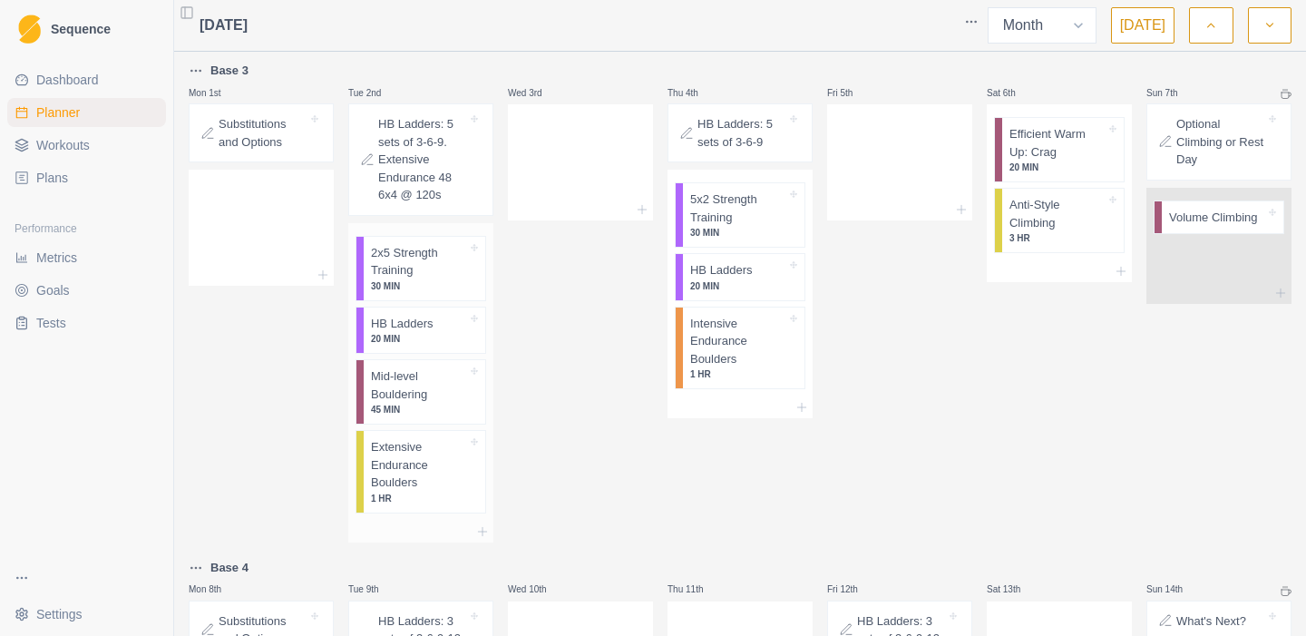
click at [374, 477] on p "Extensive Endurance Boulders" at bounding box center [419, 464] width 96 height 53
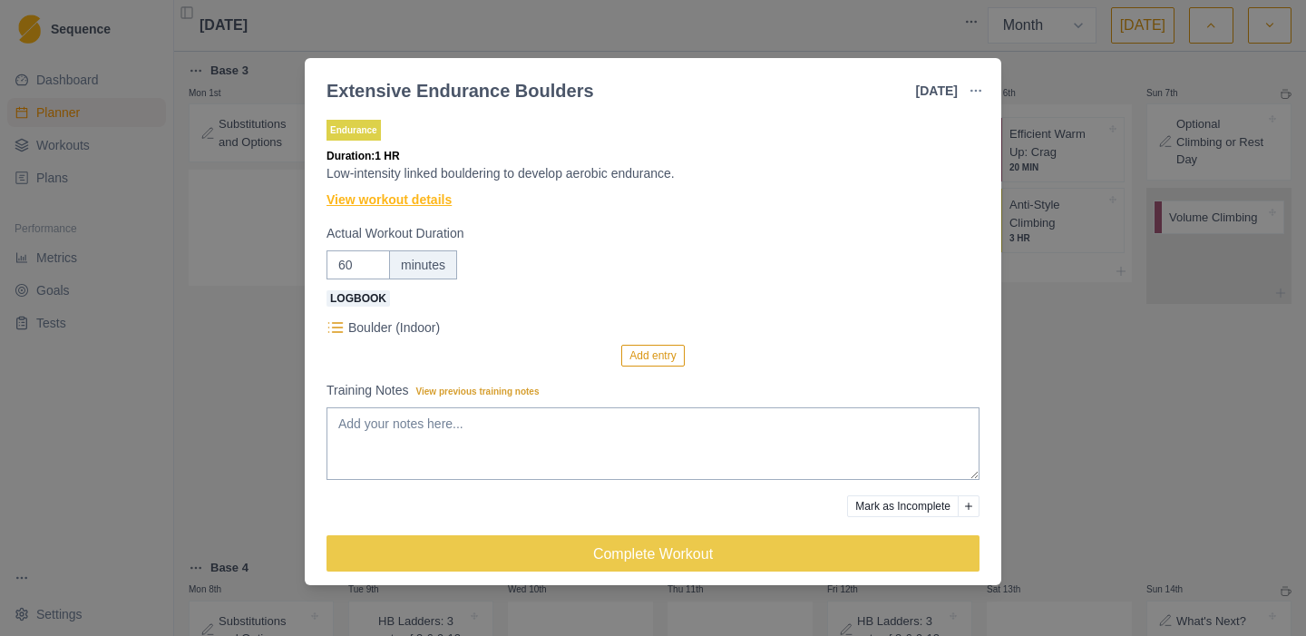
click at [441, 205] on link "View workout details" at bounding box center [388, 199] width 125 height 19
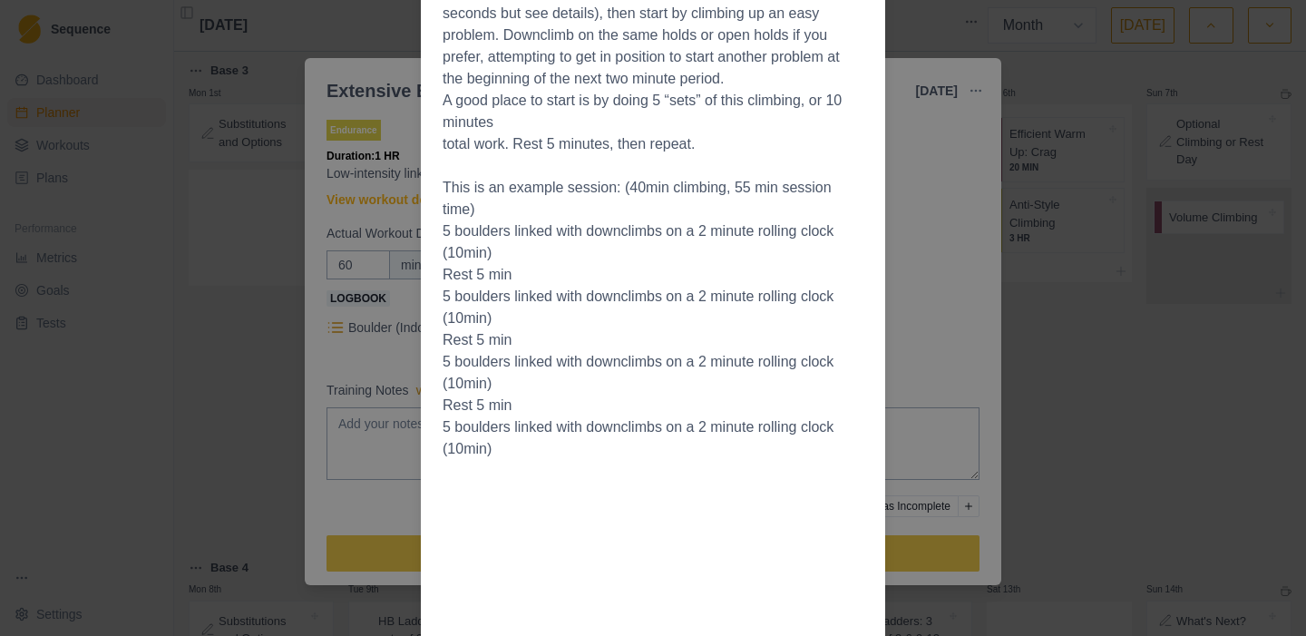
scroll to position [268, 0]
click at [338, 213] on div "Workout Details The Session: Linked problem sets are the best choice for traini…" at bounding box center [653, 318] width 1306 height 636
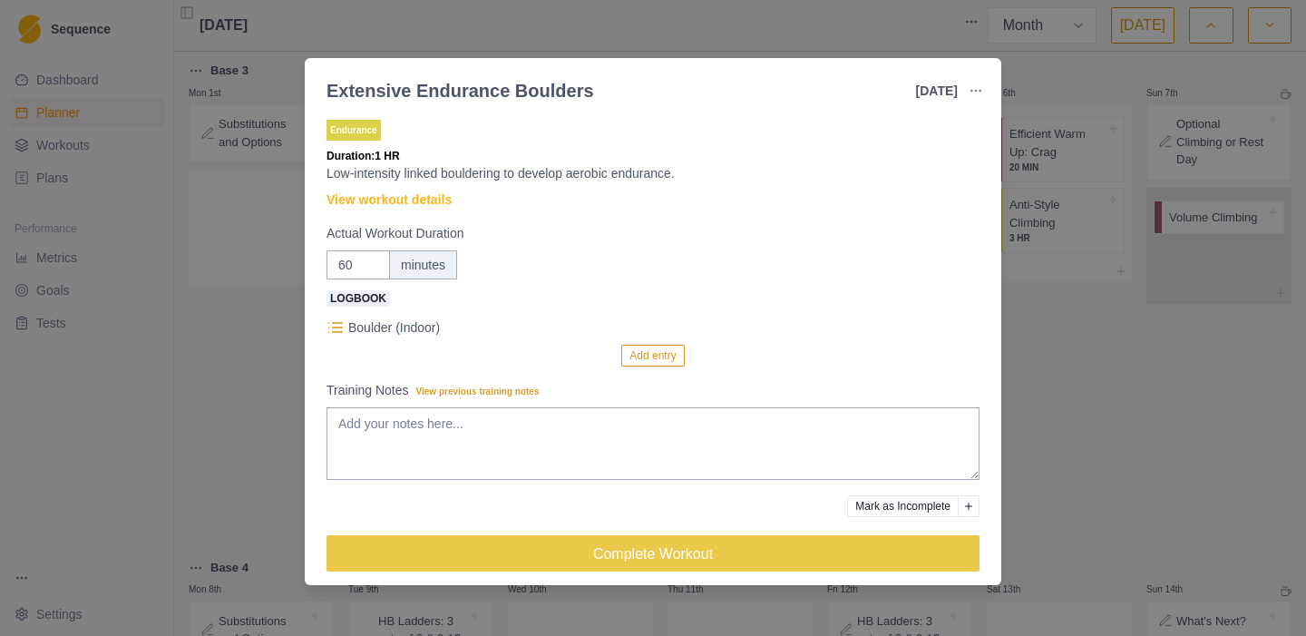
click at [286, 354] on div "Extensive Endurance Boulders [DATE] Link To Goal View Workout Metrics Edit Orig…" at bounding box center [653, 318] width 1306 height 636
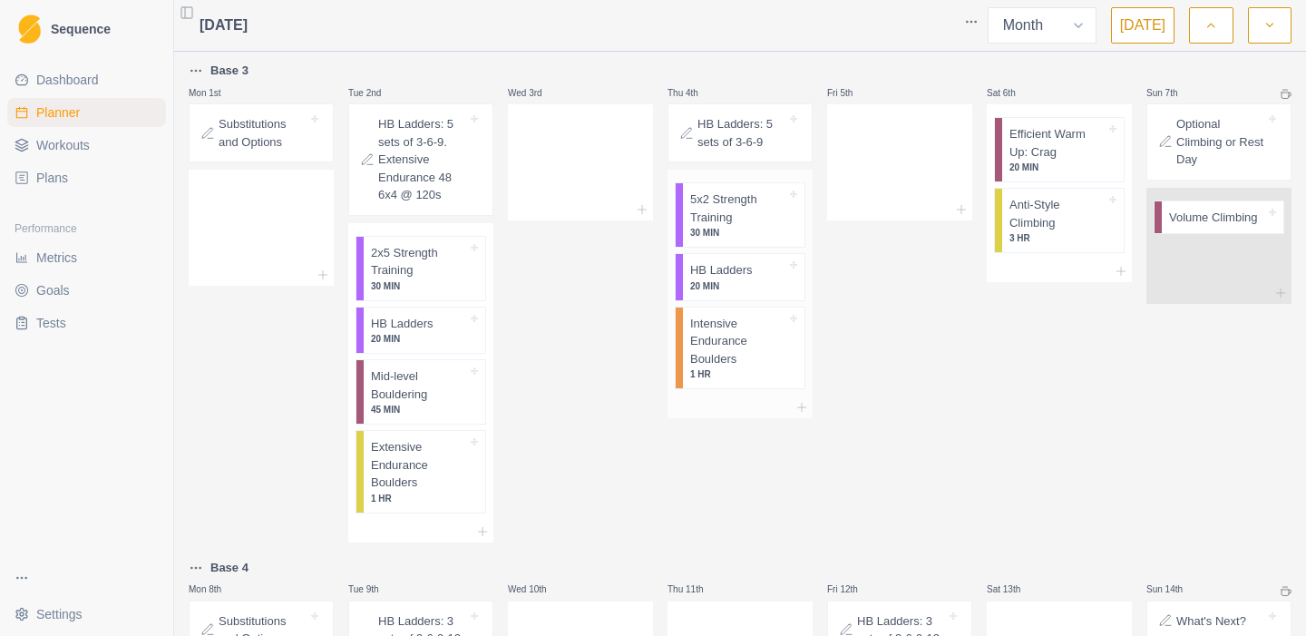
click at [721, 345] on p "Intensive Endurance Boulders" at bounding box center [738, 341] width 96 height 53
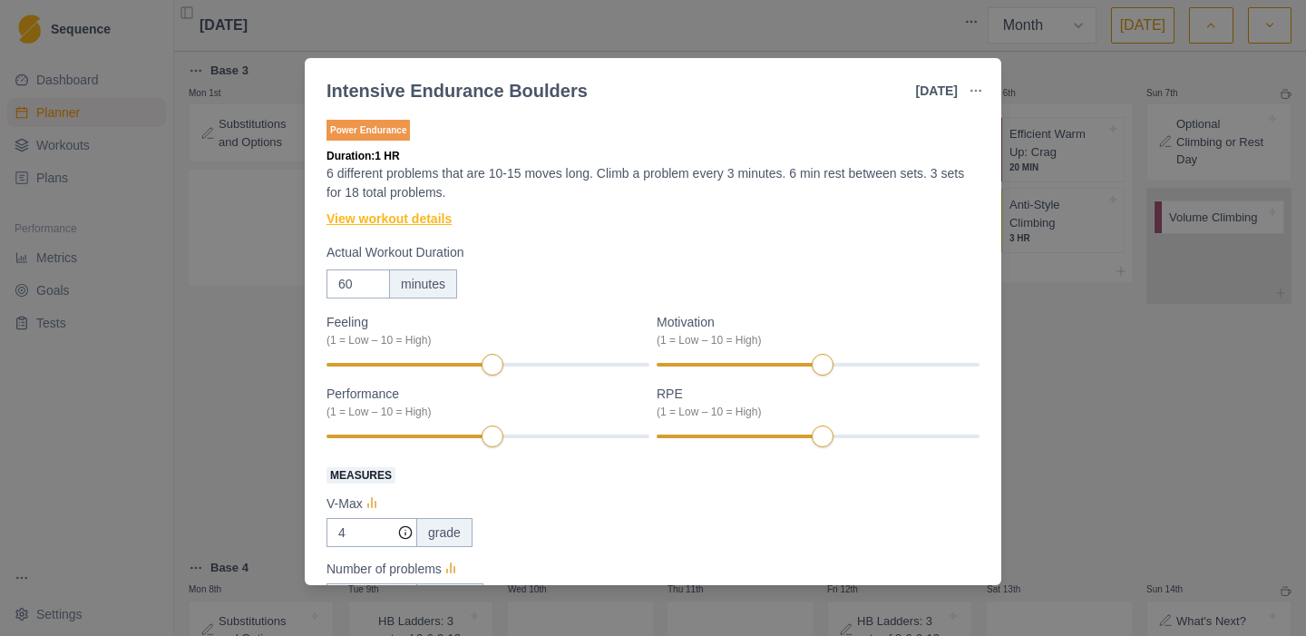
click at [395, 216] on link "View workout details" at bounding box center [388, 218] width 125 height 19
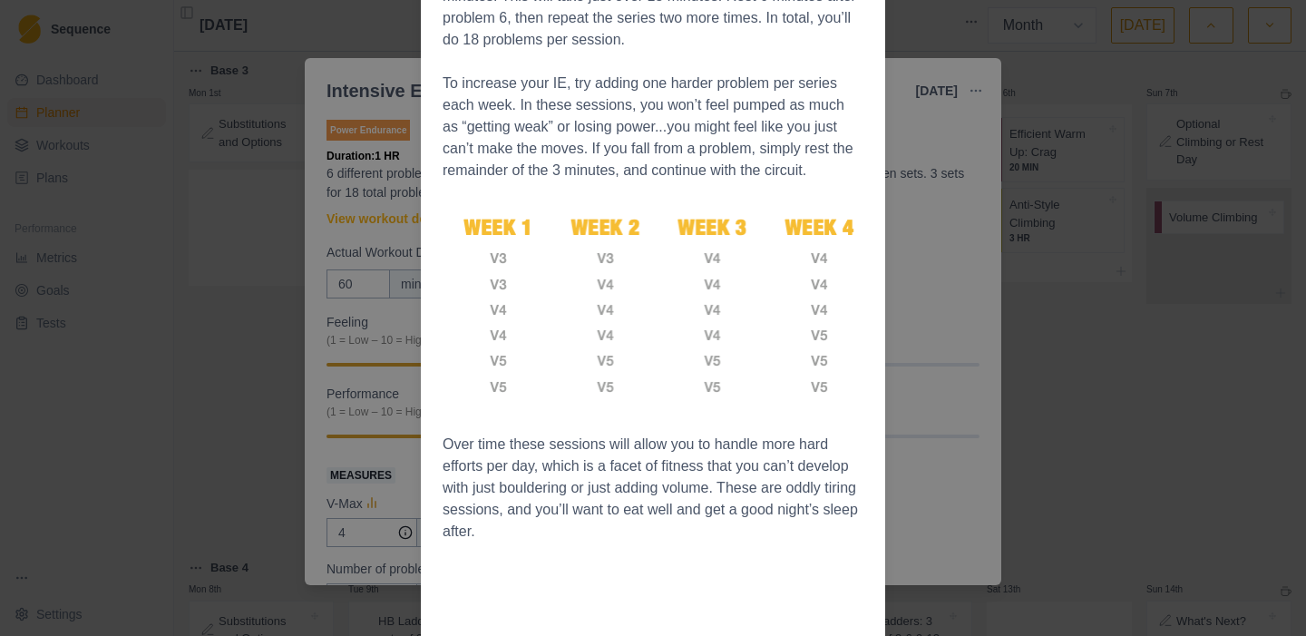
scroll to position [725, 0]
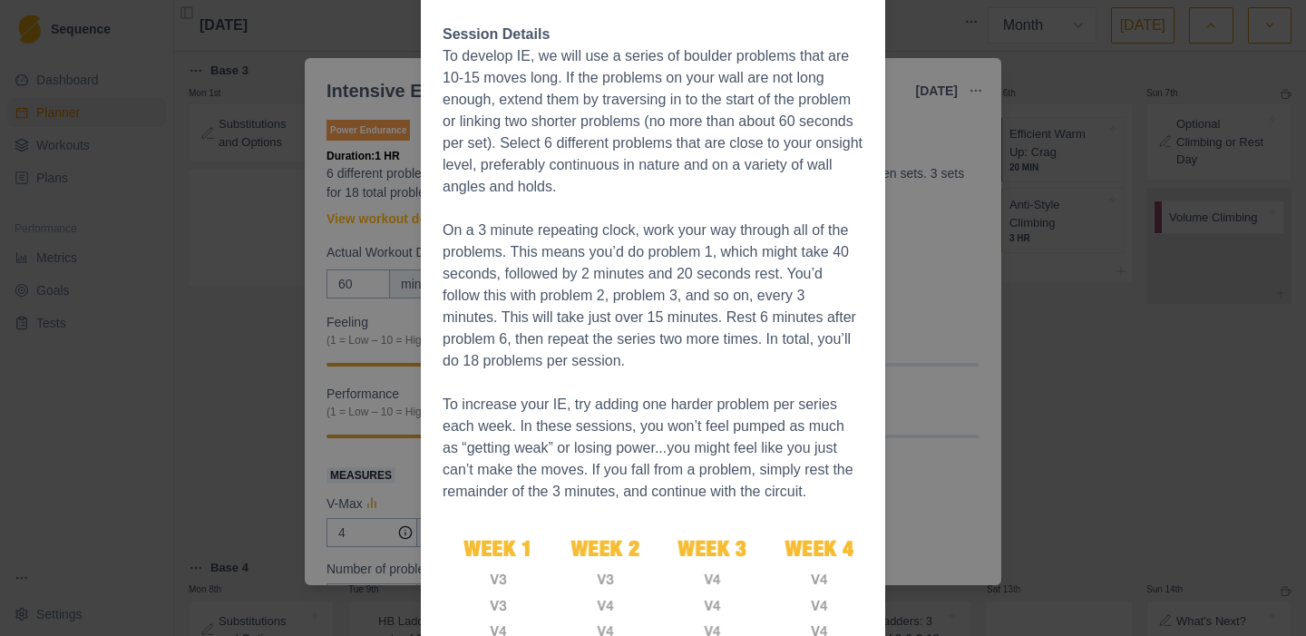
click at [270, 298] on div "Workout Details Overview Intensive Endurance (IE) might be best viewed as “stre…" at bounding box center [653, 318] width 1306 height 636
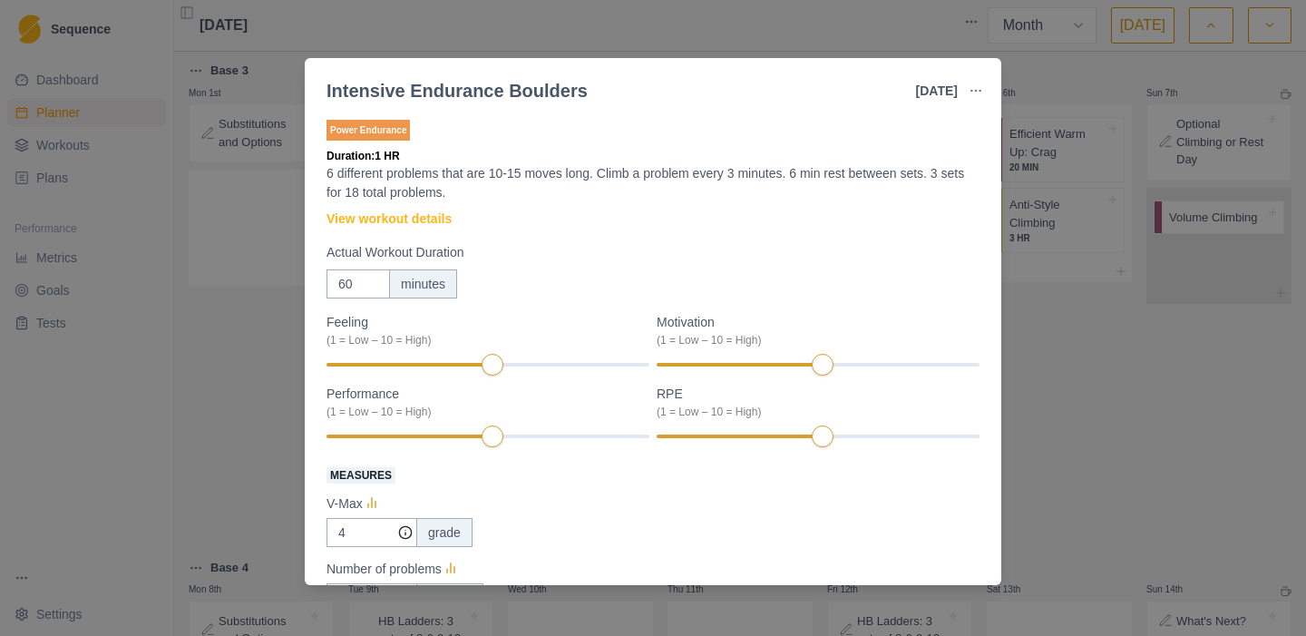
click at [258, 324] on div "Intensive Endurance Boulders [DATE] Link To Goal View Workout Metrics Edit Orig…" at bounding box center [653, 318] width 1306 height 636
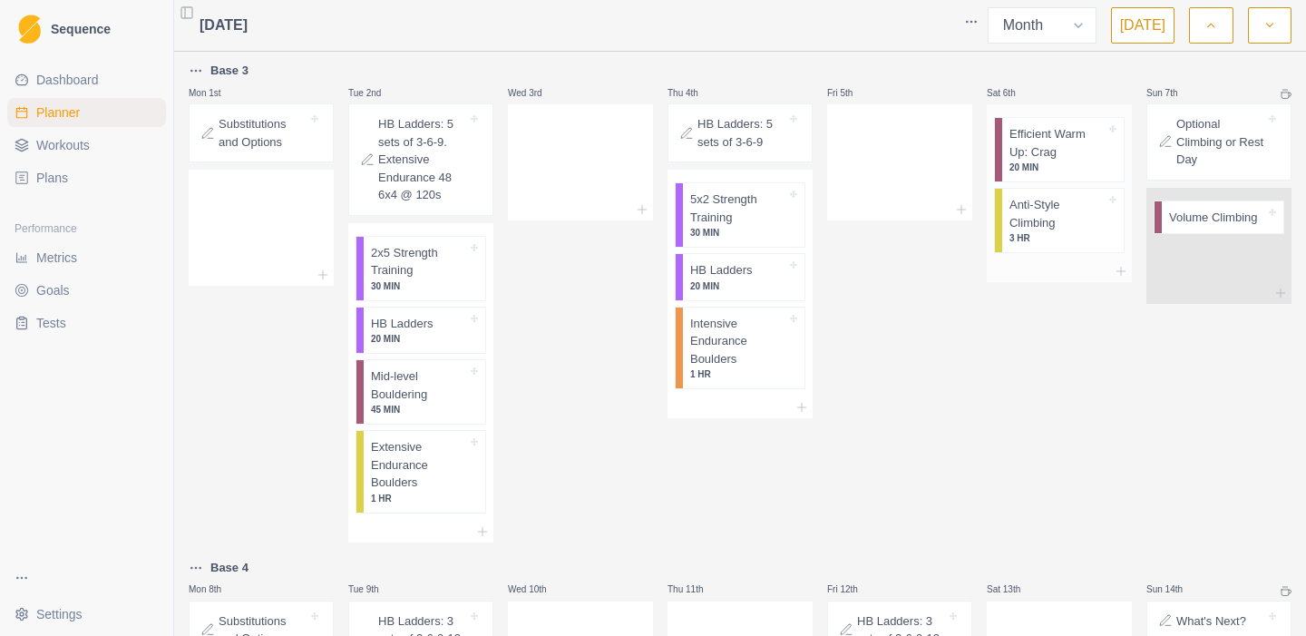
click at [1016, 234] on p "3 HR" at bounding box center [1057, 238] width 96 height 14
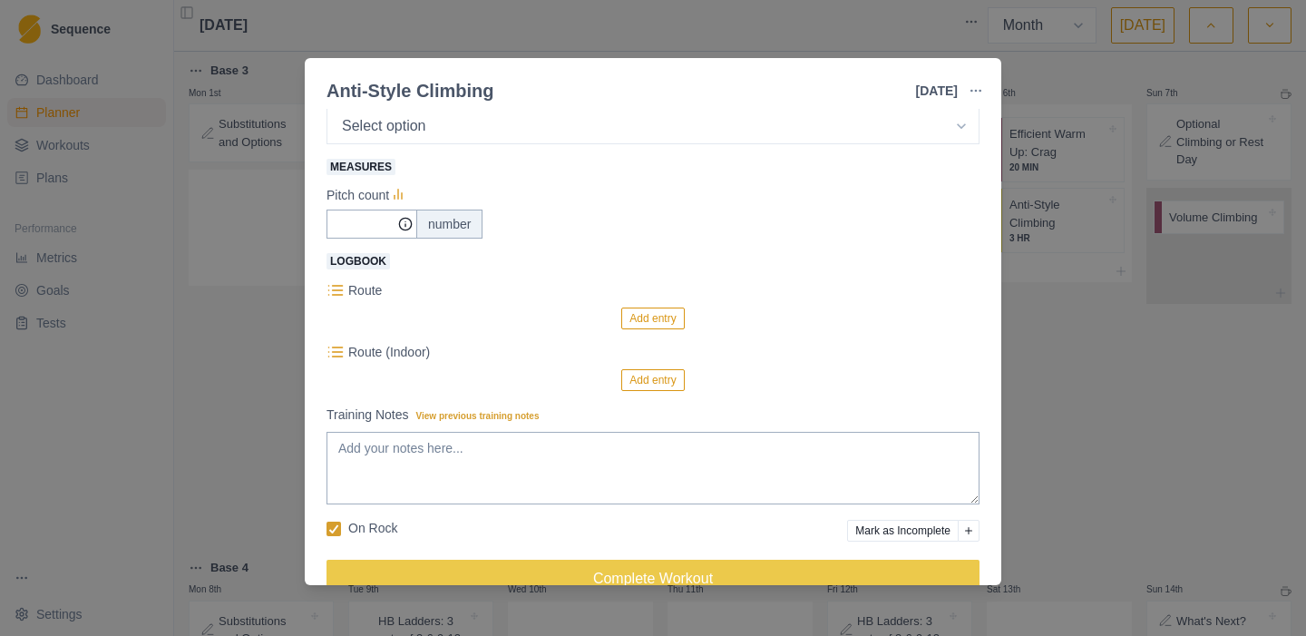
scroll to position [422, 0]
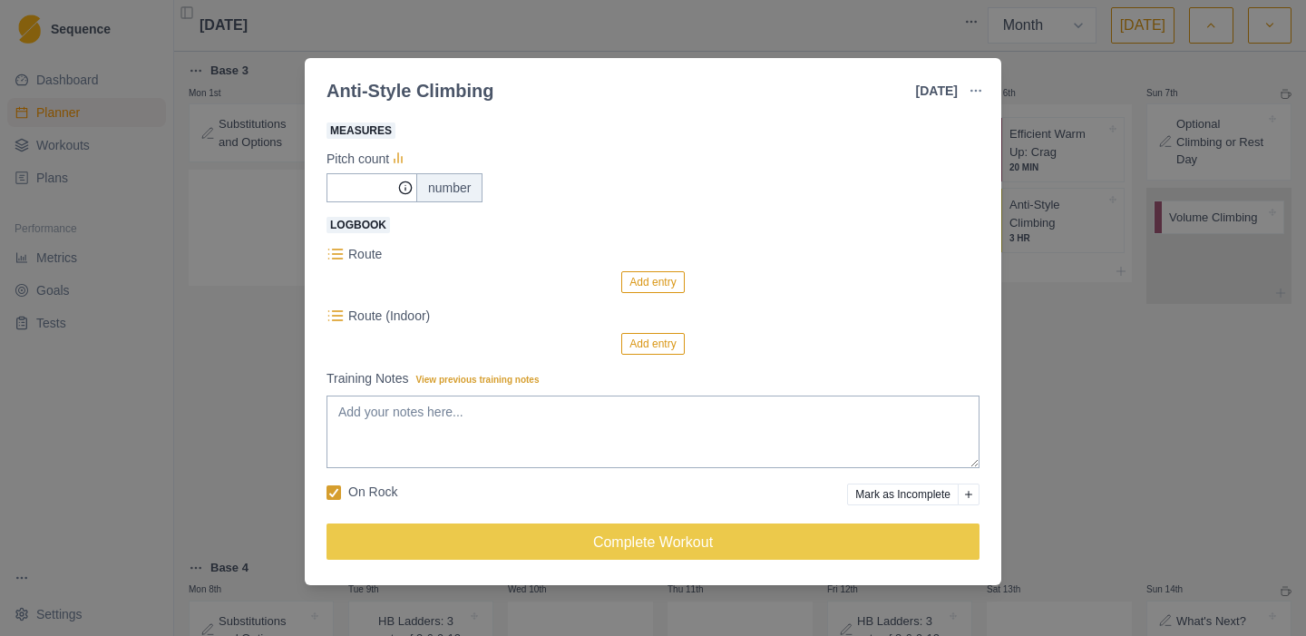
click at [1086, 394] on div "Anti-Style Climbing [DATE] Link To Goal View Workout Metrics Edit Original Work…" at bounding box center [653, 318] width 1306 height 636
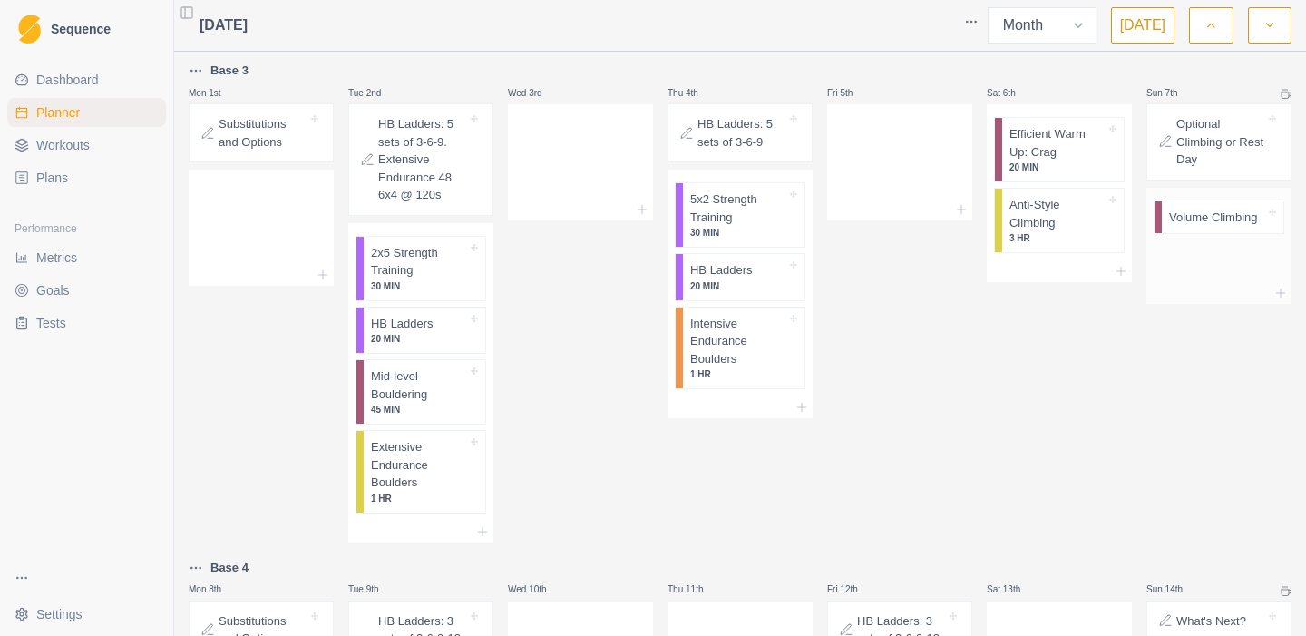
click at [1194, 224] on p "Volume Climbing" at bounding box center [1213, 218] width 89 height 18
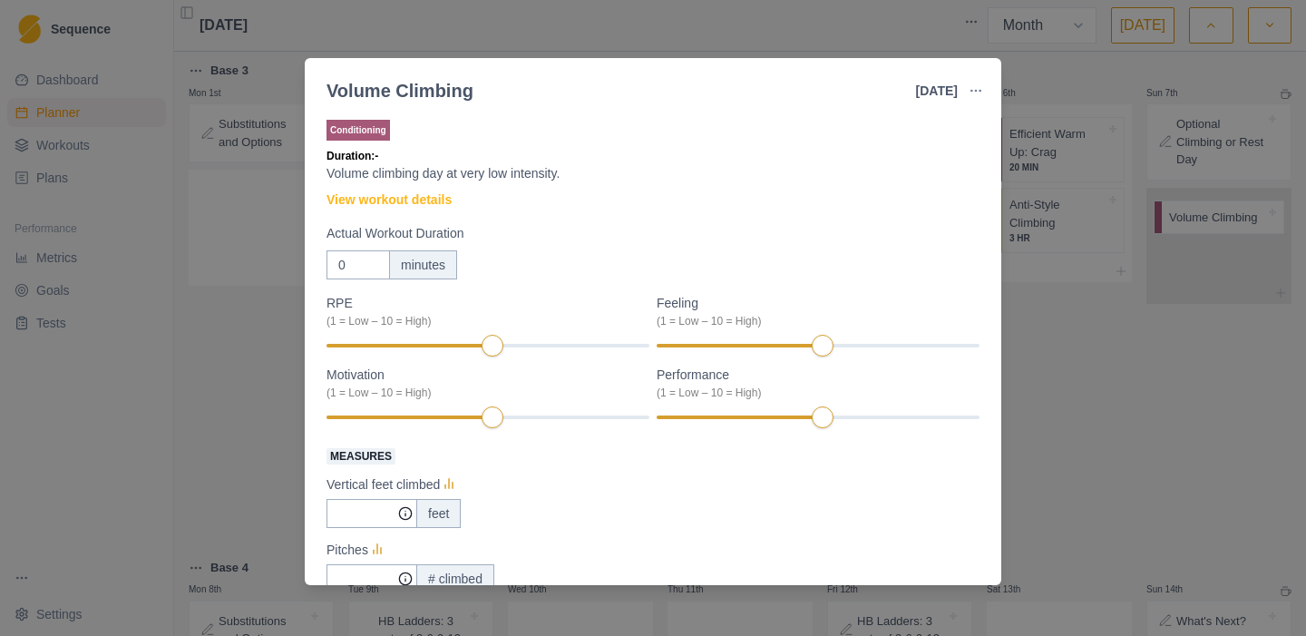
click at [459, 196] on div "Conditioning Duration: - Volume climbing day at very low intensity. View workou…" at bounding box center [652, 511] width 653 height 791
click at [432, 196] on link "View workout details" at bounding box center [388, 199] width 125 height 19
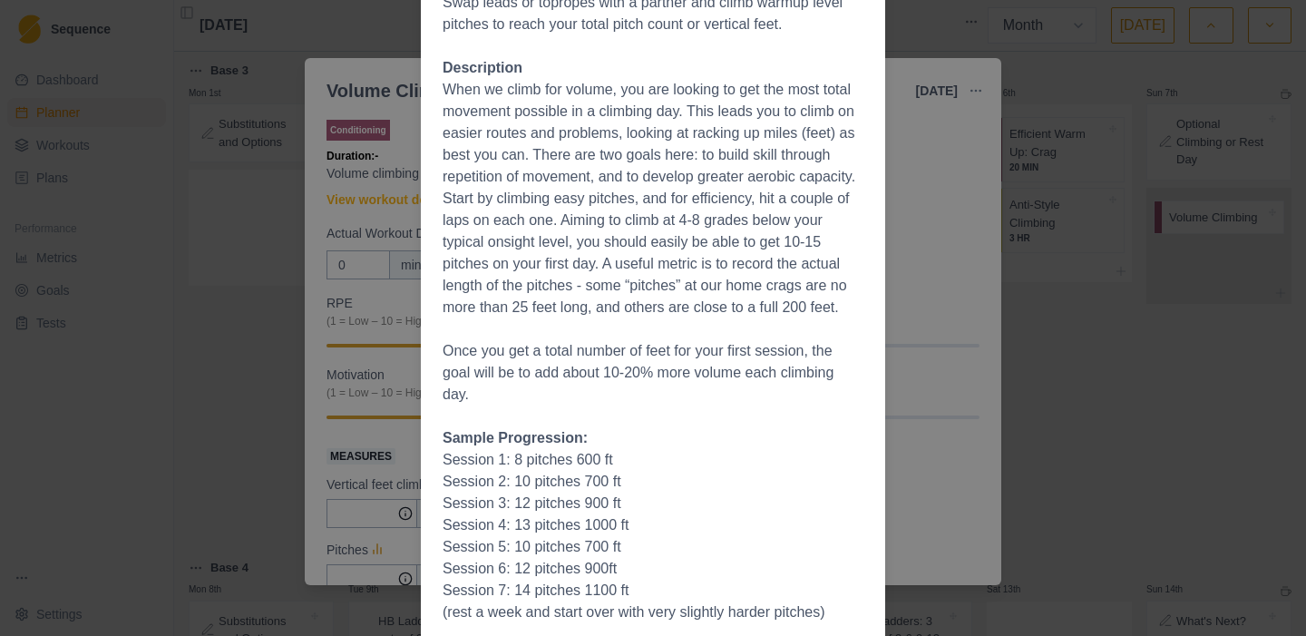
scroll to position [226, 0]
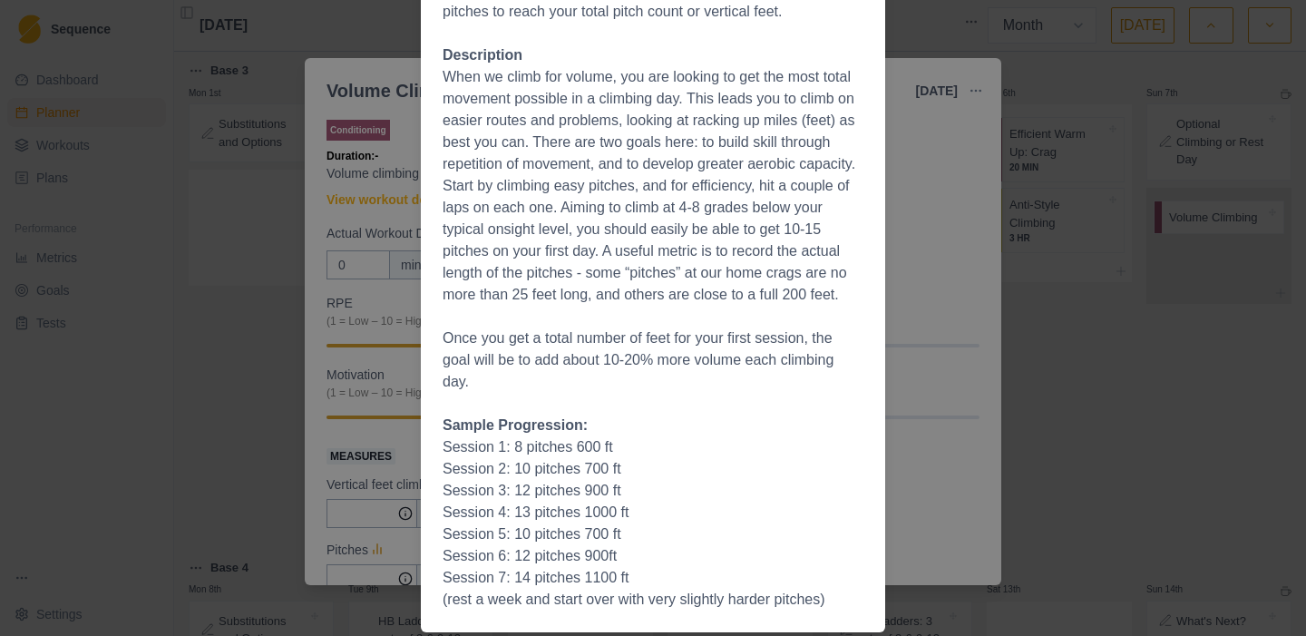
click at [331, 170] on div "Workout Details The Session Swap leads or topropes with a partner and climb war…" at bounding box center [653, 318] width 1306 height 636
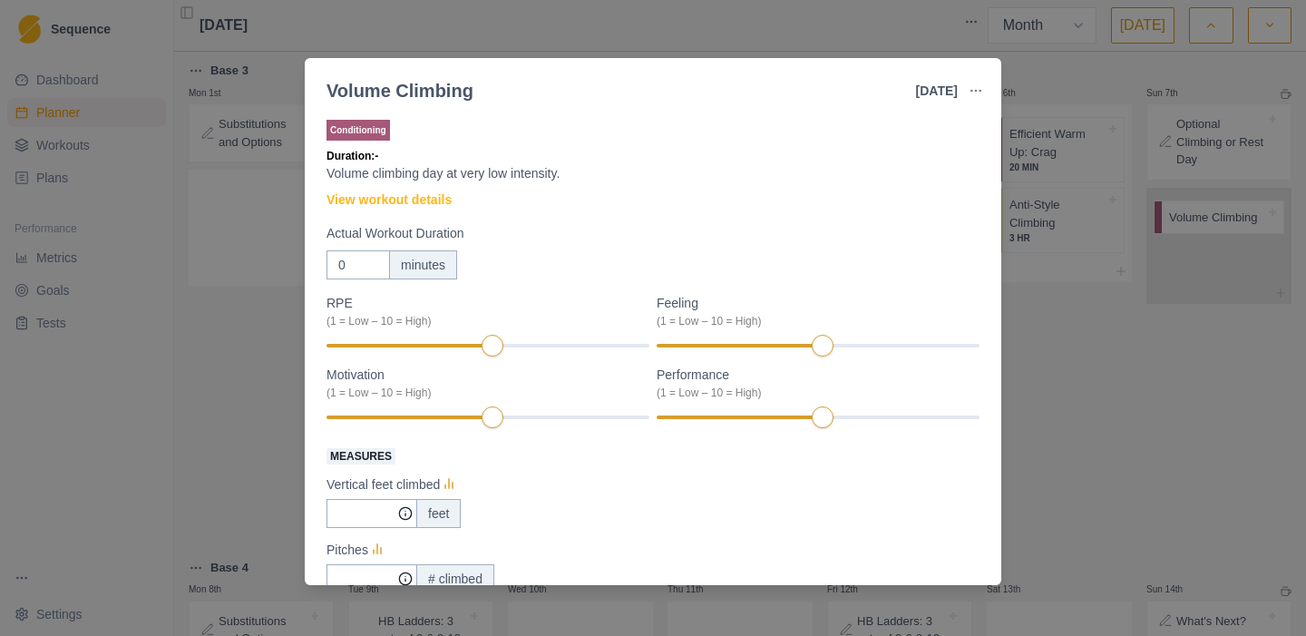
click at [254, 423] on div "Volume Climbing [DATE] Link To Goal View Workout Metrics Edit Original Workout …" at bounding box center [653, 318] width 1306 height 636
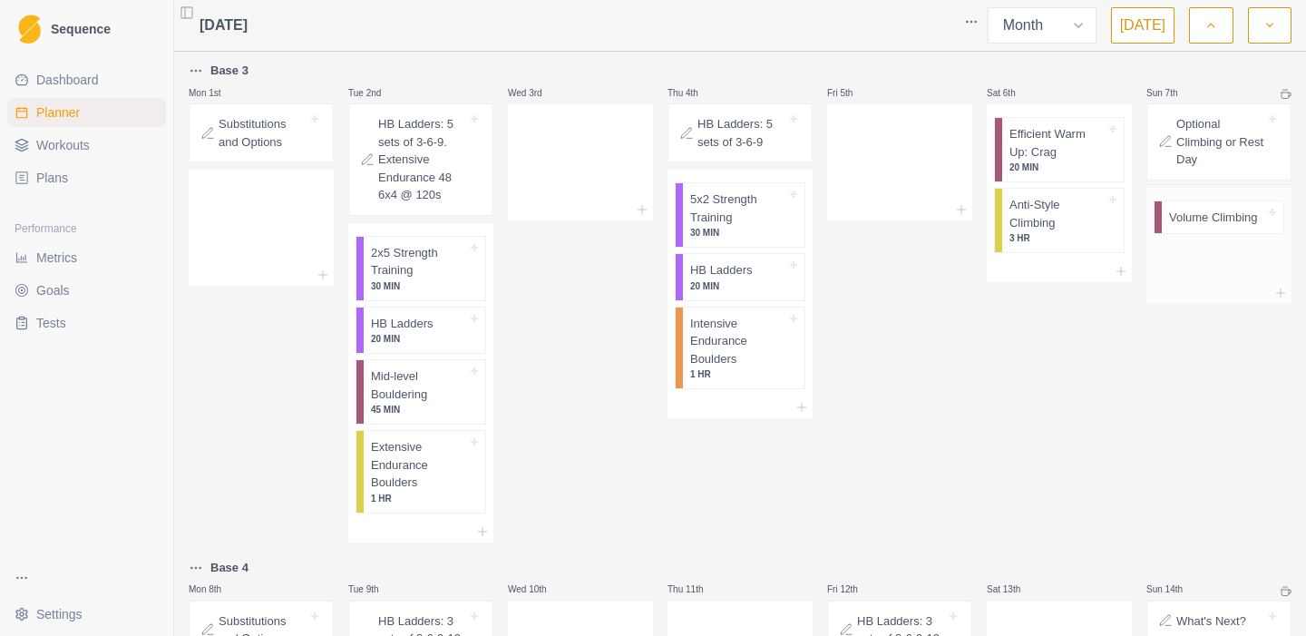
click at [1223, 227] on div "Volume Climbing" at bounding box center [1221, 217] width 121 height 33
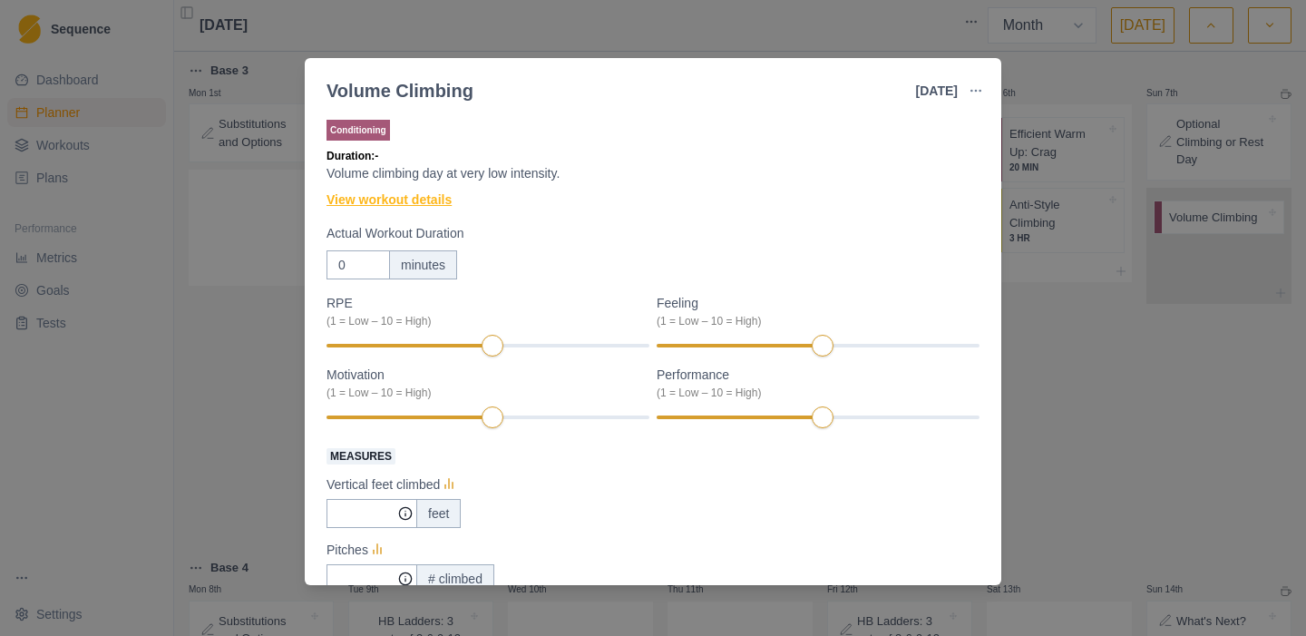
click at [417, 196] on link "View workout details" at bounding box center [388, 199] width 125 height 19
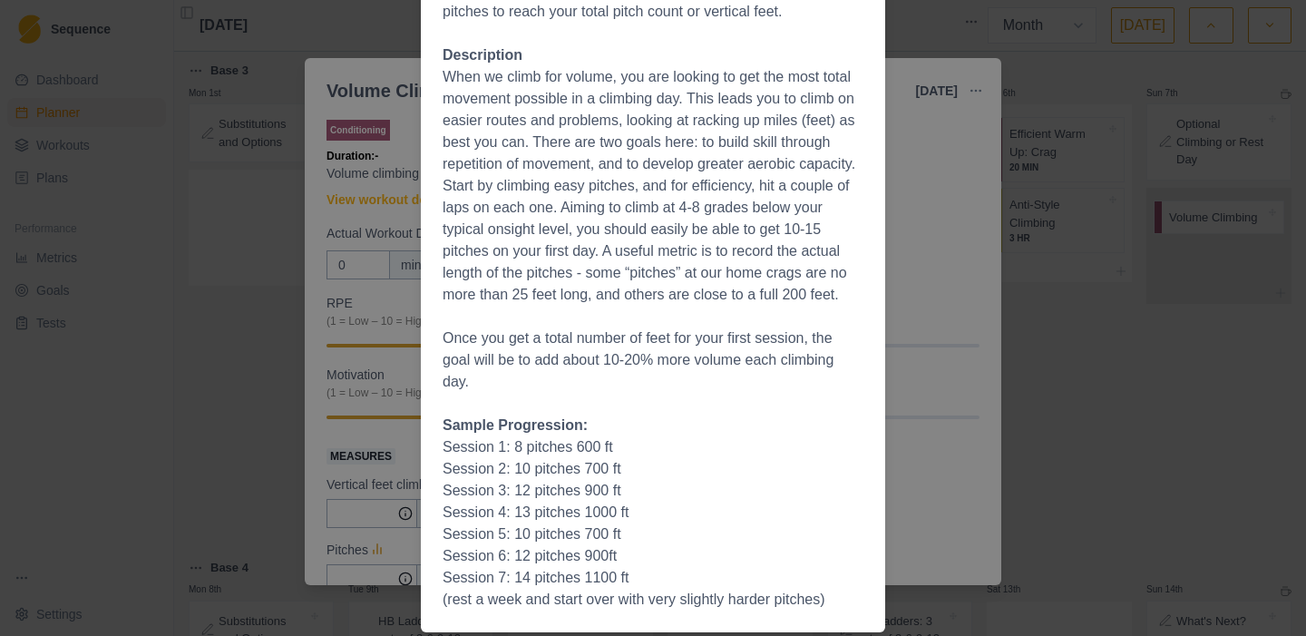
click at [976, 202] on div "Workout Details The Session Swap leads or topropes with a partner and climb war…" at bounding box center [653, 318] width 1306 height 636
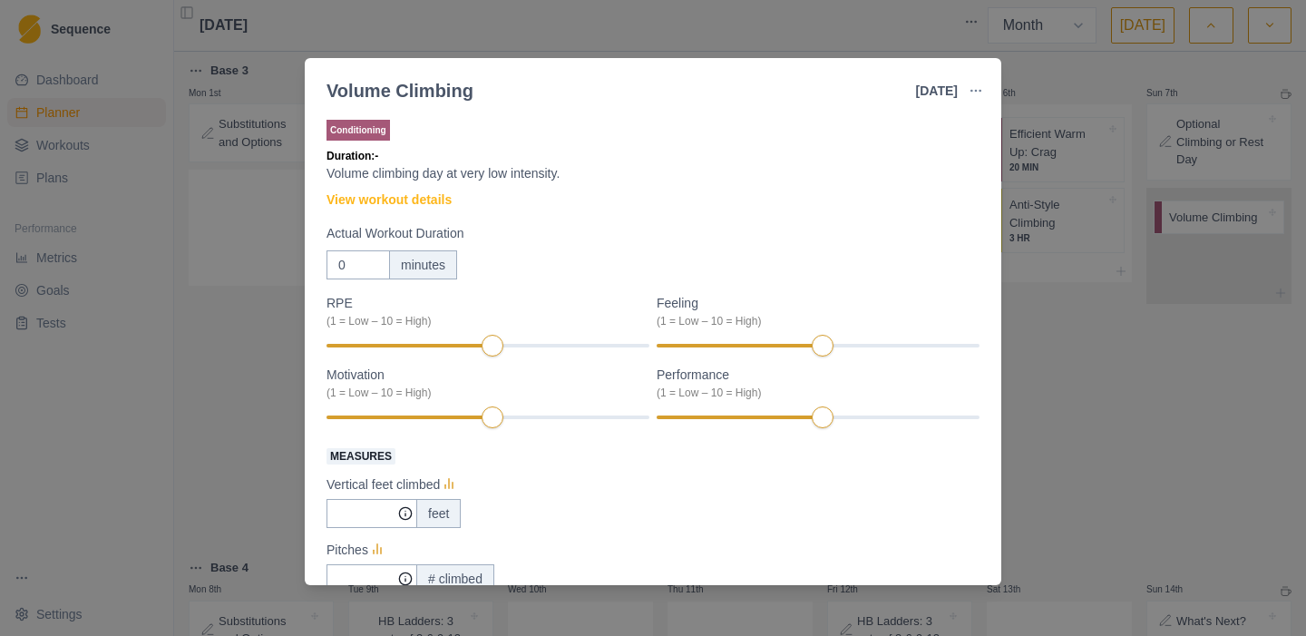
click at [236, 353] on div "Volume Climbing [DATE] Link To Goal View Workout Metrics Edit Original Workout …" at bounding box center [653, 318] width 1306 height 636
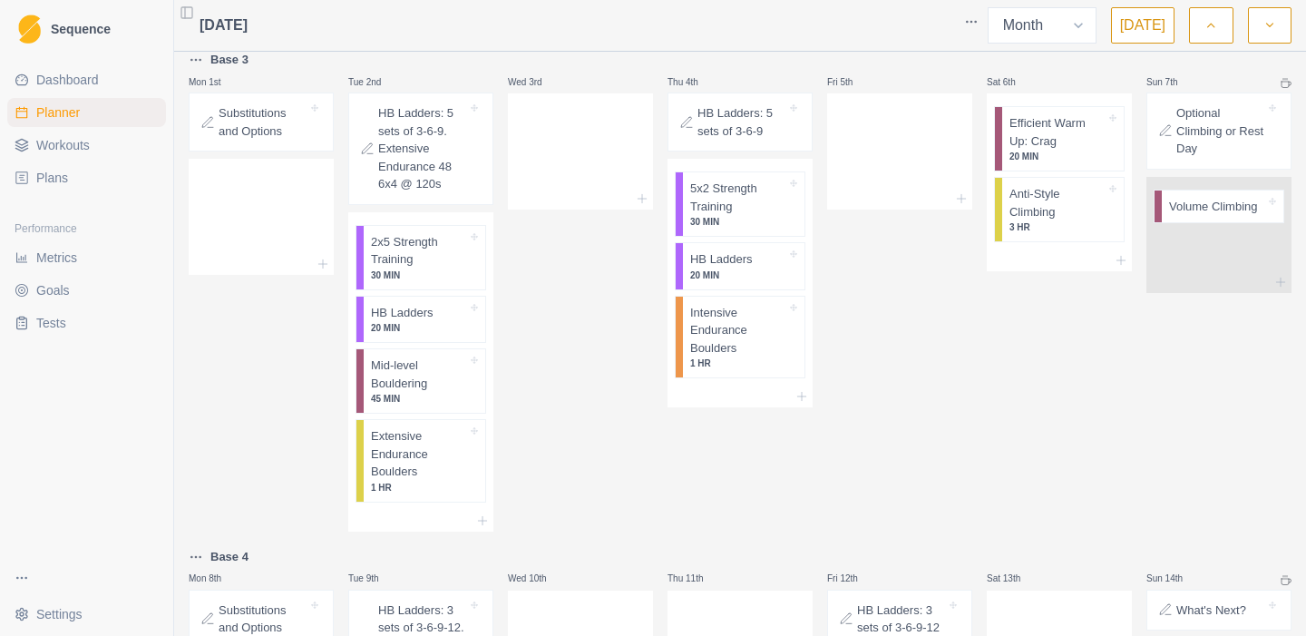
scroll to position [0, 0]
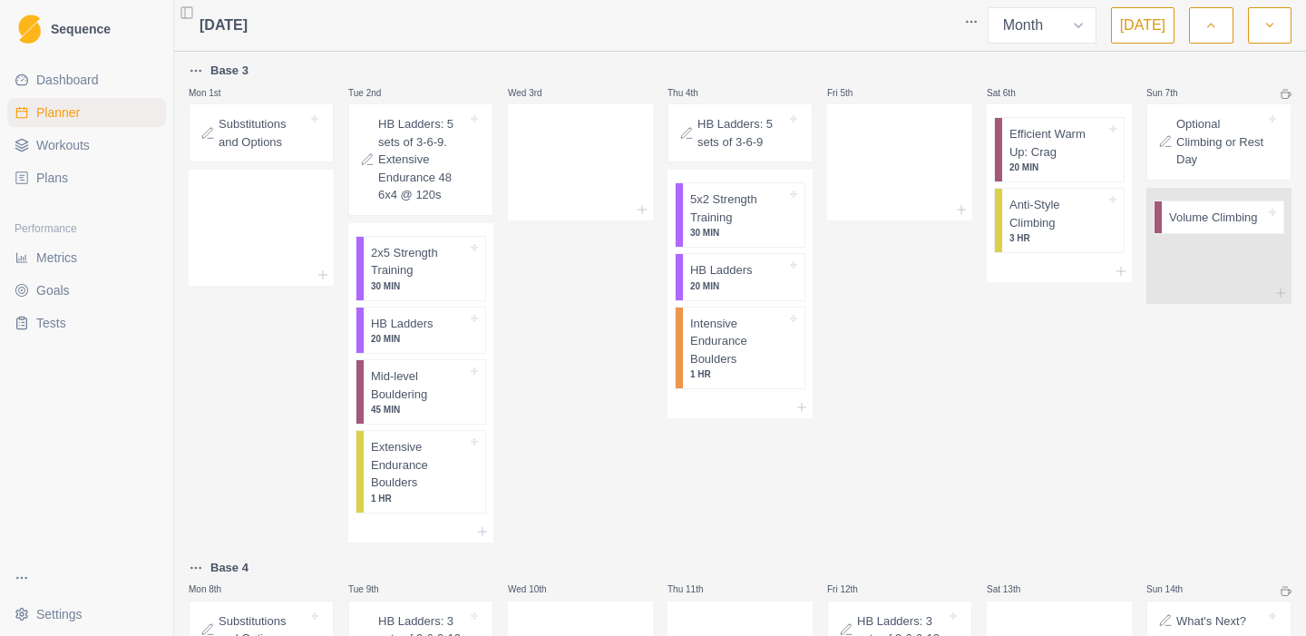
click at [1206, 34] on button "button" at bounding box center [1211, 25] width 44 height 36
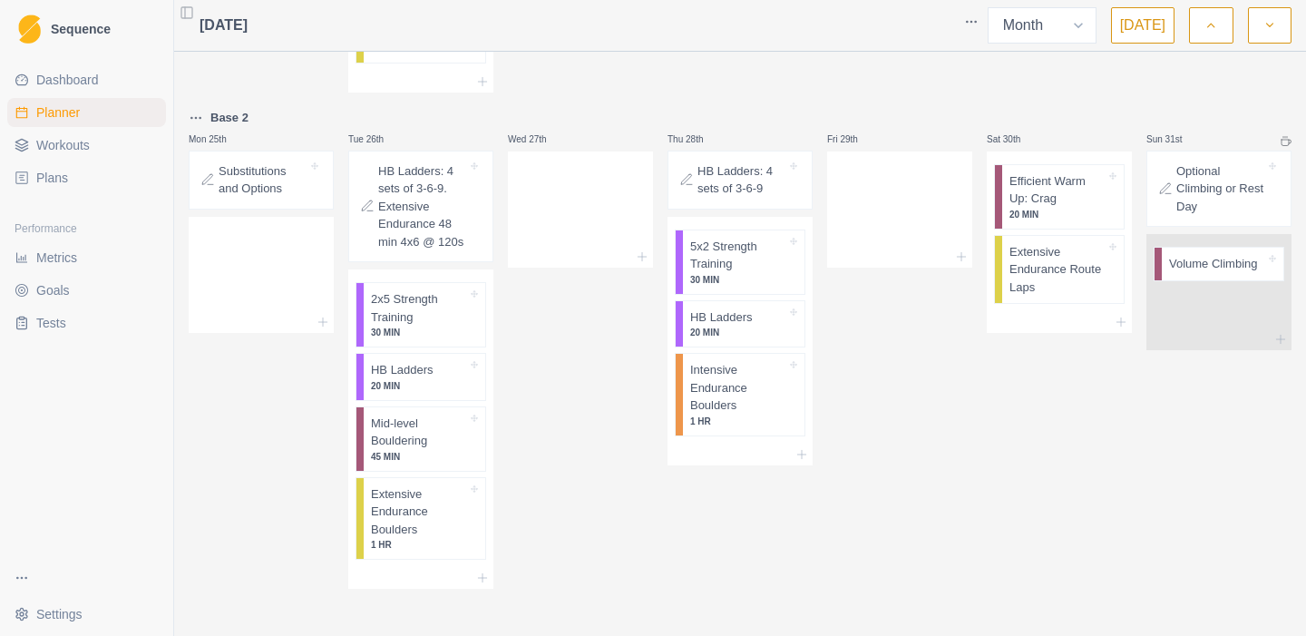
scroll to position [978, 0]
click at [1062, 276] on p "Extensive Endurance Route Laps" at bounding box center [1057, 265] width 96 height 53
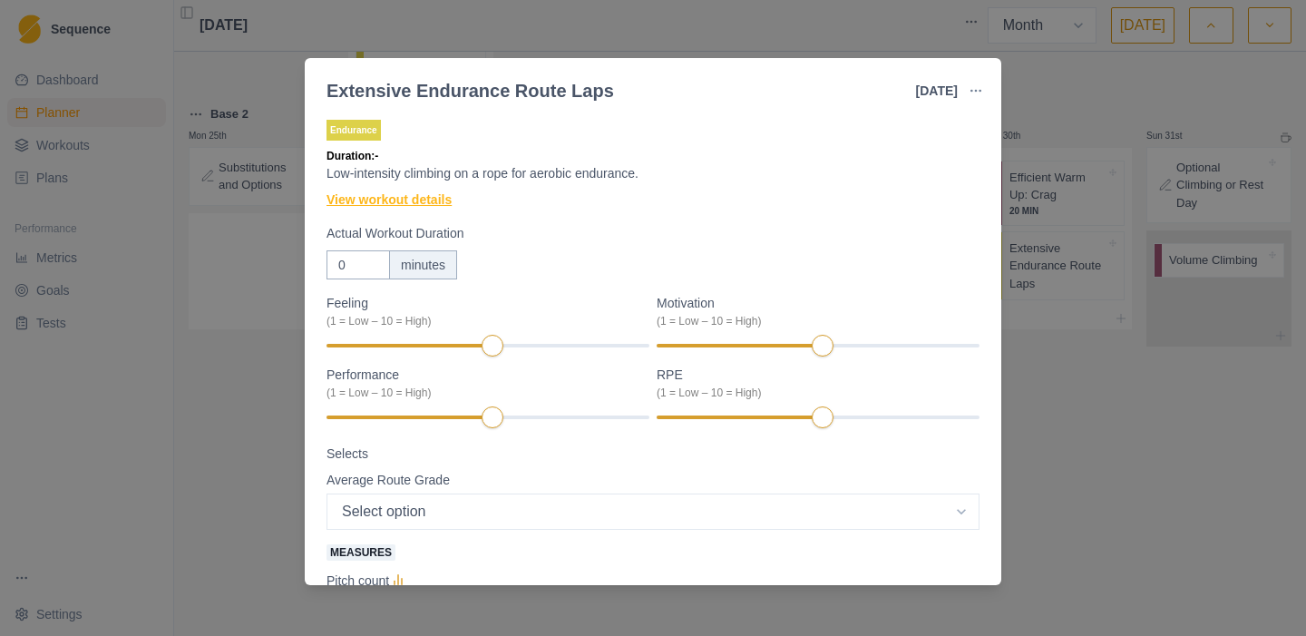
click at [441, 191] on link "View workout details" at bounding box center [388, 199] width 125 height 19
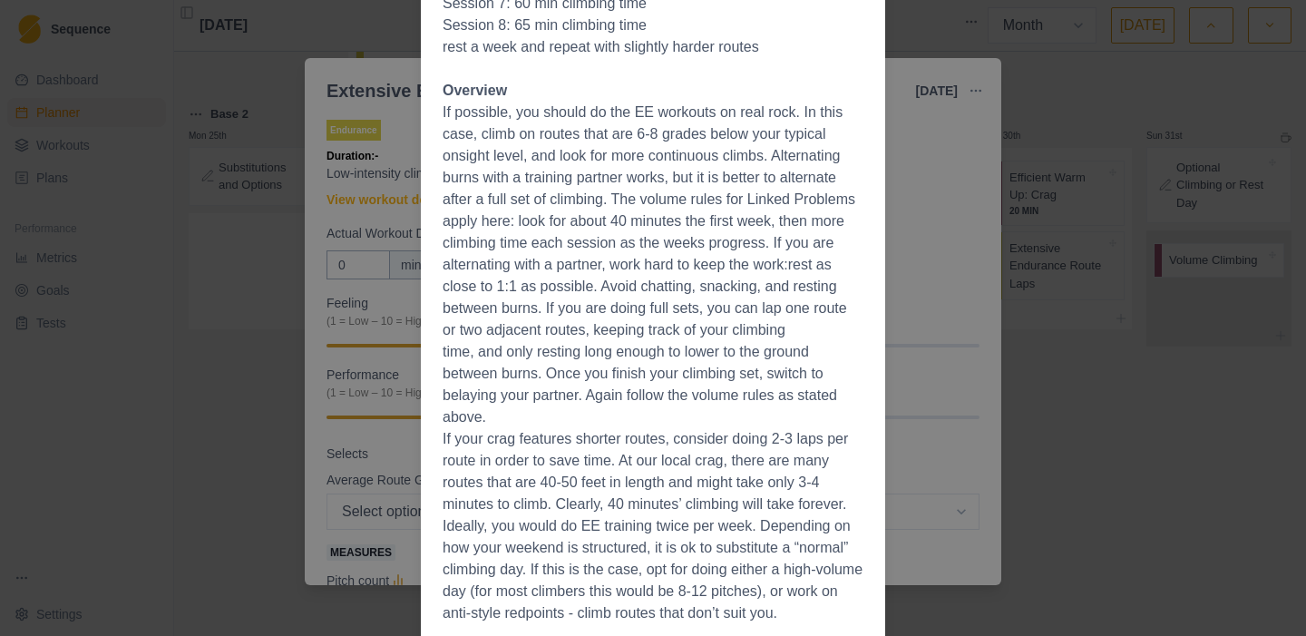
scroll to position [726, 0]
